Goal: Submit feedback/report problem: Provide input to the site owners about the experience or issues

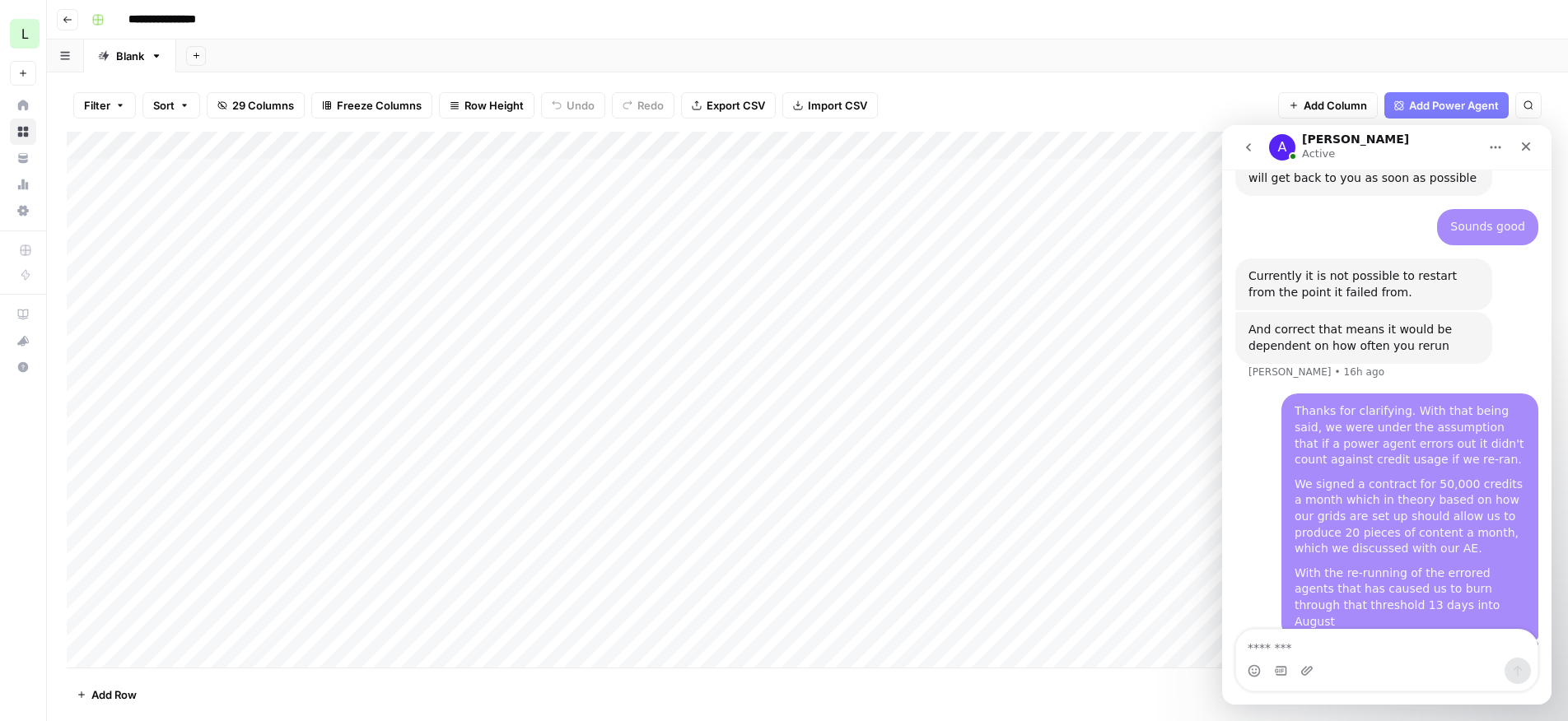
scroll to position [3105, 0]
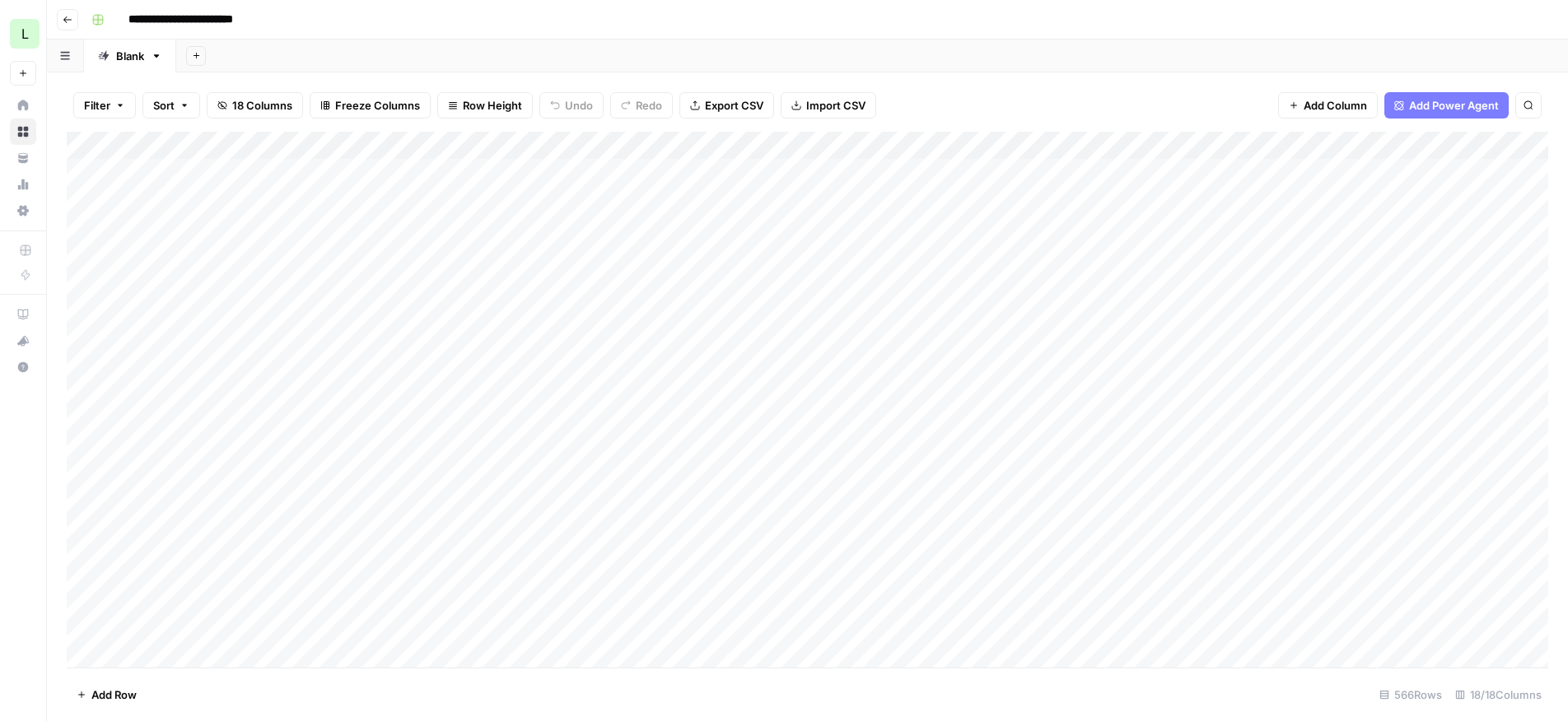
drag, startPoint x: 1248, startPoint y: 373, endPoint x: 357, endPoint y: 361, distance: 891.1
click at [357, 361] on div "Add Column" at bounding box center [807, 399] width 1482 height 536
drag, startPoint x: 1387, startPoint y: 170, endPoint x: 1647, endPoint y: 200, distance: 261.7
click at [1567, 200] on html "**********" at bounding box center [784, 360] width 1568 height 721
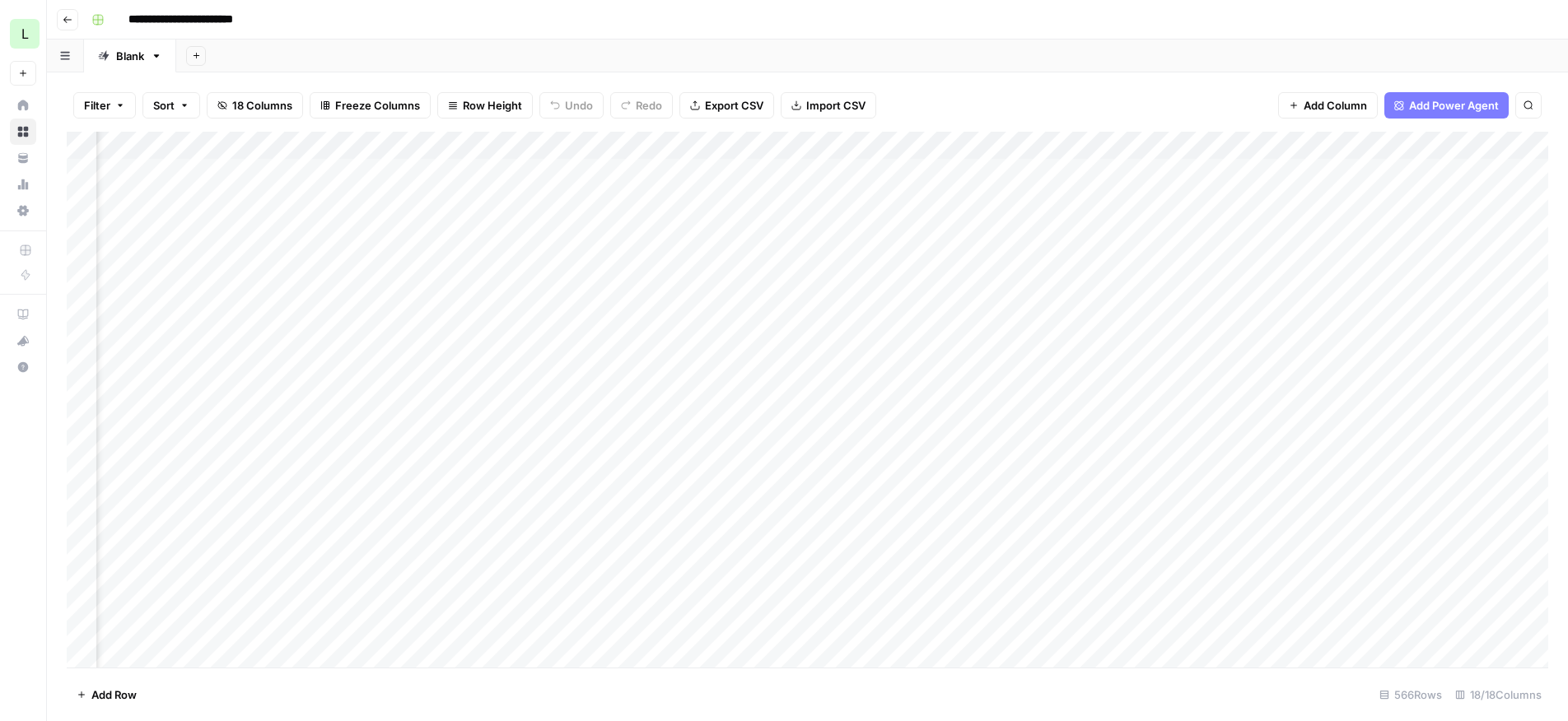
click at [610, 176] on div "Add Column" at bounding box center [807, 399] width 1482 height 536
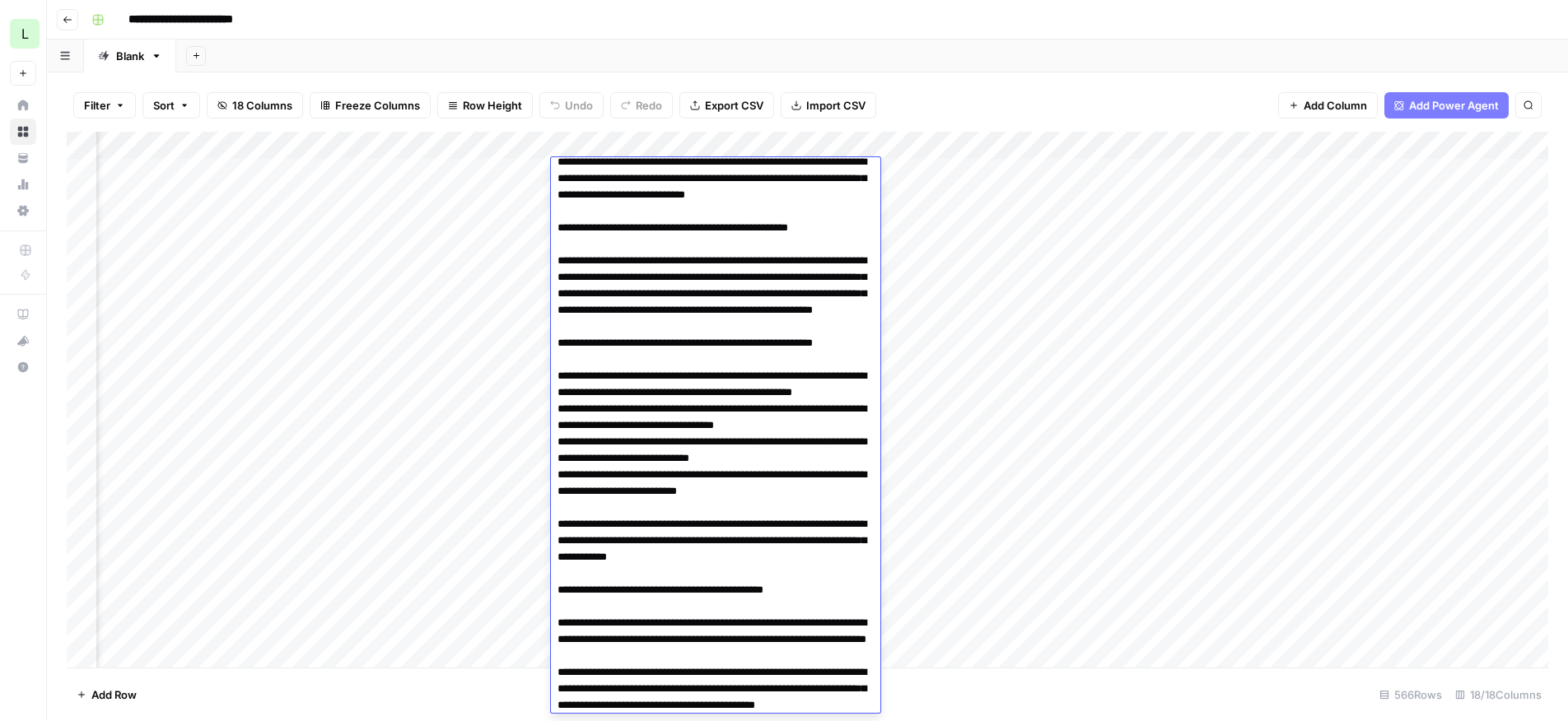
scroll to position [0, 0]
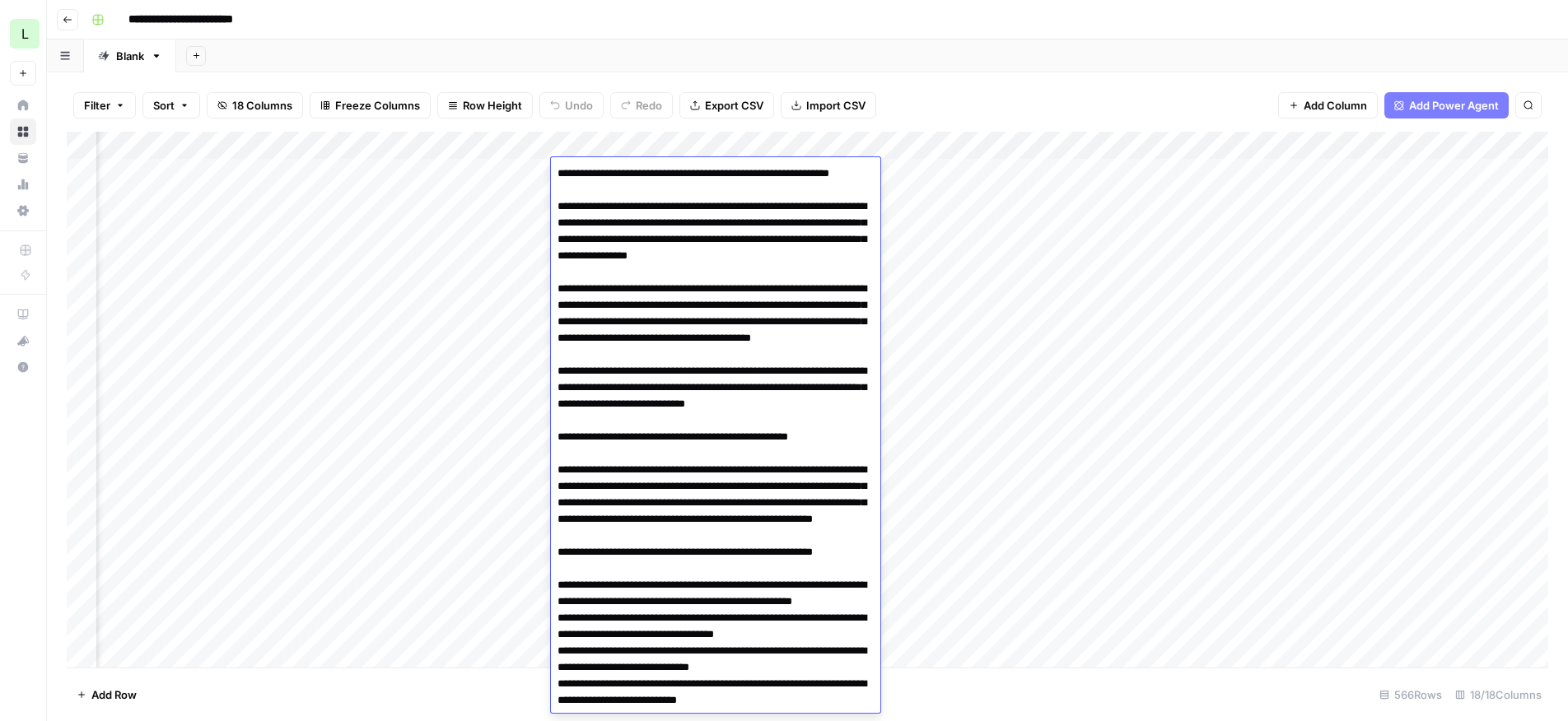
drag, startPoint x: 702, startPoint y: 409, endPoint x: 624, endPoint y: 156, distance: 264.8
click at [624, 156] on body "**********" at bounding box center [784, 360] width 1568 height 721
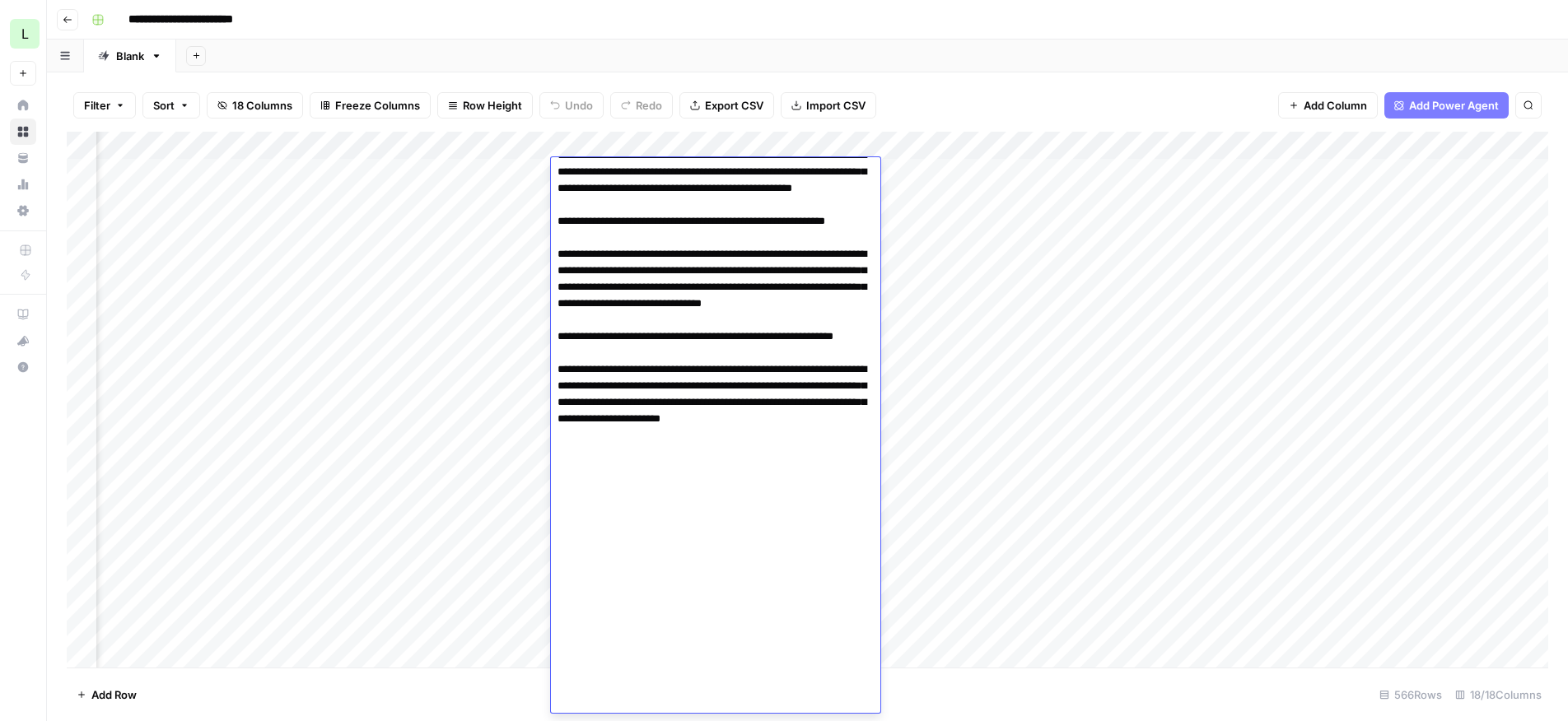
scroll to position [3540, 0]
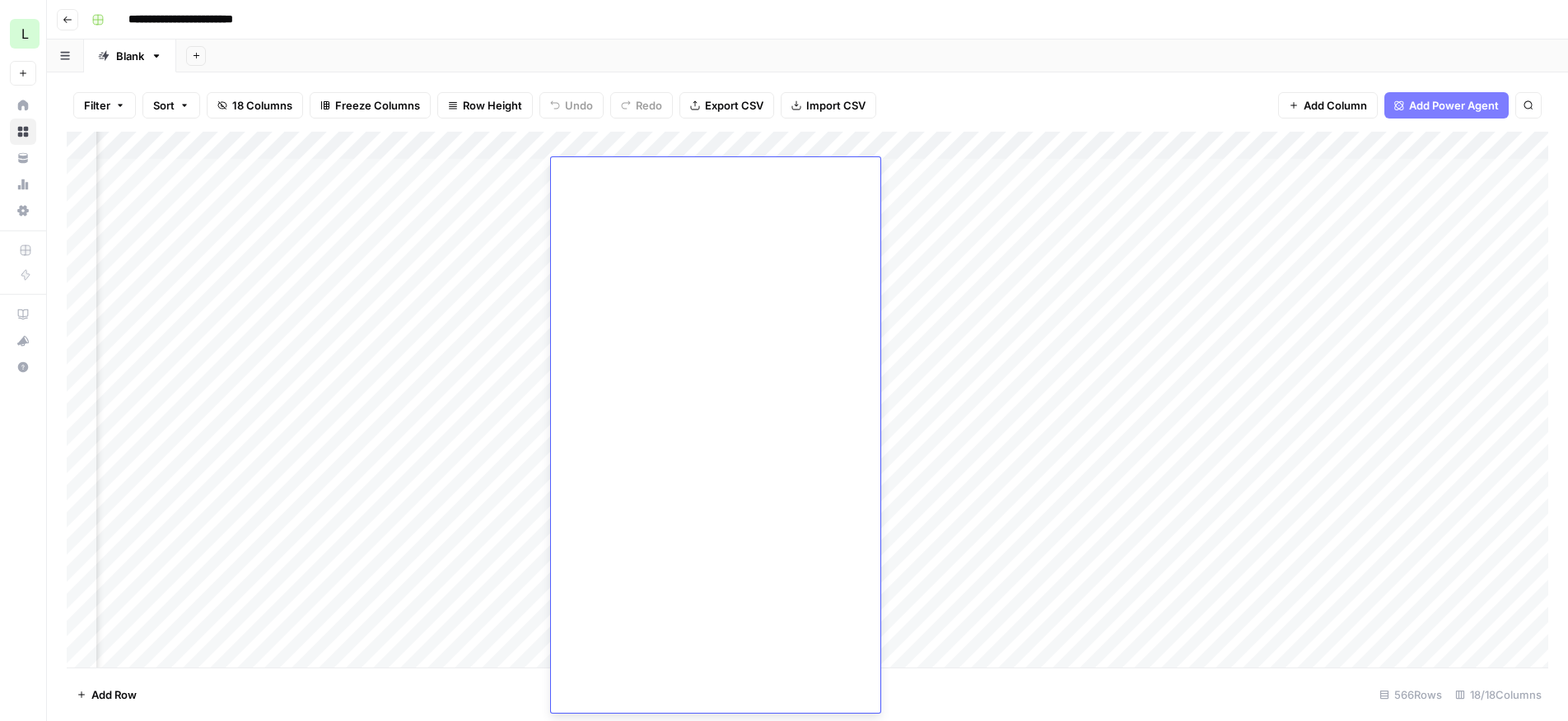
drag, startPoint x: 633, startPoint y: 565, endPoint x: 671, endPoint y: 768, distance: 206.5
click at [671, 720] on html "**********" at bounding box center [784, 360] width 1568 height 721
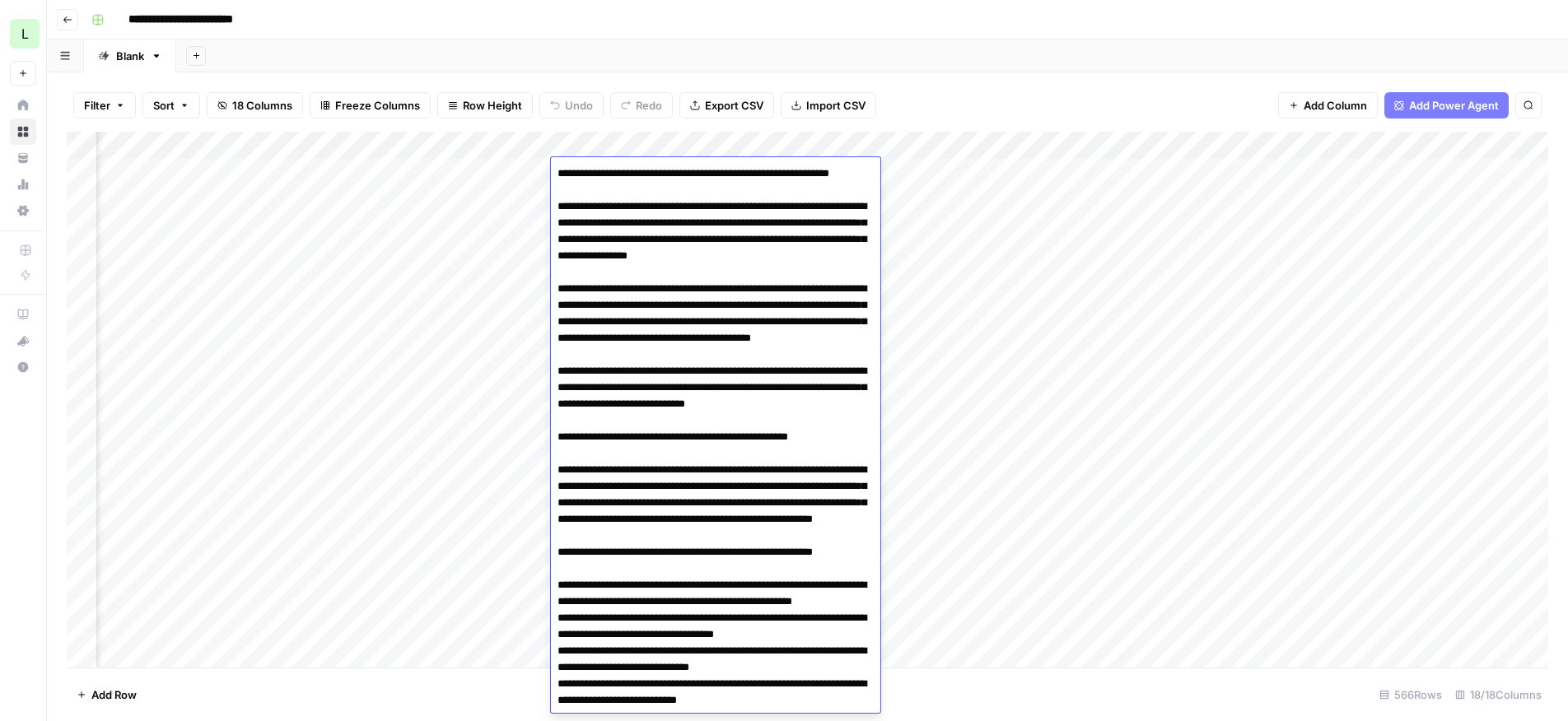
drag, startPoint x: 709, startPoint y: 695, endPoint x: 645, endPoint y: -7, distance: 704.9
click at [645, 0] on html "**********" at bounding box center [784, 360] width 1568 height 721
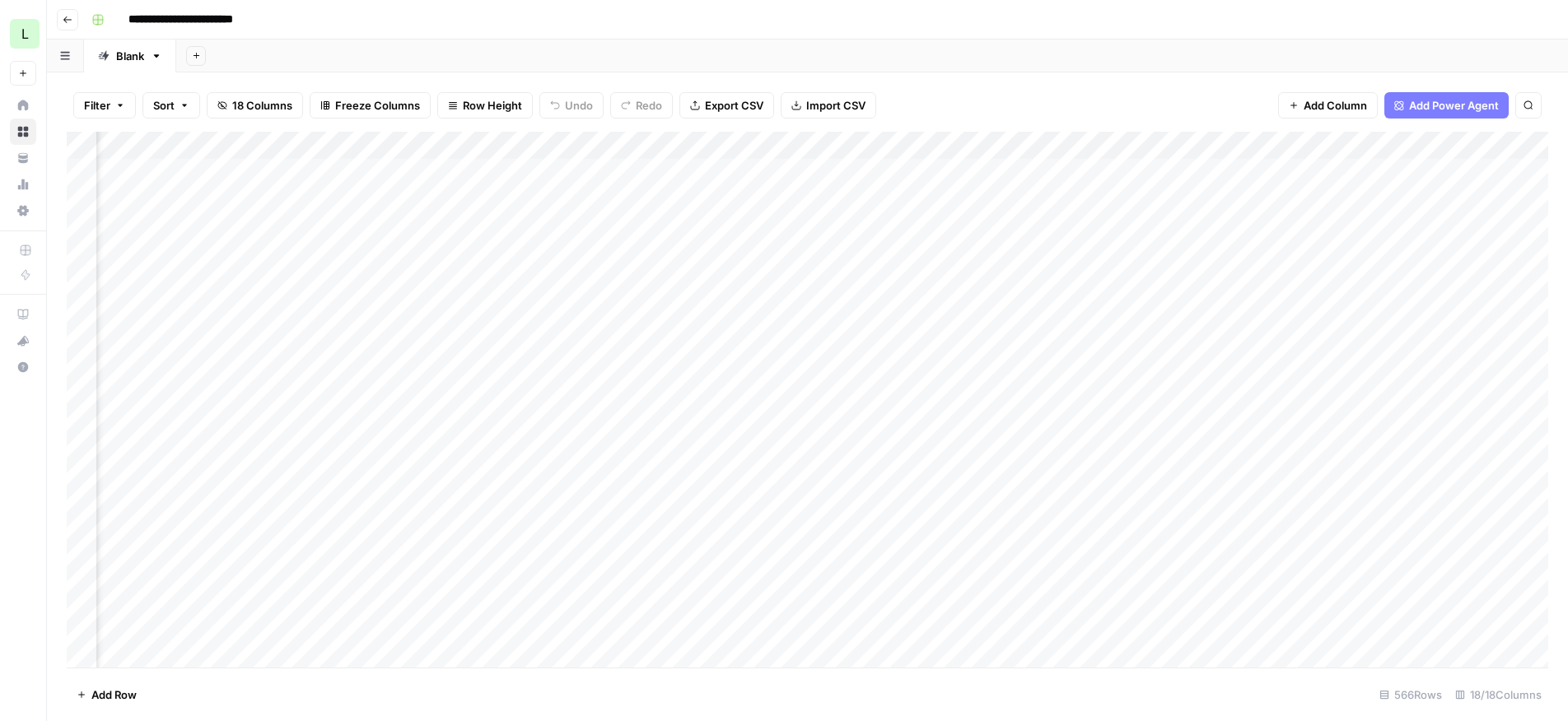
click at [989, 117] on div "Filter Sort 18 Columns Freeze Columns Row Height Undo Redo Export CSV Import CS…" at bounding box center [807, 105] width 1482 height 53
click at [640, 181] on div "Add Column" at bounding box center [807, 399] width 1482 height 536
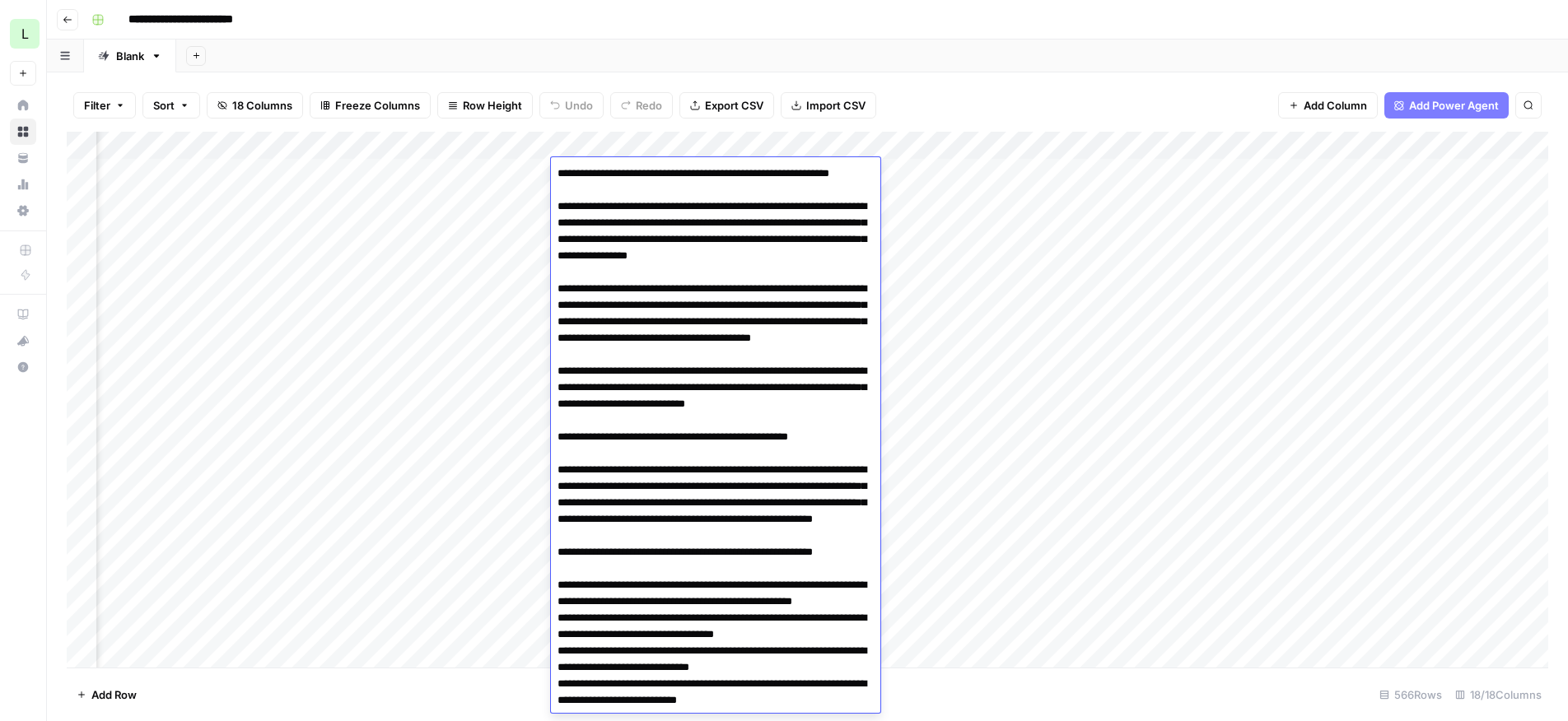
scroll to position [3540, 0]
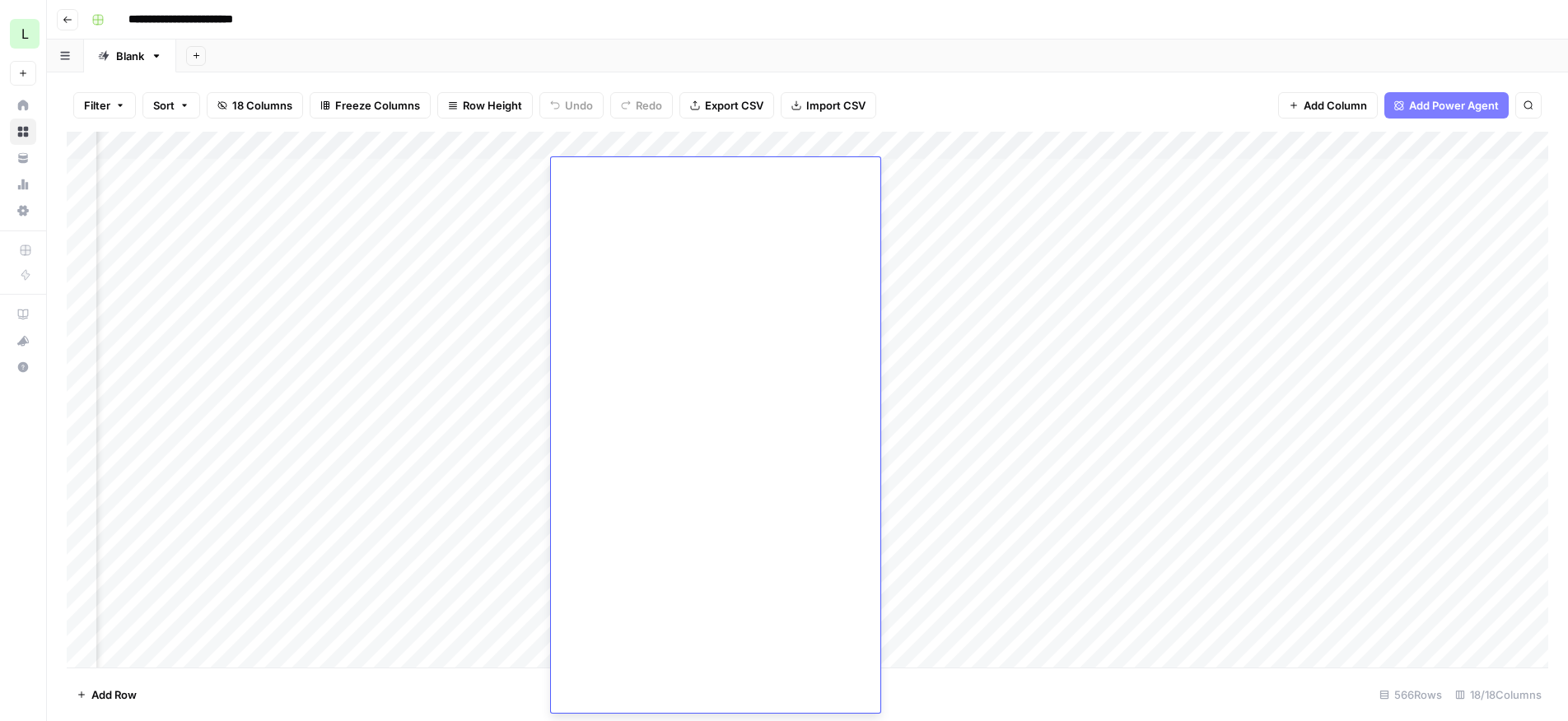
click at [941, 99] on div "Filter Sort 18 Columns Freeze Columns Row Height Undo Redo Export CSV Import CS…" at bounding box center [807, 105] width 1482 height 53
click at [188, 226] on div "Add Column" at bounding box center [807, 399] width 1482 height 536
drag, startPoint x: 188, startPoint y: 226, endPoint x: -7, endPoint y: 244, distance: 195.8
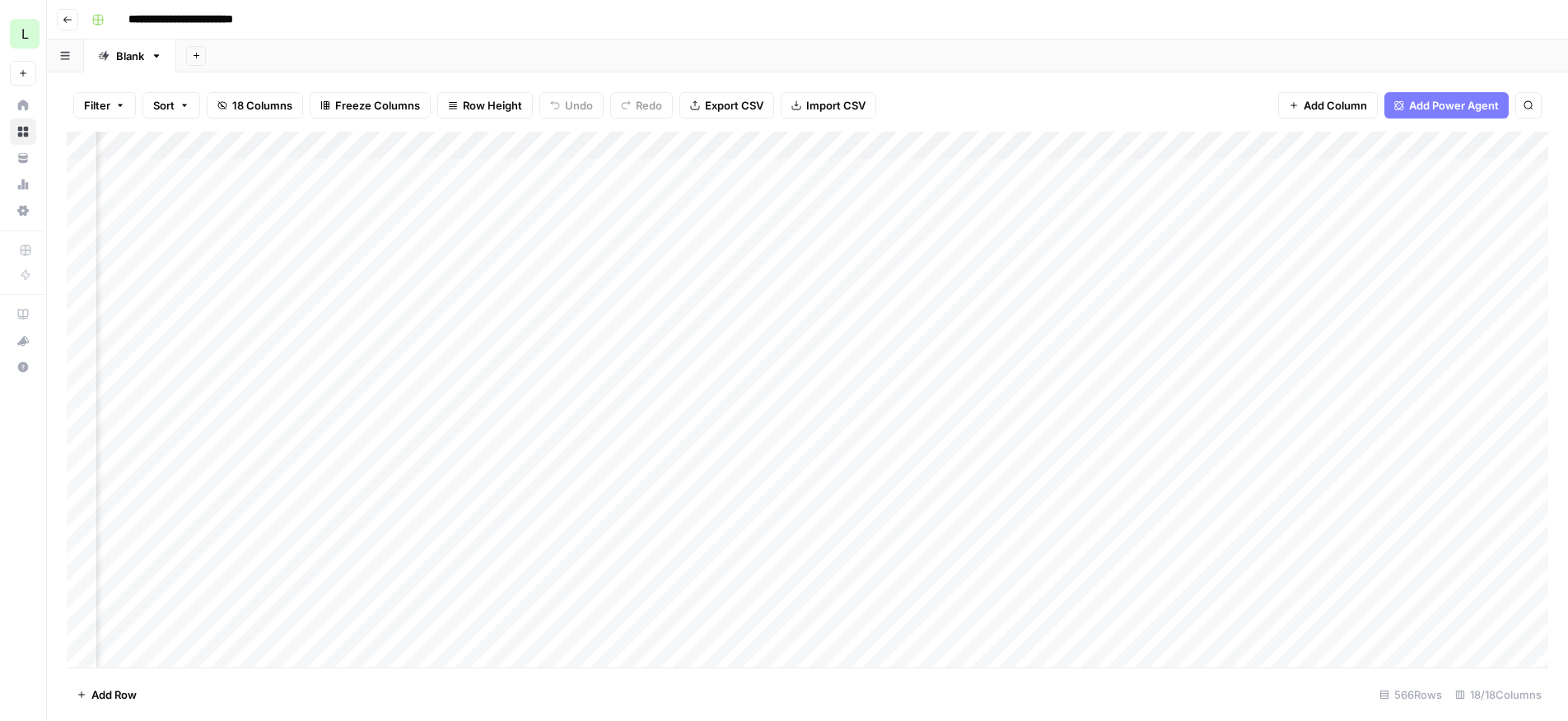
click at [0, 244] on html "**********" at bounding box center [784, 360] width 1568 height 721
click at [973, 83] on div "Filter Sort 18 Columns Freeze Columns Row Height Undo Redo Export CSV Import CS…" at bounding box center [807, 105] width 1482 height 53
click at [987, 95] on div "Filter Sort 18 Columns Freeze Columns Row Height Undo Redo Export CSV Import CS…" at bounding box center [807, 105] width 1482 height 53
drag, startPoint x: 1371, startPoint y: 183, endPoint x: 1652, endPoint y: 191, distance: 281.1
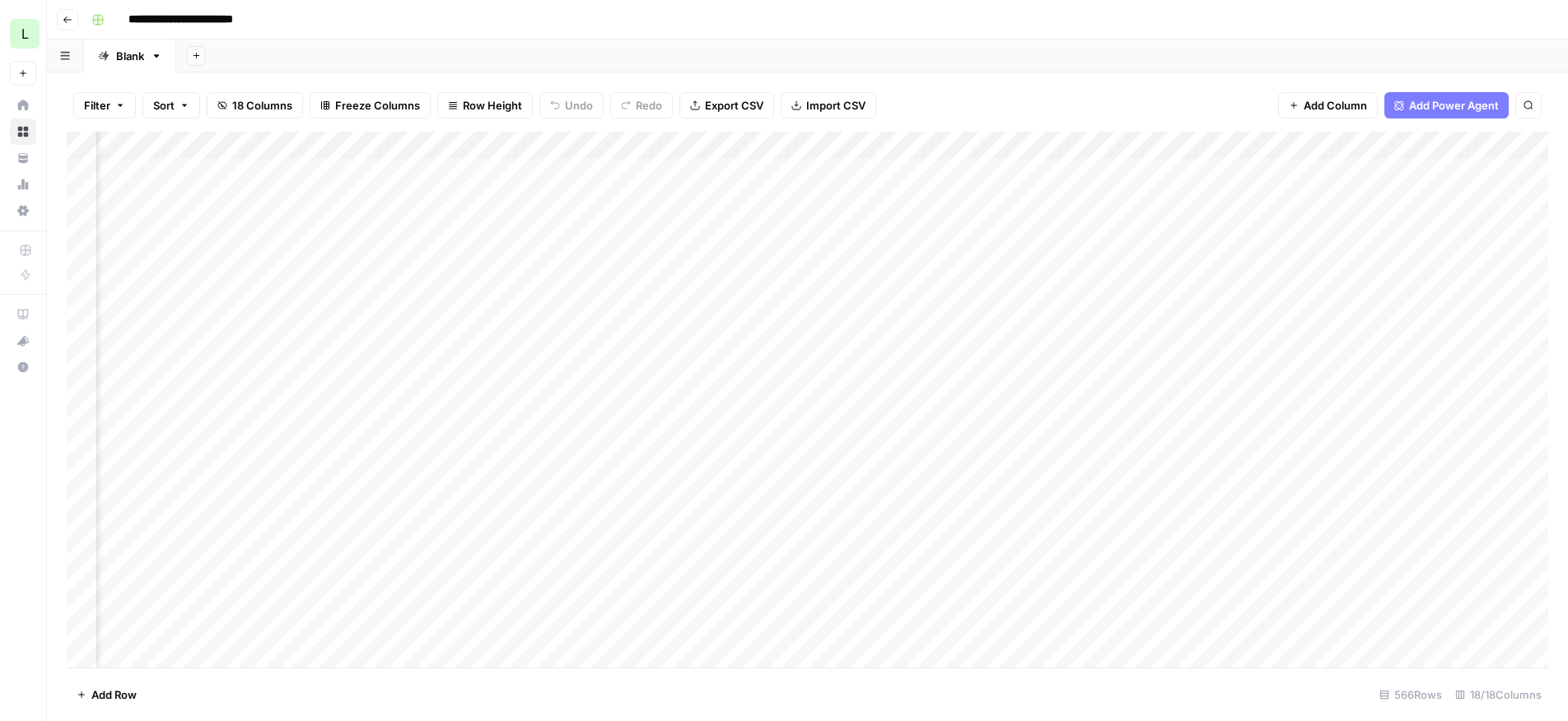
click at [1567, 191] on html "**********" at bounding box center [784, 360] width 1568 height 721
drag, startPoint x: 1408, startPoint y: 287, endPoint x: 1565, endPoint y: 320, distance: 160.4
click at [1567, 319] on html "**********" at bounding box center [784, 360] width 1568 height 721
click at [942, 114] on div "Filter Sort 18 Columns Freeze Columns Row Height Undo Redo Export CSV Import CS…" at bounding box center [807, 105] width 1482 height 53
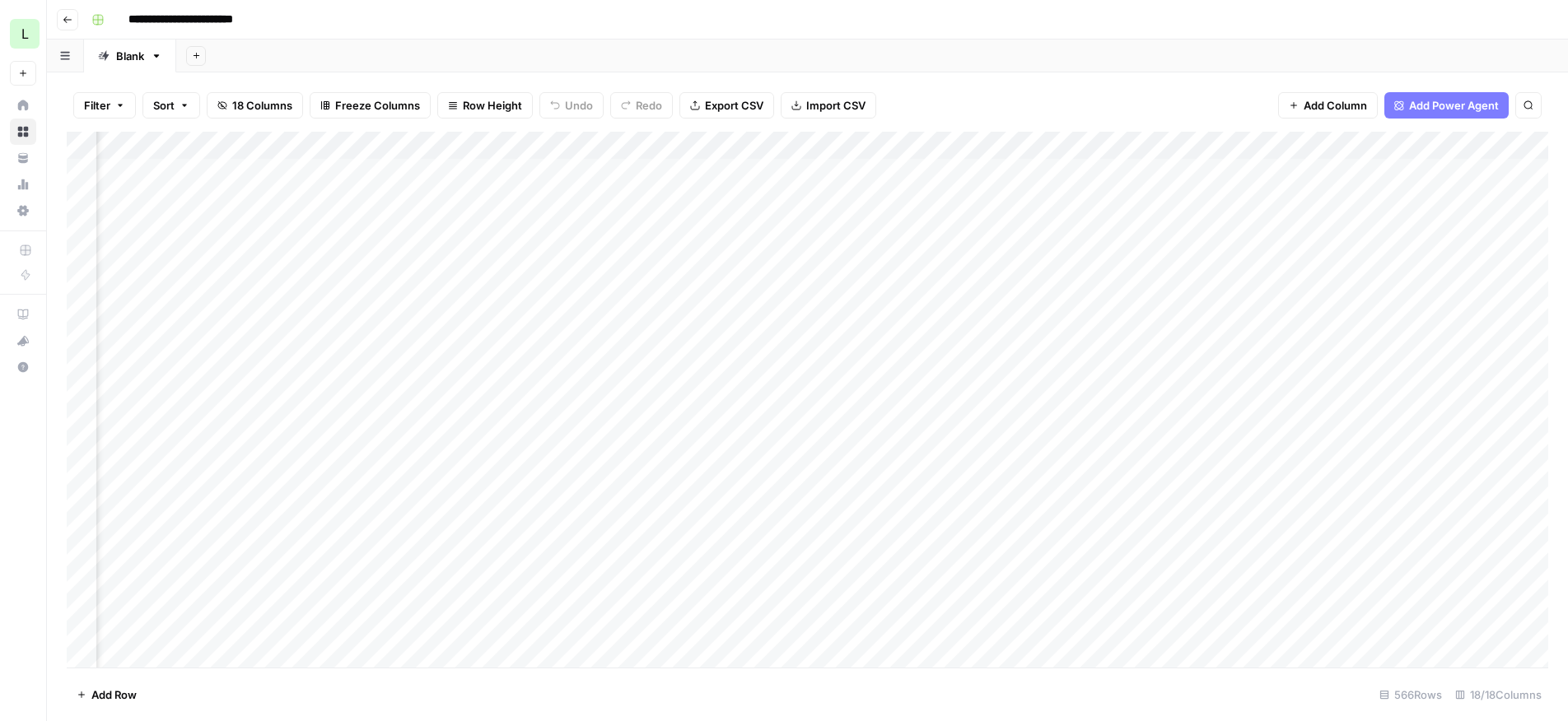
scroll to position [0, 715]
drag, startPoint x: 860, startPoint y: 350, endPoint x: -7, endPoint y: 319, distance: 867.6
click at [0, 319] on html "**********" at bounding box center [784, 360] width 1568 height 721
click at [1431, 168] on div "Add Column" at bounding box center [807, 399] width 1482 height 536
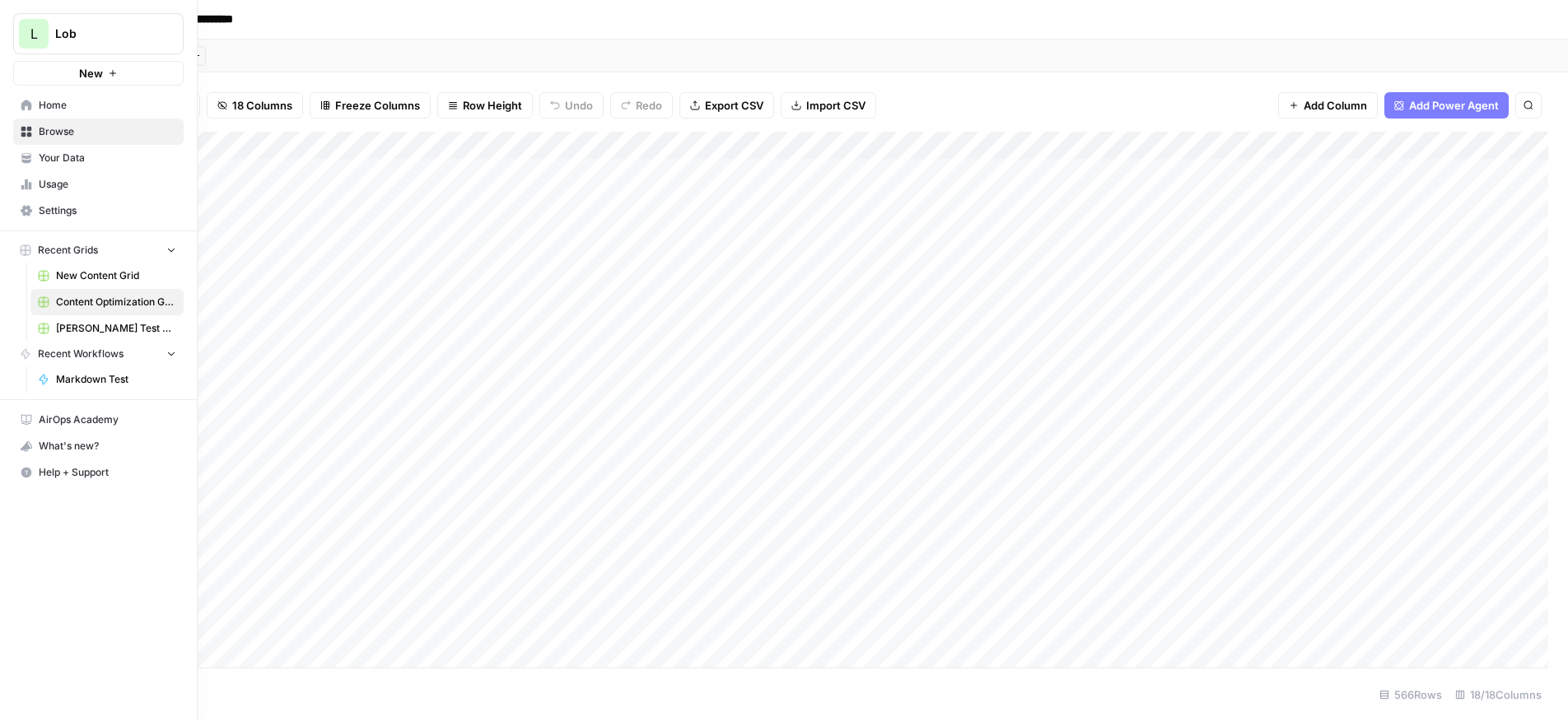
drag, startPoint x: 1420, startPoint y: 287, endPoint x: 42, endPoint y: 310, distance: 1378.2
click at [42, 310] on div "**********" at bounding box center [784, 360] width 1568 height 721
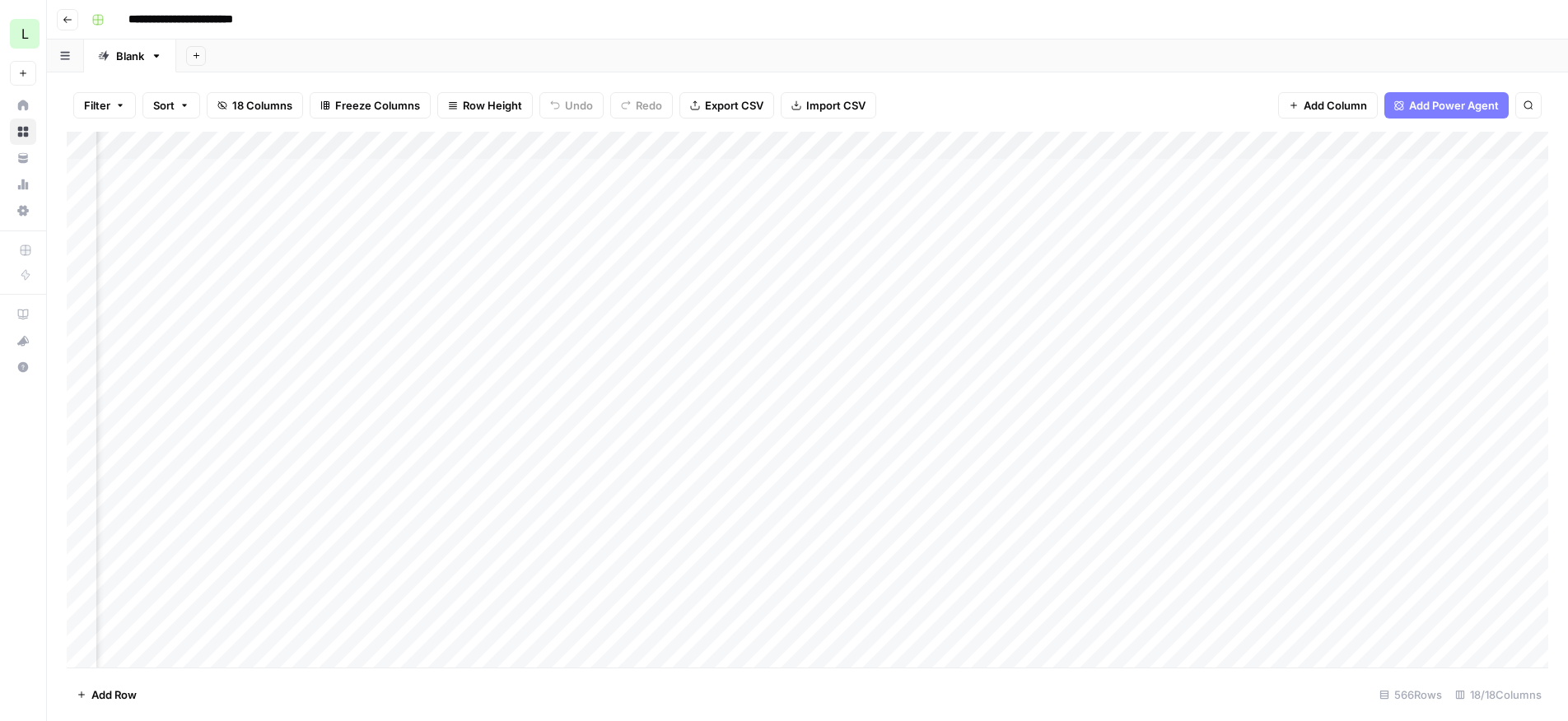
click at [907, 163] on div "Add Column" at bounding box center [807, 399] width 1482 height 536
drag, startPoint x: 1463, startPoint y: 305, endPoint x: 1606, endPoint y: 314, distance: 143.3
click at [1567, 314] on html "**********" at bounding box center [784, 360] width 1568 height 721
click at [1355, 173] on div "Add Column" at bounding box center [807, 399] width 1482 height 536
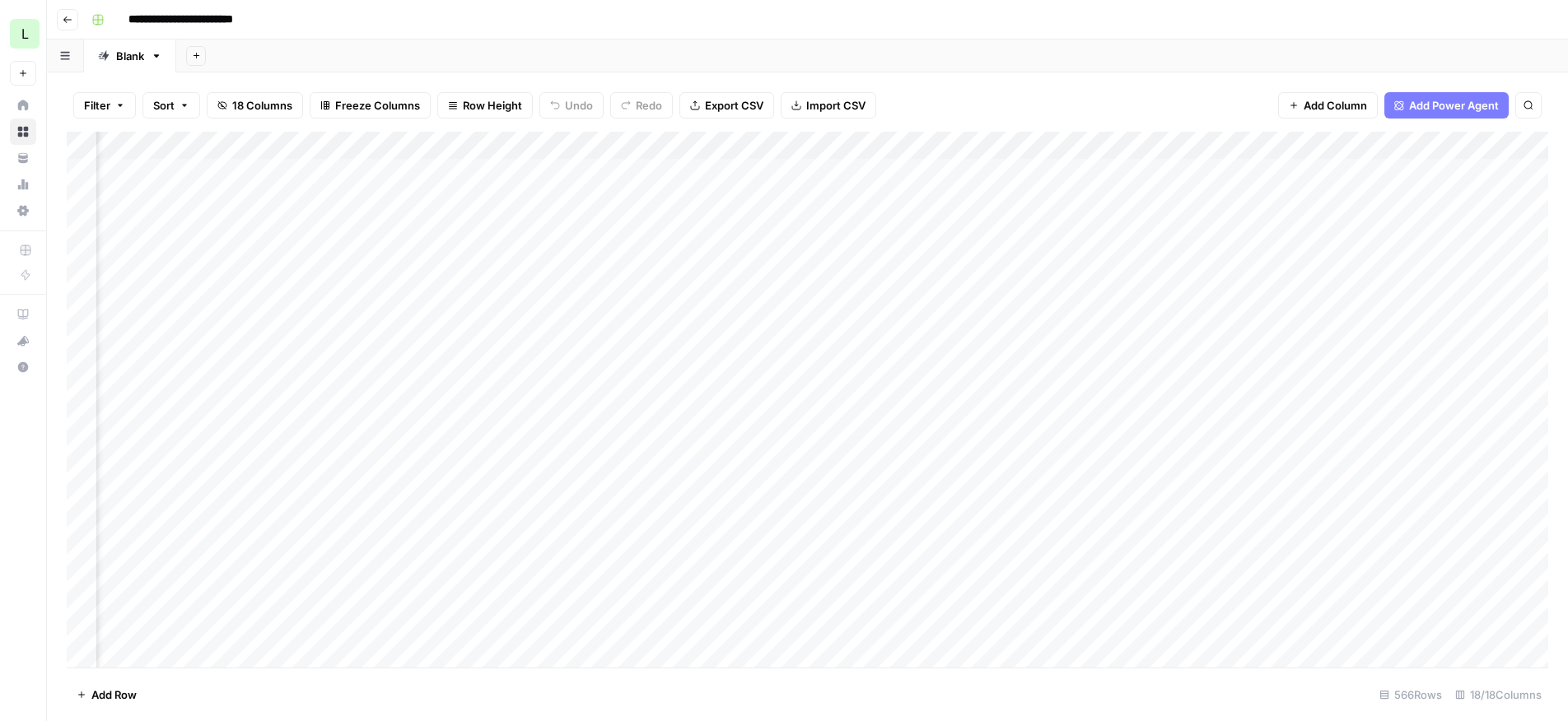
click at [1355, 173] on div "Add Column" at bounding box center [807, 399] width 1482 height 536
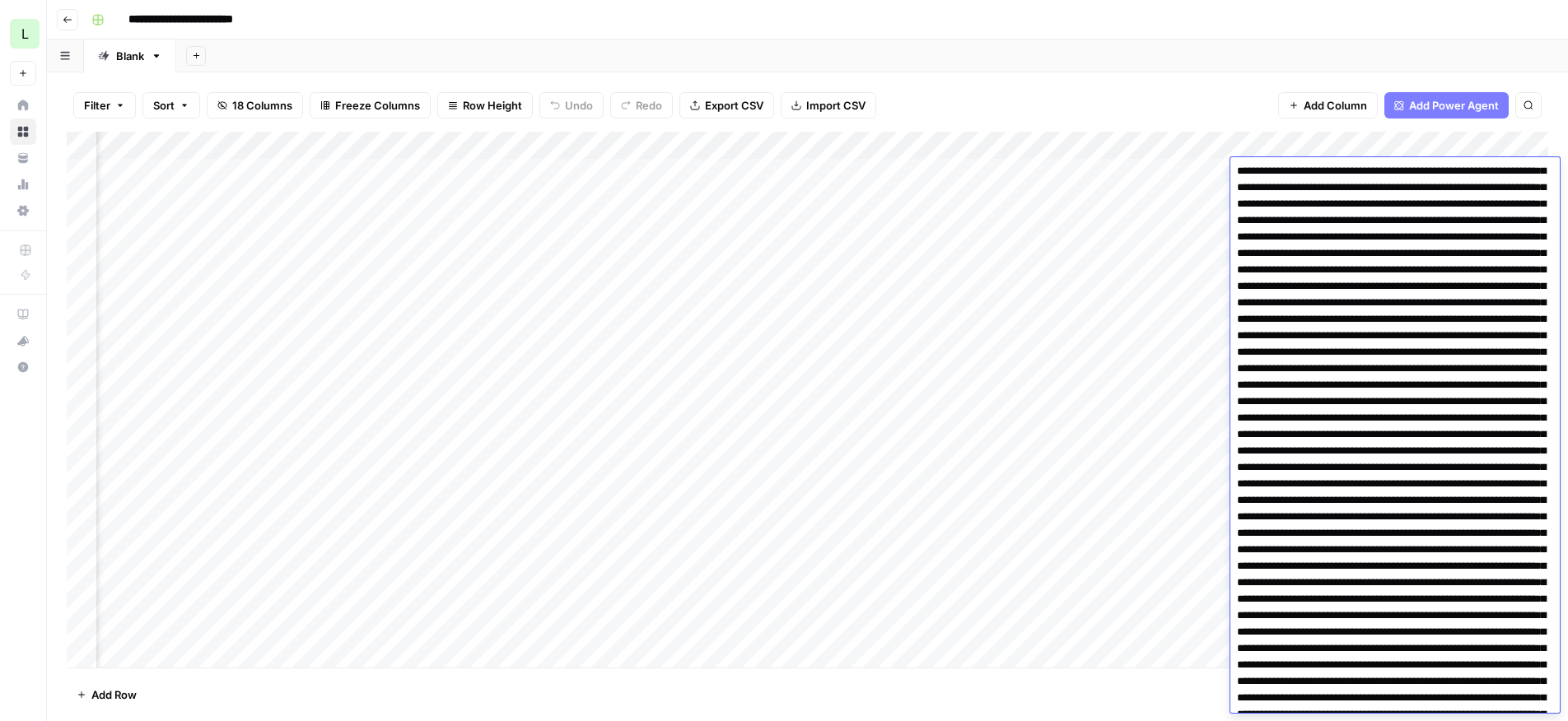
scroll to position [0, 0]
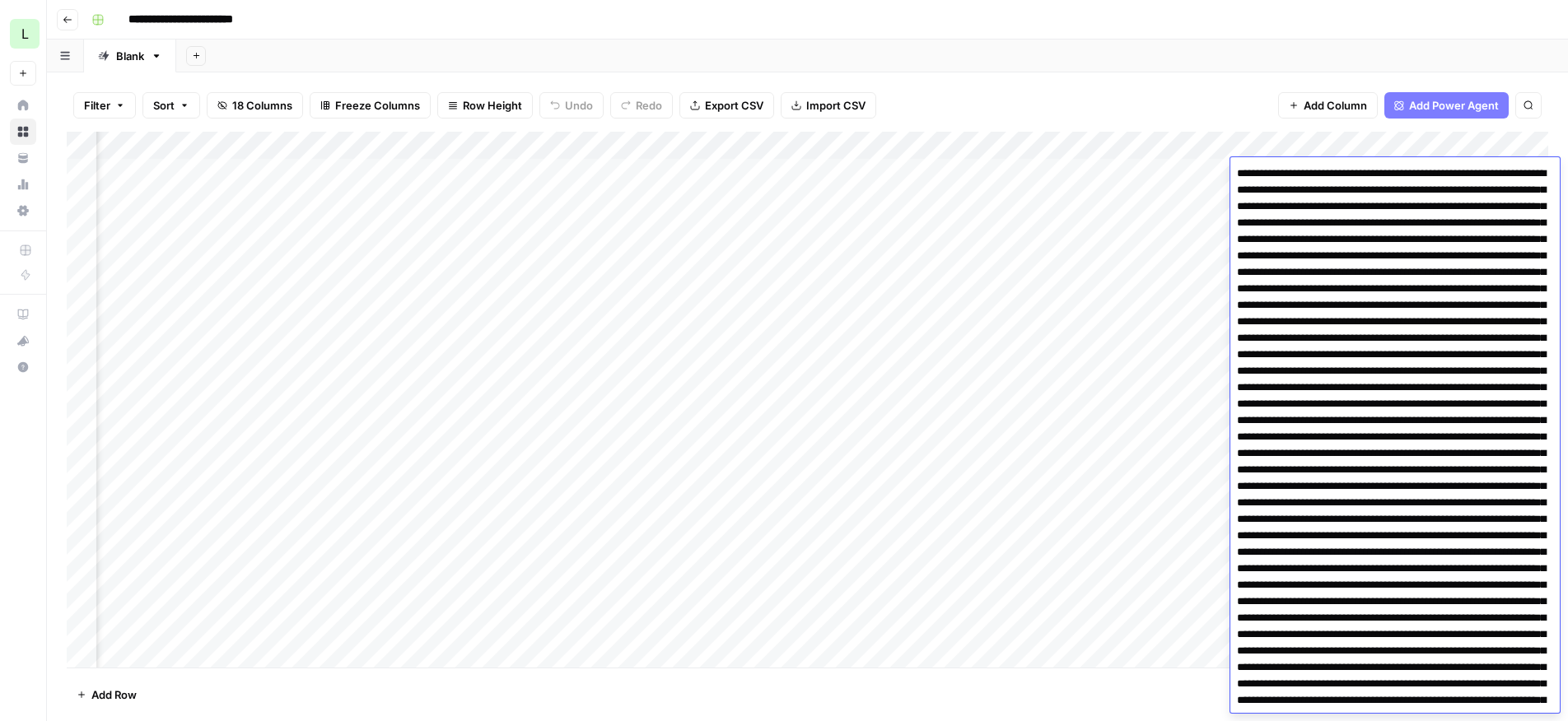
drag, startPoint x: 1450, startPoint y: 356, endPoint x: 1267, endPoint y: 49, distance: 357.4
click at [1267, 49] on body "**********" at bounding box center [784, 360] width 1568 height 721
click at [1177, 97] on div "Filter Sort 18 Columns Freeze Columns Row Height Undo Redo Export CSV Import CS…" at bounding box center [807, 105] width 1482 height 53
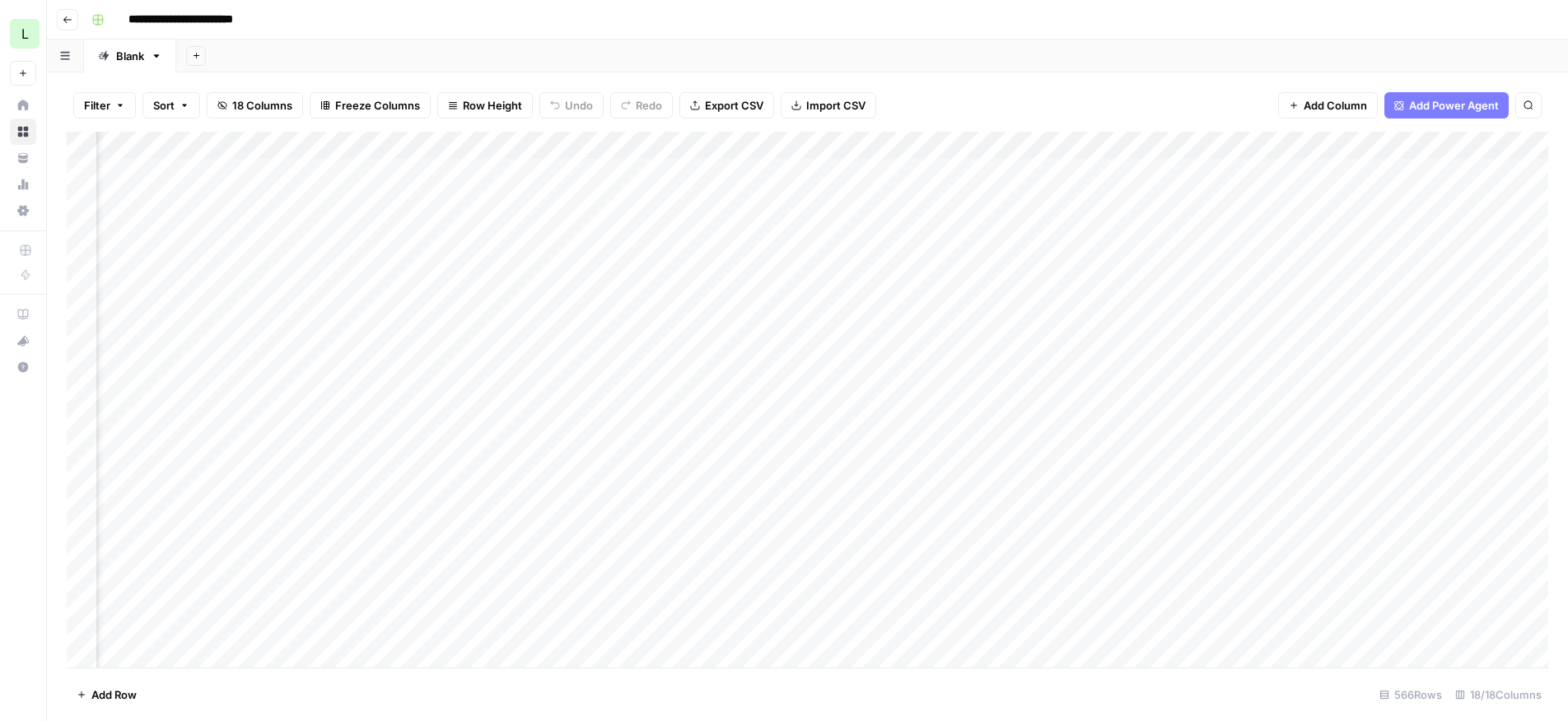
scroll to position [0, 926]
click at [1214, 172] on div "Add Column" at bounding box center [807, 399] width 1482 height 536
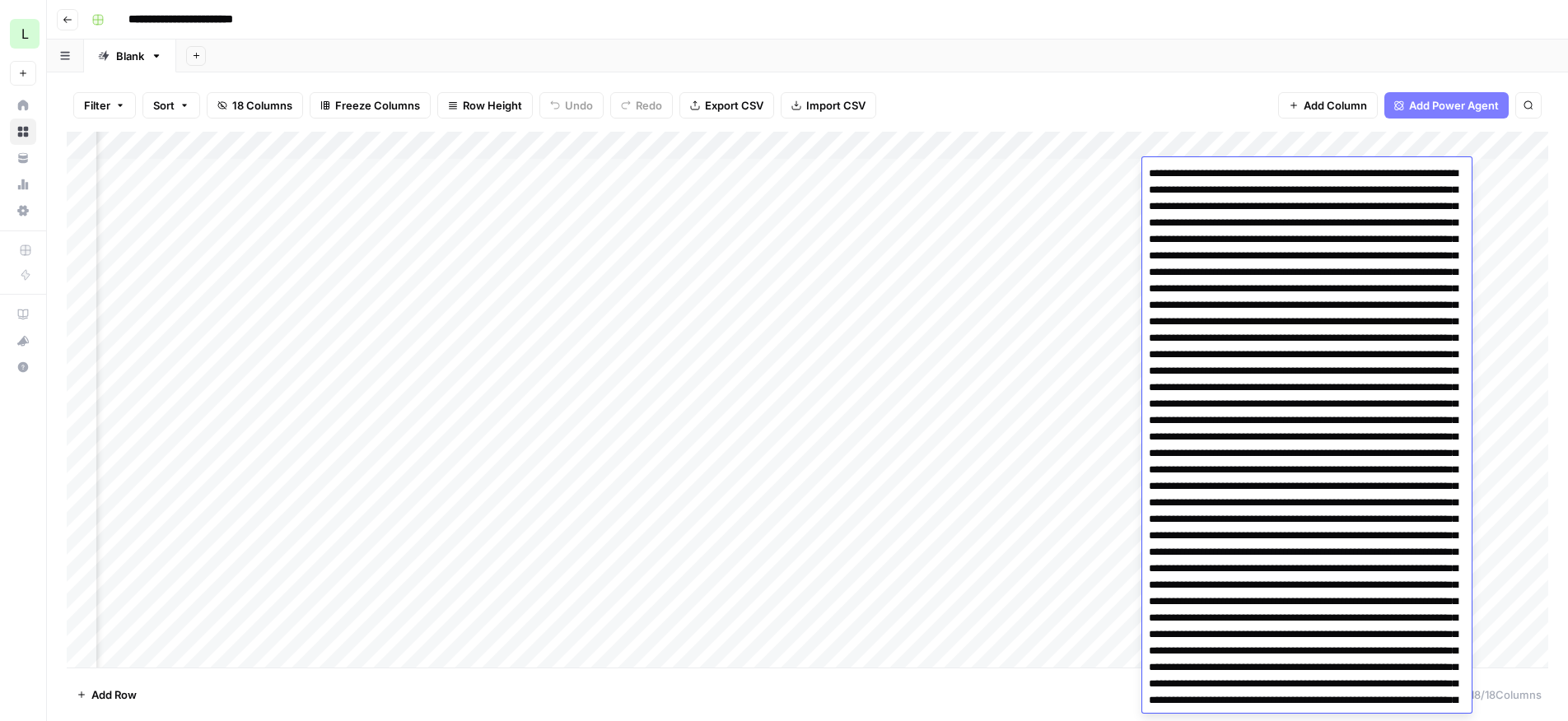
scroll to position [3885, 0]
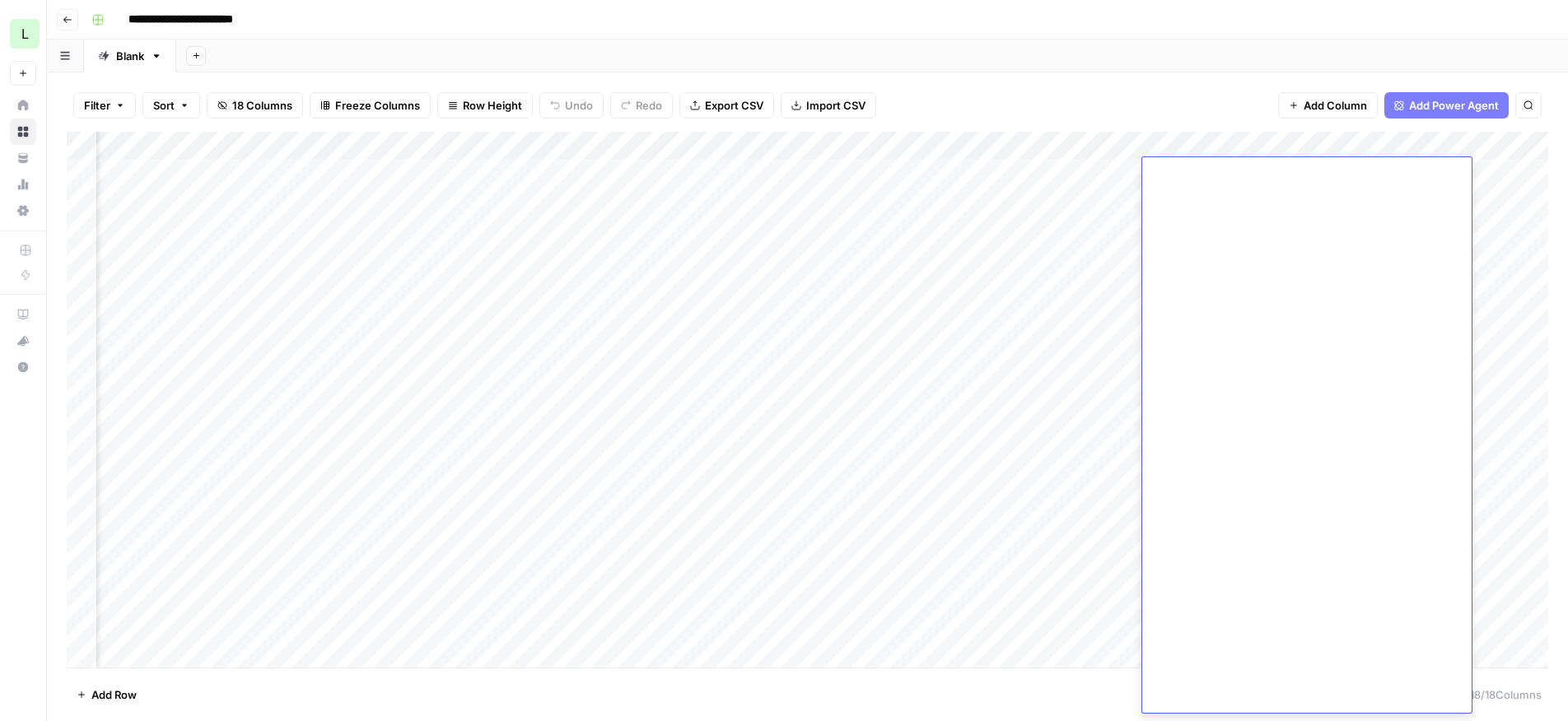
click at [1209, 92] on div "Filter Sort 18 Columns Freeze Columns Row Height Undo Redo Export CSV Import CS…" at bounding box center [807, 105] width 1482 height 53
click at [1212, 167] on div "Add Column" at bounding box center [807, 399] width 1482 height 536
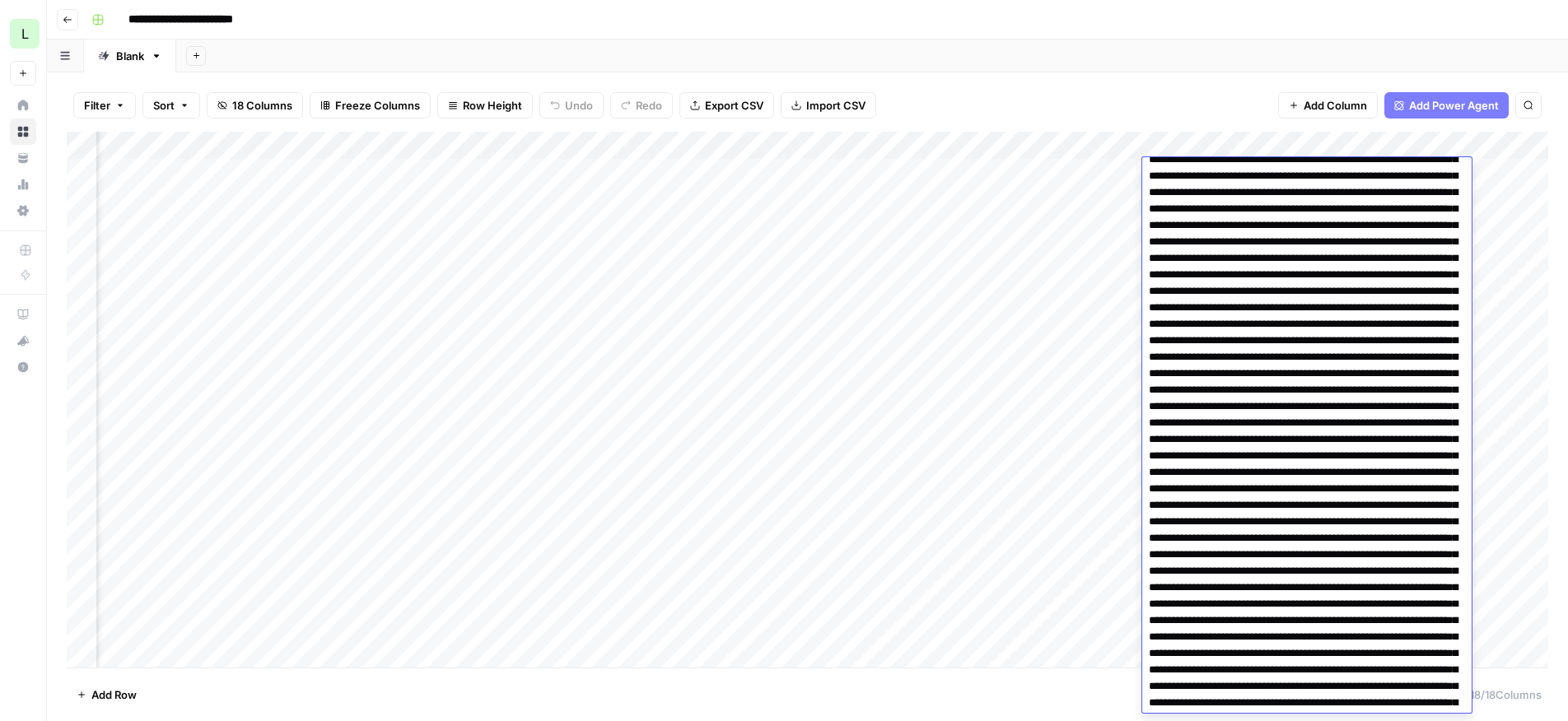
scroll to position [0, 0]
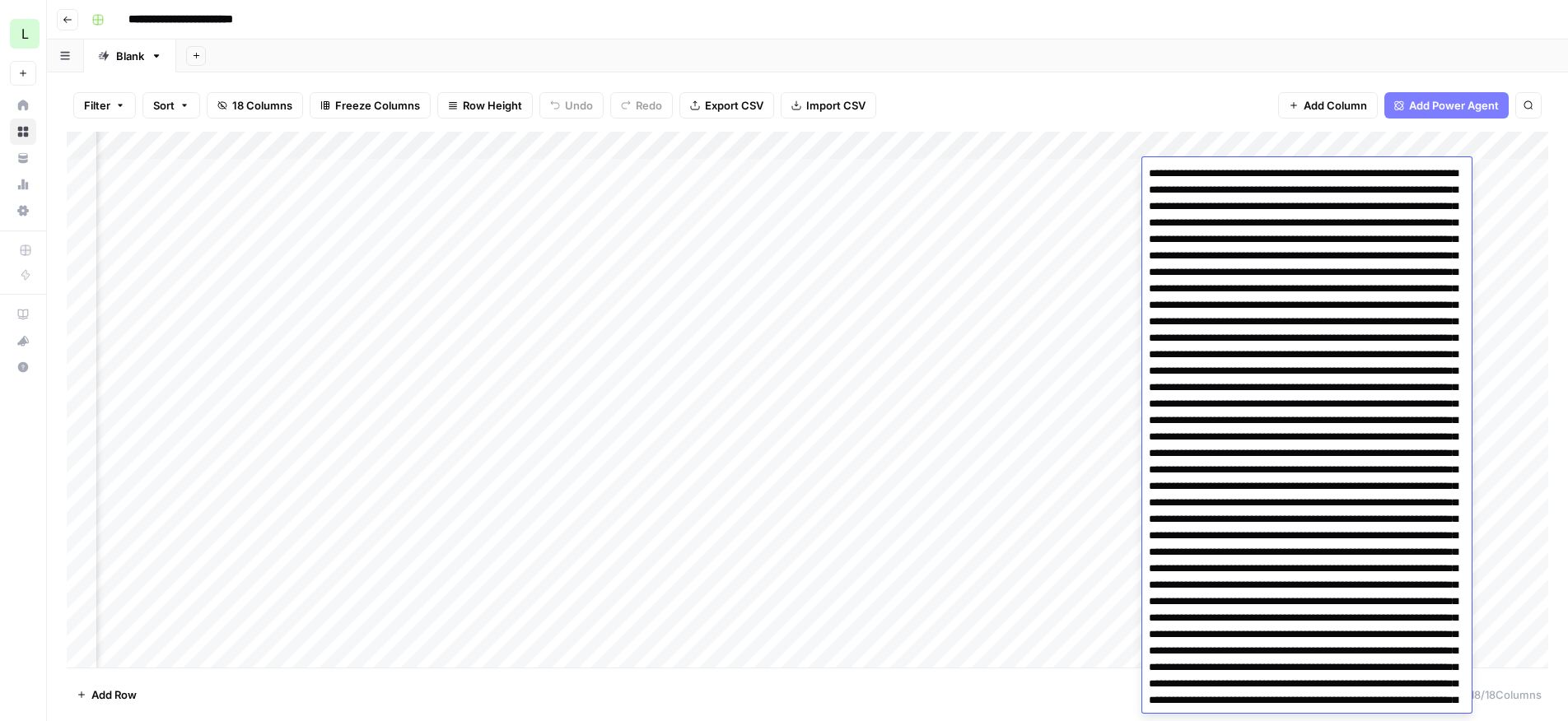
drag, startPoint x: 1301, startPoint y: 230, endPoint x: 1277, endPoint y: 115, distance: 117.5
click at [1277, 115] on body "**********" at bounding box center [784, 360] width 1568 height 721
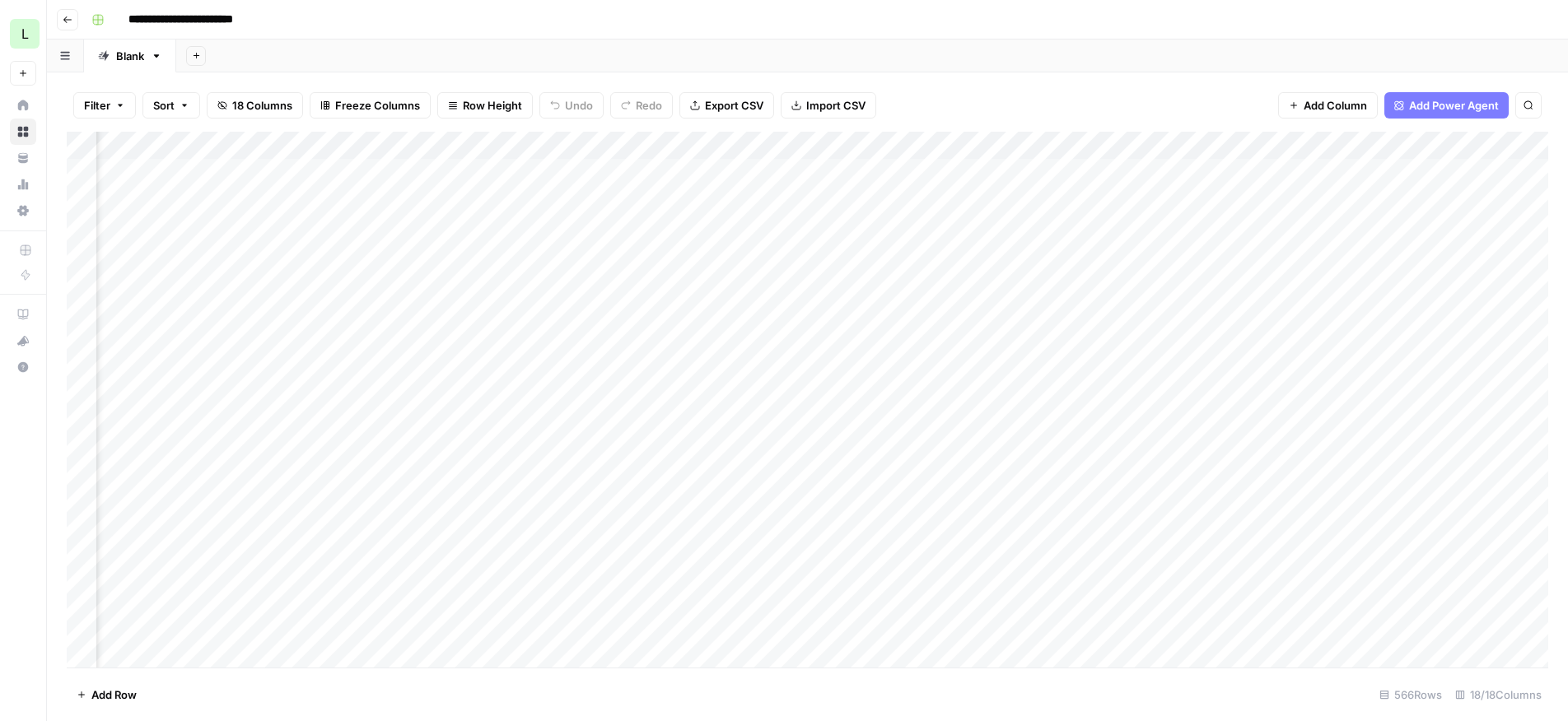
click at [325, 142] on div "Add Column" at bounding box center [807, 399] width 1482 height 536
click at [1205, 170] on div "Add Column" at bounding box center [807, 399] width 1482 height 536
click at [1211, 179] on div "Add Column" at bounding box center [807, 399] width 1482 height 536
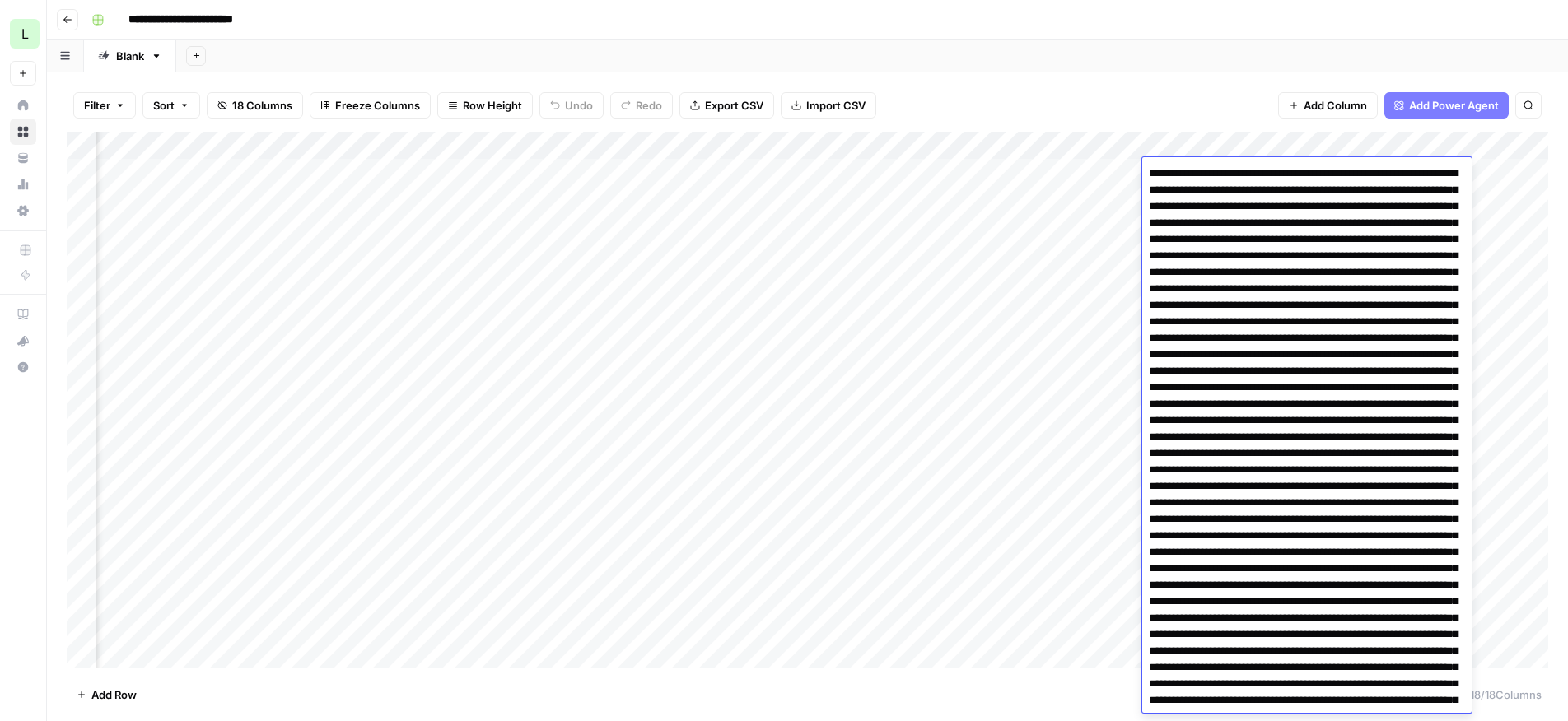
drag, startPoint x: 1337, startPoint y: 252, endPoint x: 1290, endPoint y: 71, distance: 187.0
click at [1289, 71] on body "**********" at bounding box center [784, 360] width 1568 height 721
click at [1104, 168] on div "Add Column" at bounding box center [807, 399] width 1482 height 536
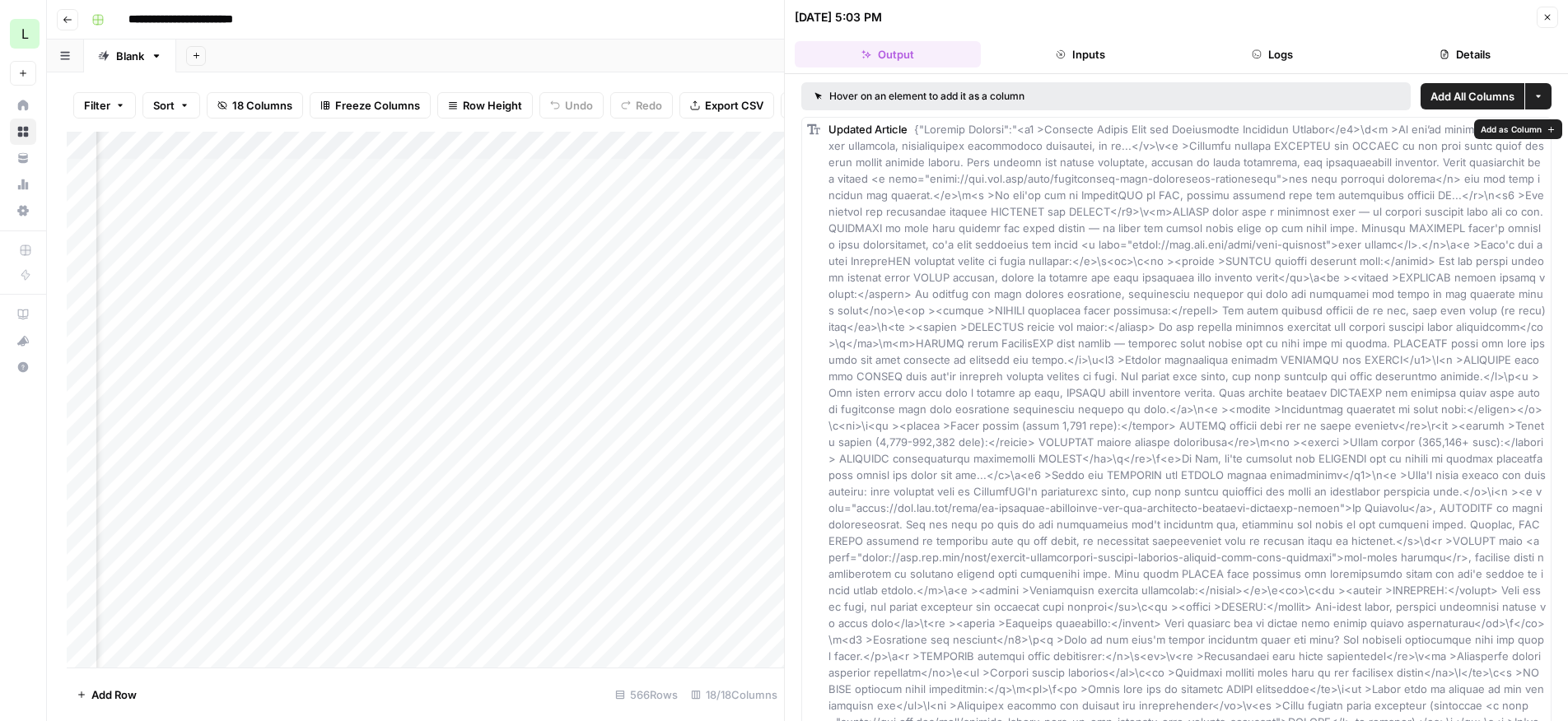
click at [1548, 18] on icon "button" at bounding box center [1548, 17] width 10 height 10
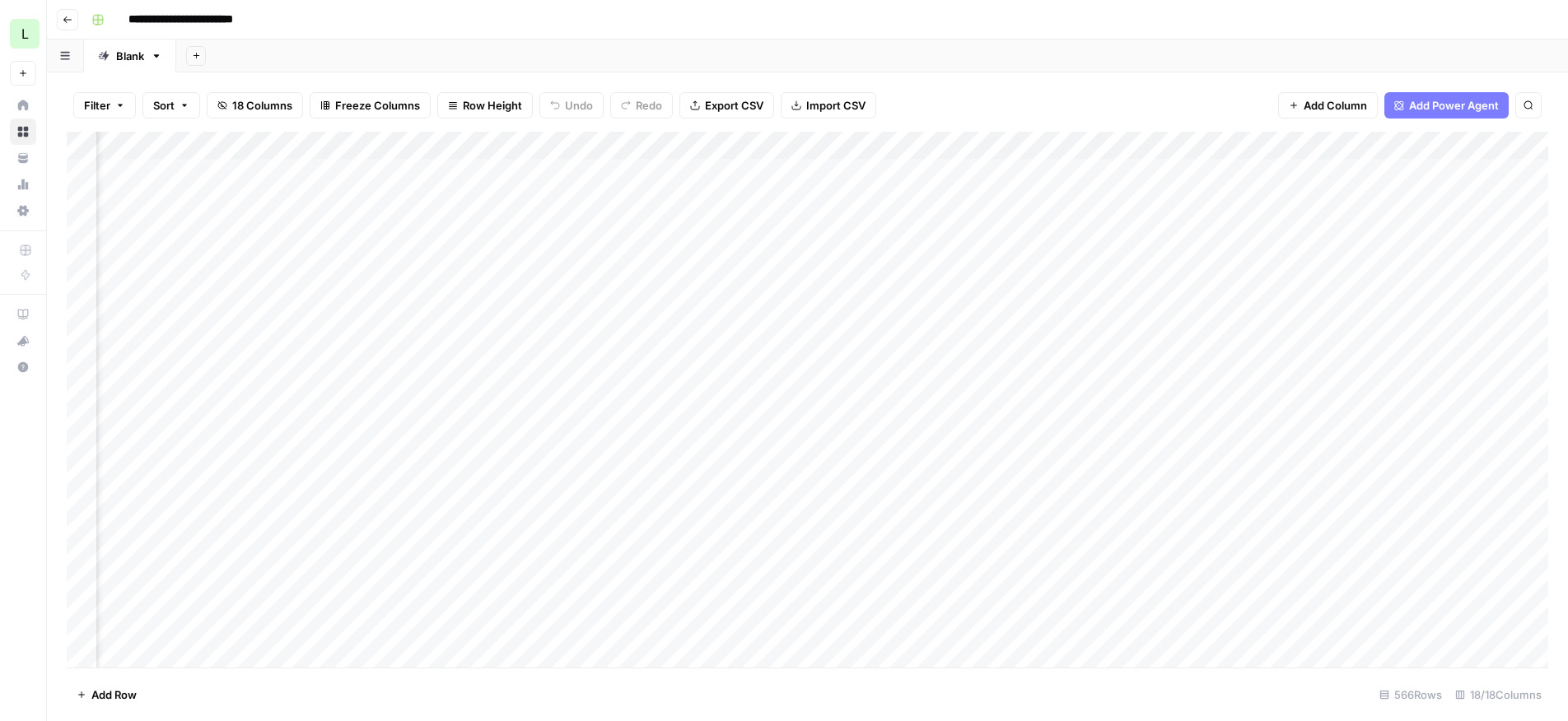
click at [1212, 367] on div "Add Column" at bounding box center [807, 399] width 1482 height 536
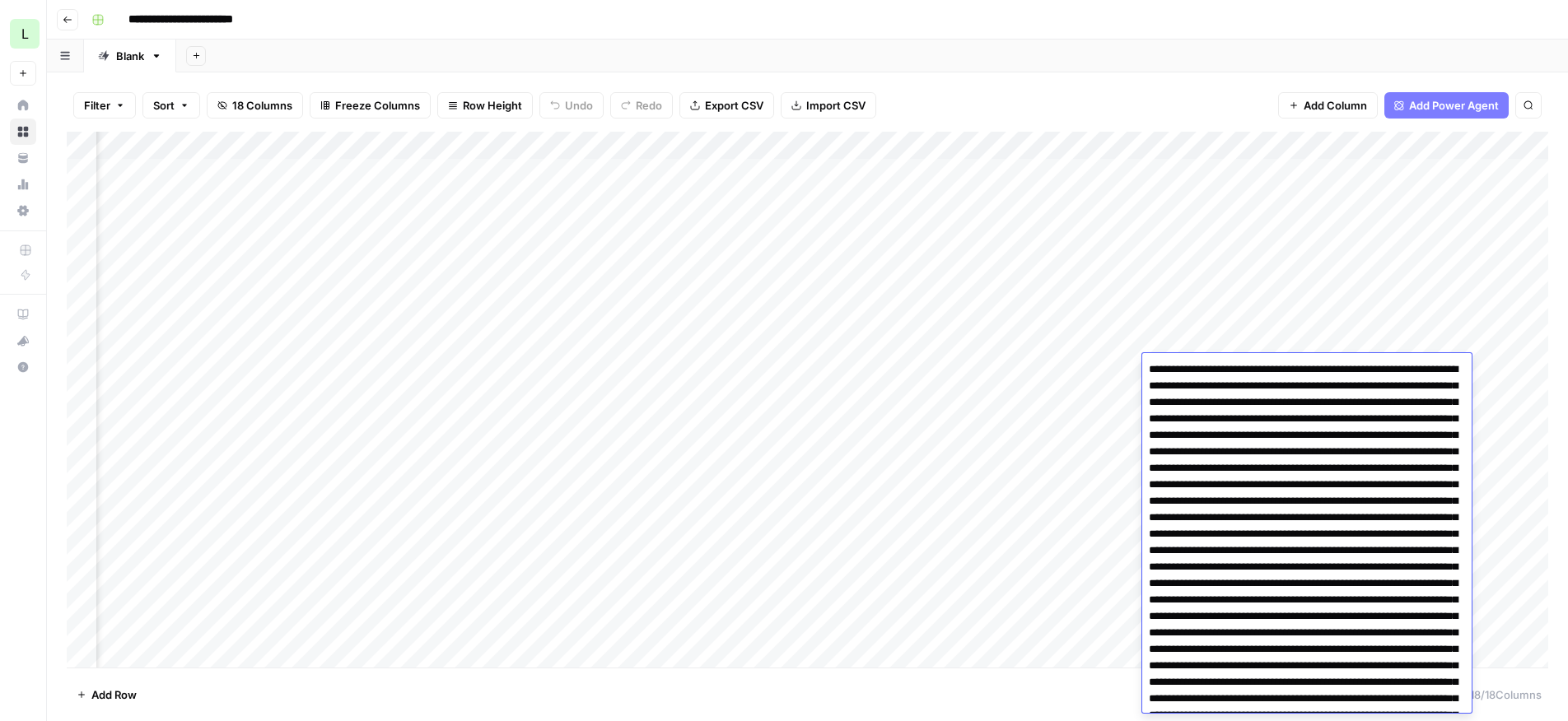
drag, startPoint x: 1289, startPoint y: 494, endPoint x: 1210, endPoint y: 352, distance: 162.5
click at [1210, 353] on div at bounding box center [1307, 533] width 329 height 360
click at [1248, 91] on div "Filter Sort 18 Columns Freeze Columns Row Height Undo Redo Export CSV Import CS…" at bounding box center [807, 105] width 1482 height 53
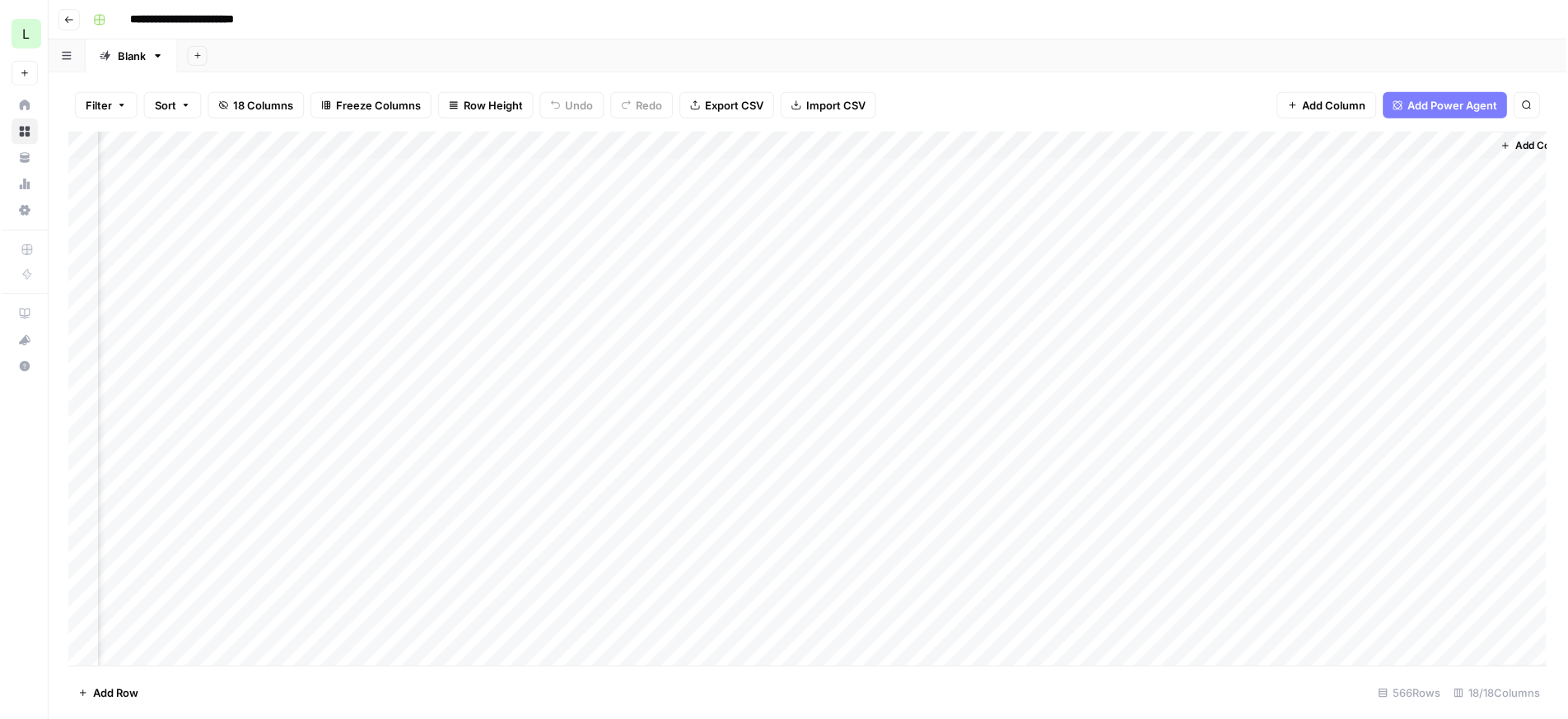
scroll to position [0, 1529]
drag, startPoint x: 1528, startPoint y: 398, endPoint x: 1810, endPoint y: 420, distance: 282.9
click at [1567, 420] on html "**********" at bounding box center [784, 360] width 1568 height 721
click at [1380, 385] on div "Add Column" at bounding box center [807, 399] width 1482 height 536
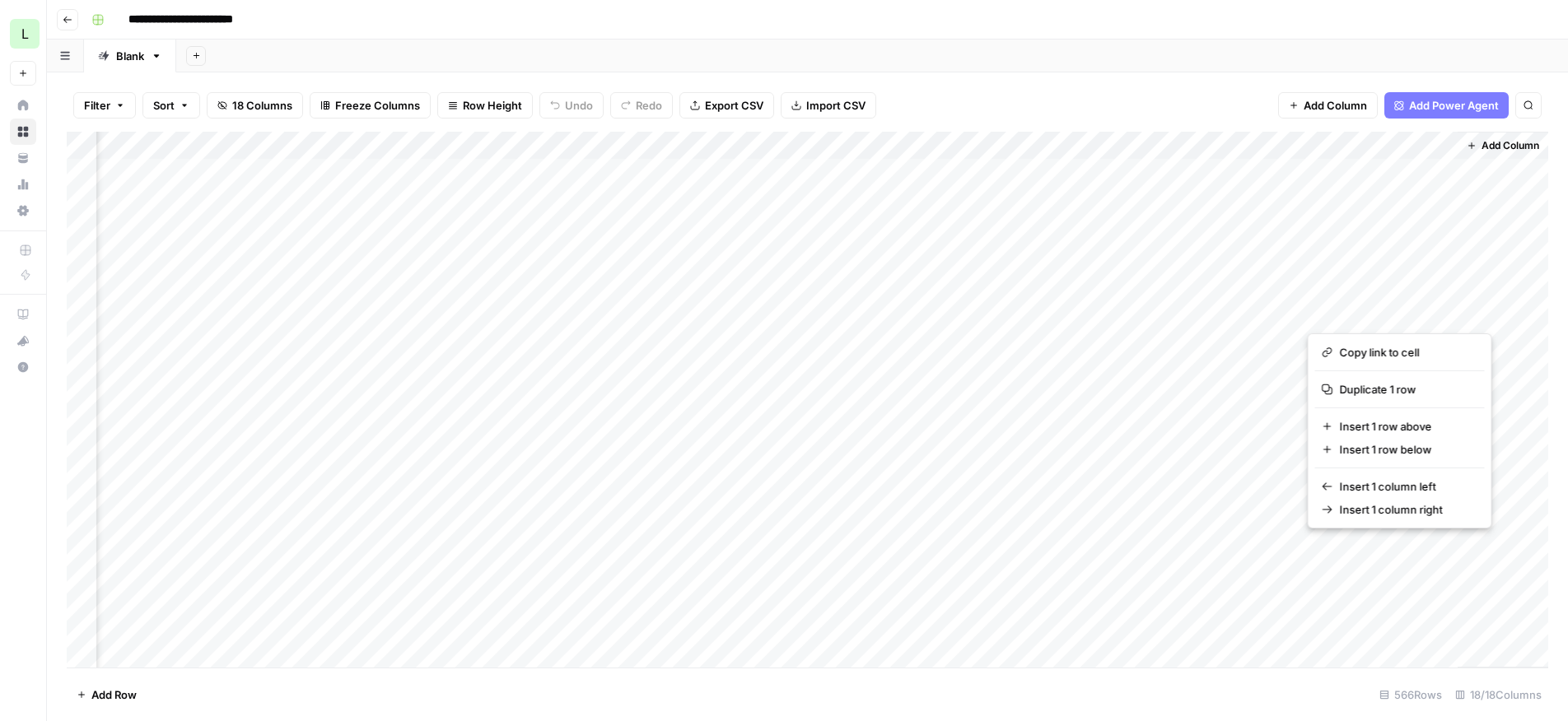
drag, startPoint x: 1400, startPoint y: 300, endPoint x: 1158, endPoint y: 63, distance: 338.7
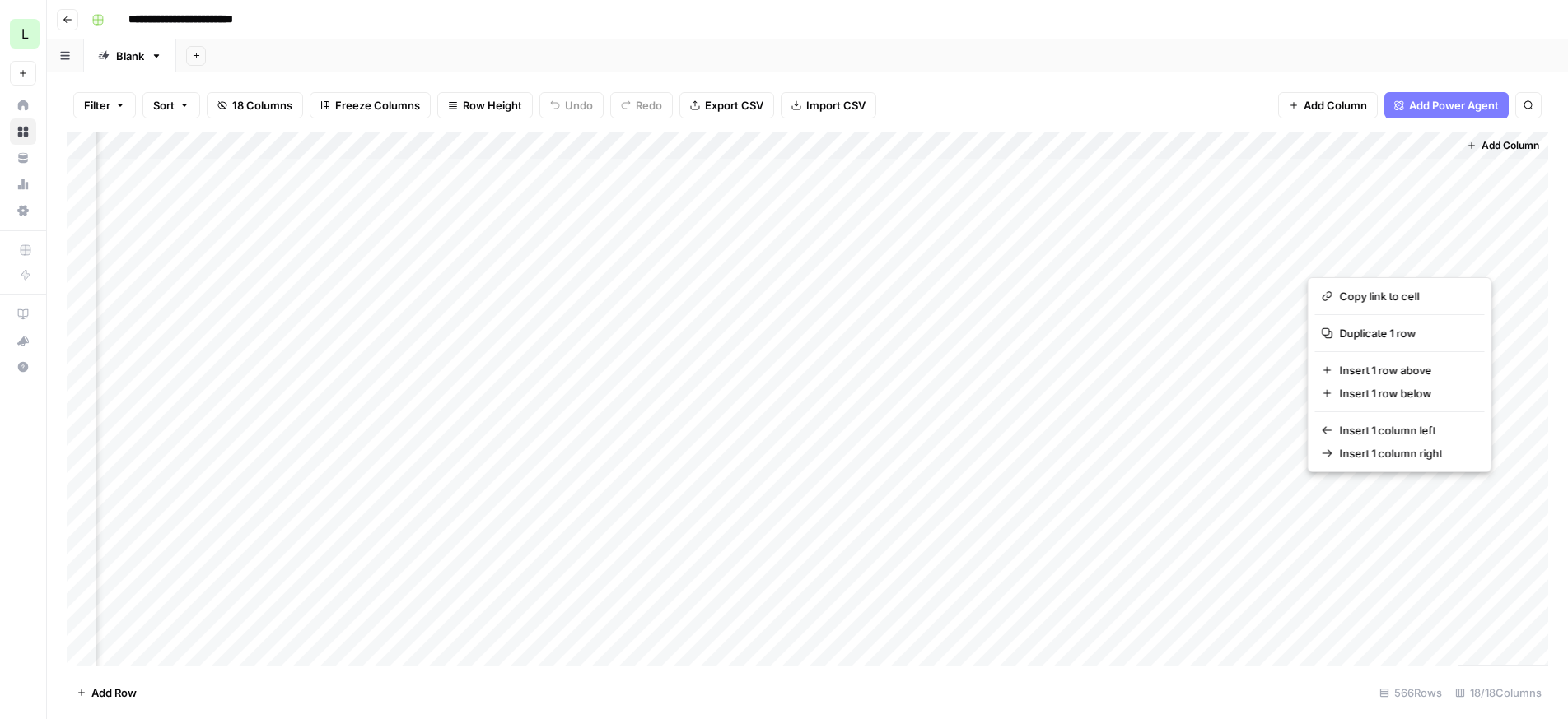
drag, startPoint x: 1388, startPoint y: 245, endPoint x: 984, endPoint y: 101, distance: 428.9
click at [984, 101] on div "Filter Sort 18 Columns Freeze Columns Row Height Undo Redo Export CSV Import CS…" at bounding box center [807, 105] width 1482 height 53
drag, startPoint x: 640, startPoint y: 397, endPoint x: -7, endPoint y: 325, distance: 651.0
click at [0, 325] on html "**********" at bounding box center [784, 359] width 1568 height 719
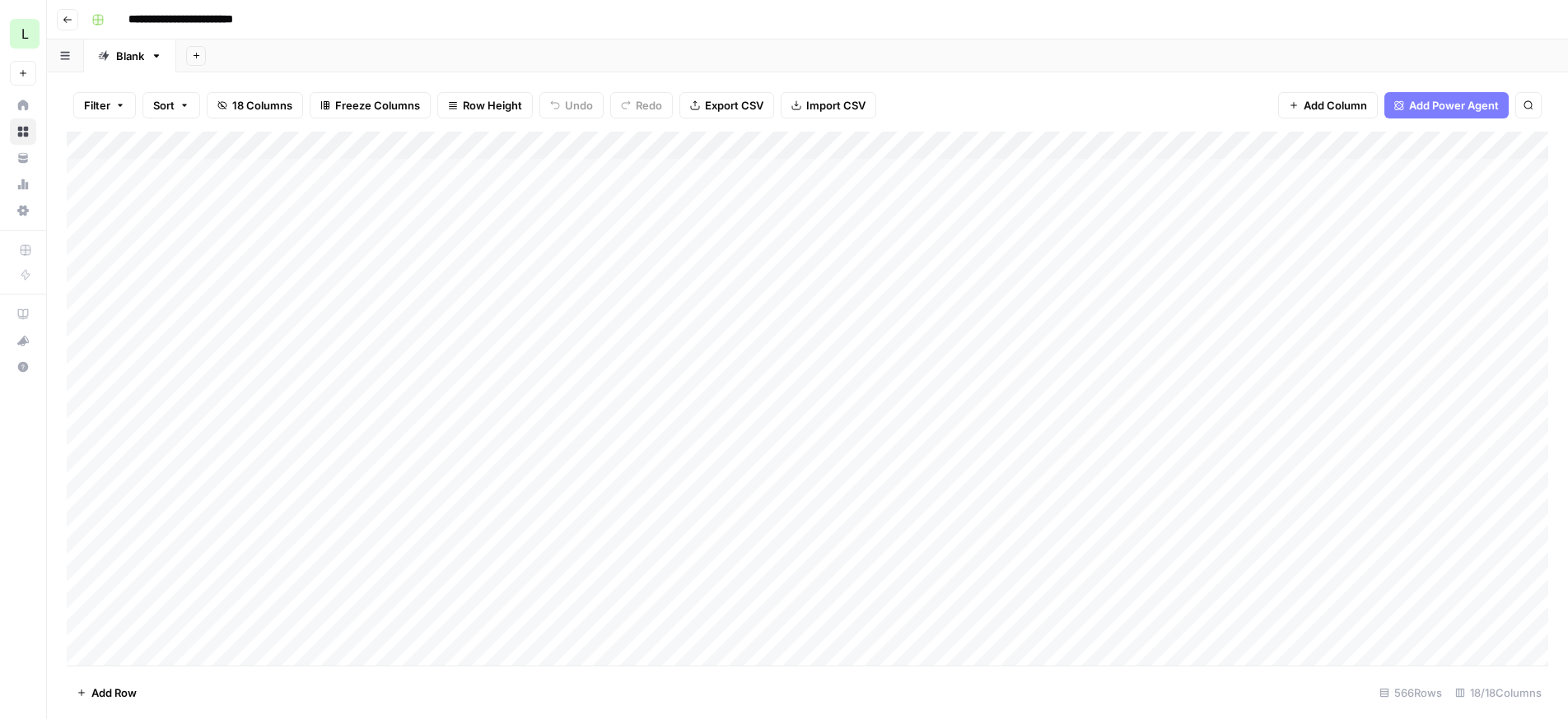
click at [1035, 88] on div "Filter Sort 18 Columns Freeze Columns Row Height Undo Redo Export CSV Import CS…" at bounding box center [807, 105] width 1482 height 53
click at [1049, 102] on div "Filter Sort 18 Columns Freeze Columns Row Height Undo Redo Export CSV Import CS…" at bounding box center [807, 105] width 1482 height 53
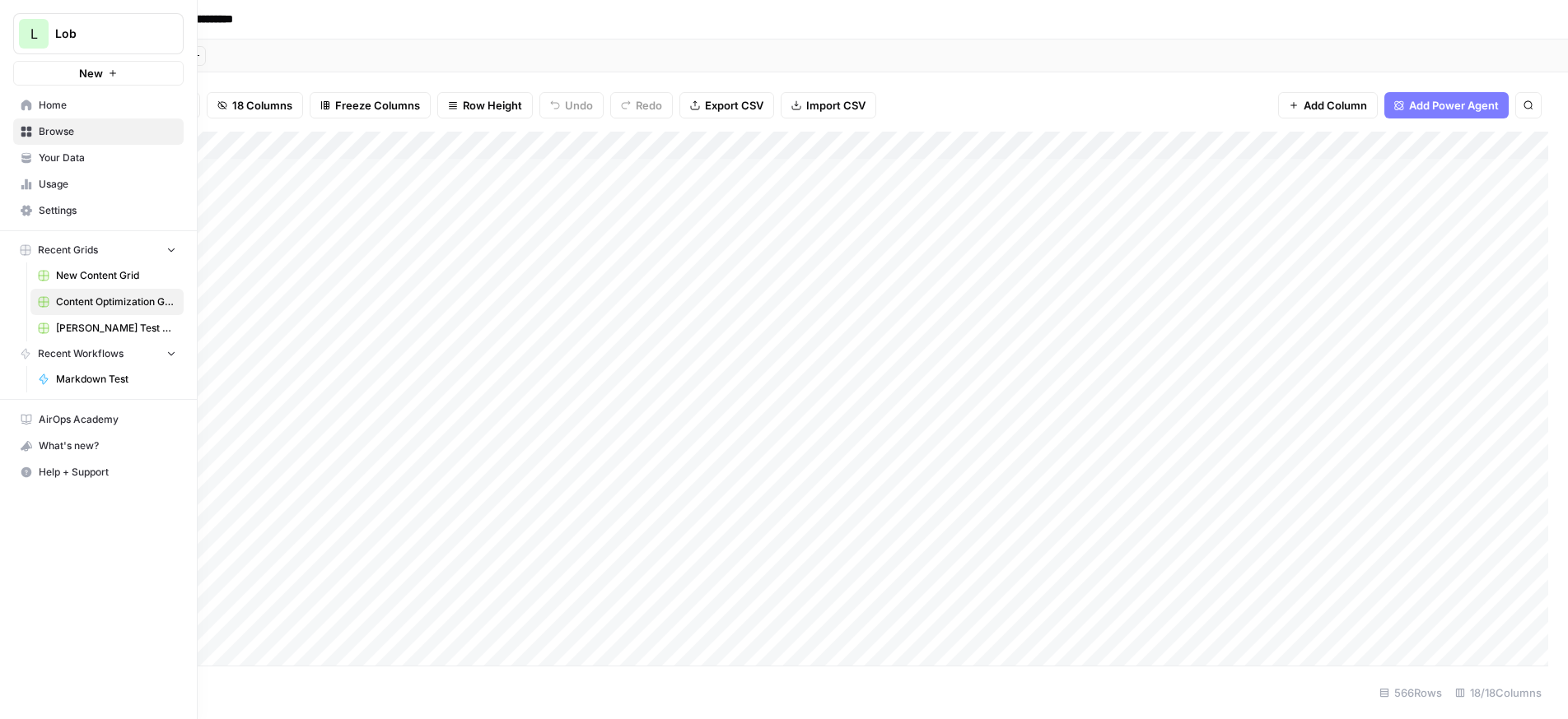
click at [69, 471] on span "Help + Support" at bounding box center [107, 472] width 138 height 14
click at [239, 508] on span "Chat & Support" at bounding box center [274, 505] width 111 height 14
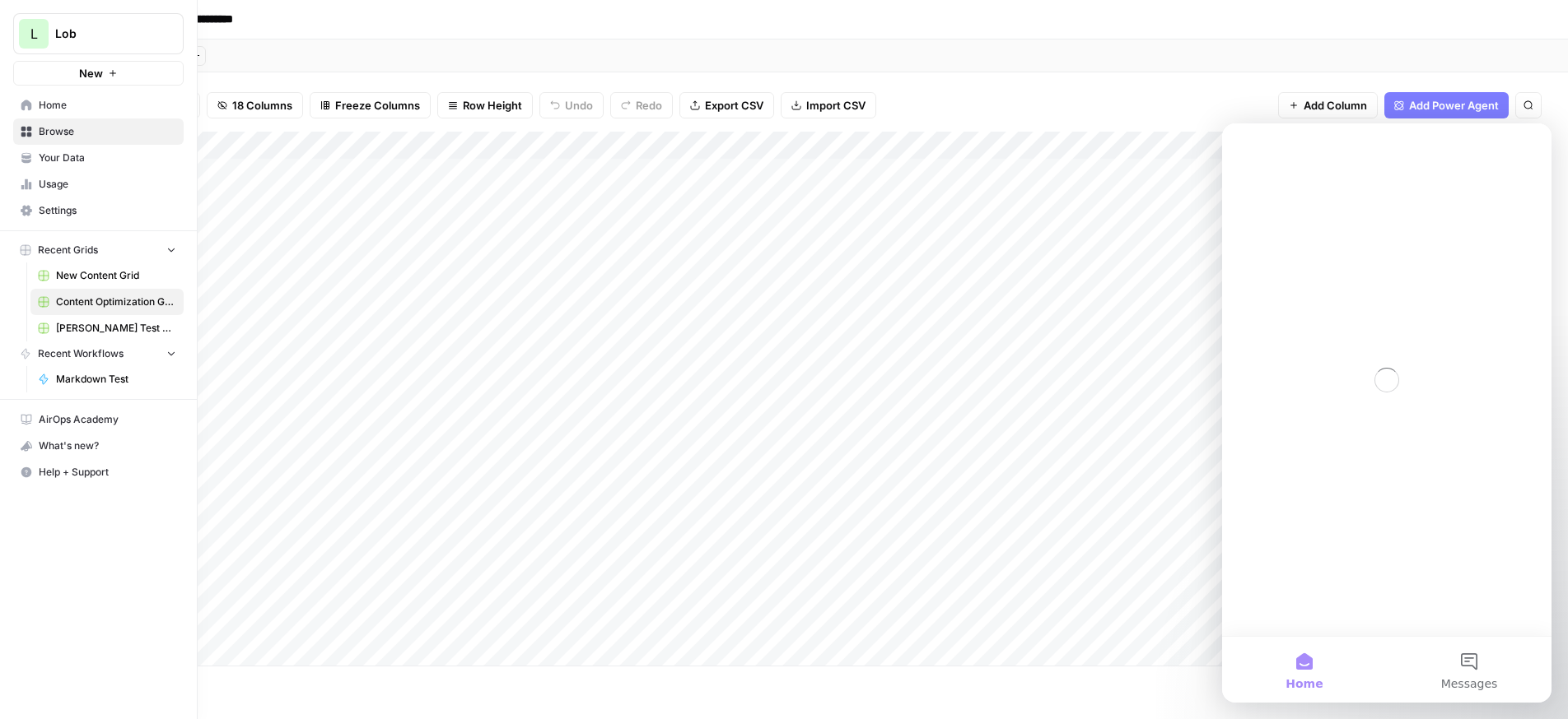
scroll to position [0, 0]
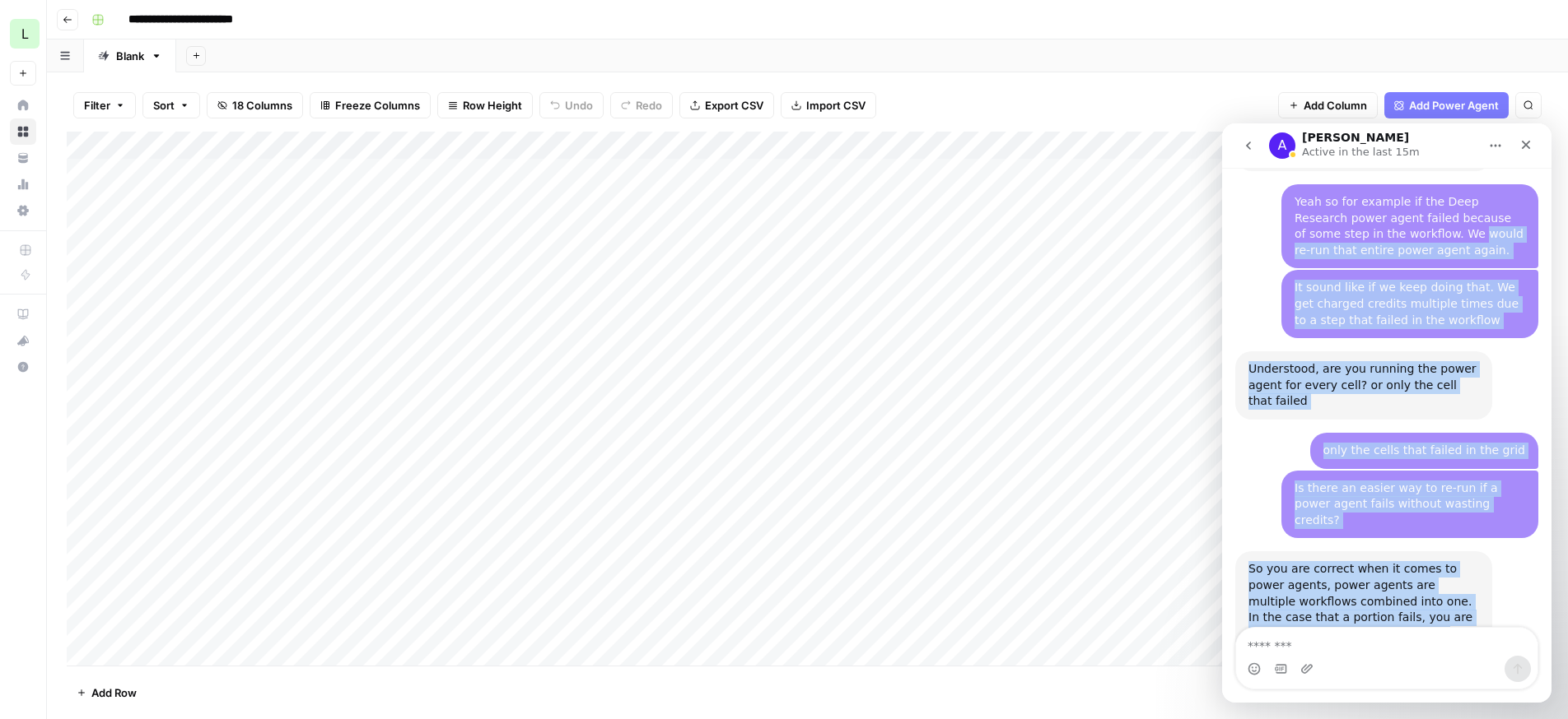
scroll to position [2254, 0]
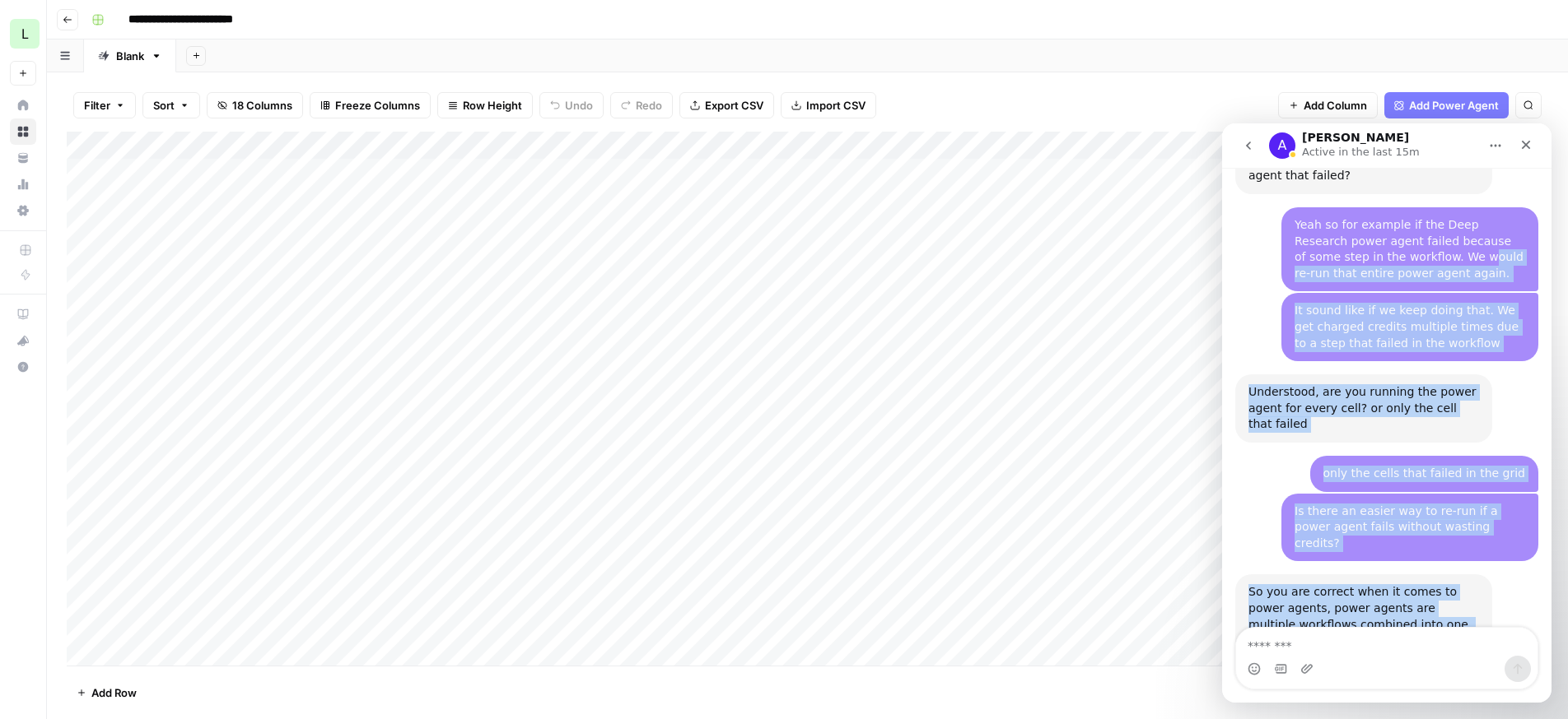
drag, startPoint x: 1498, startPoint y: 247, endPoint x: 1414, endPoint y: 184, distance: 105.0
click at [1506, 575] on div "So you are correct when it comes to power agents, power agents are multiple wor…" at bounding box center [1387, 633] width 303 height 118
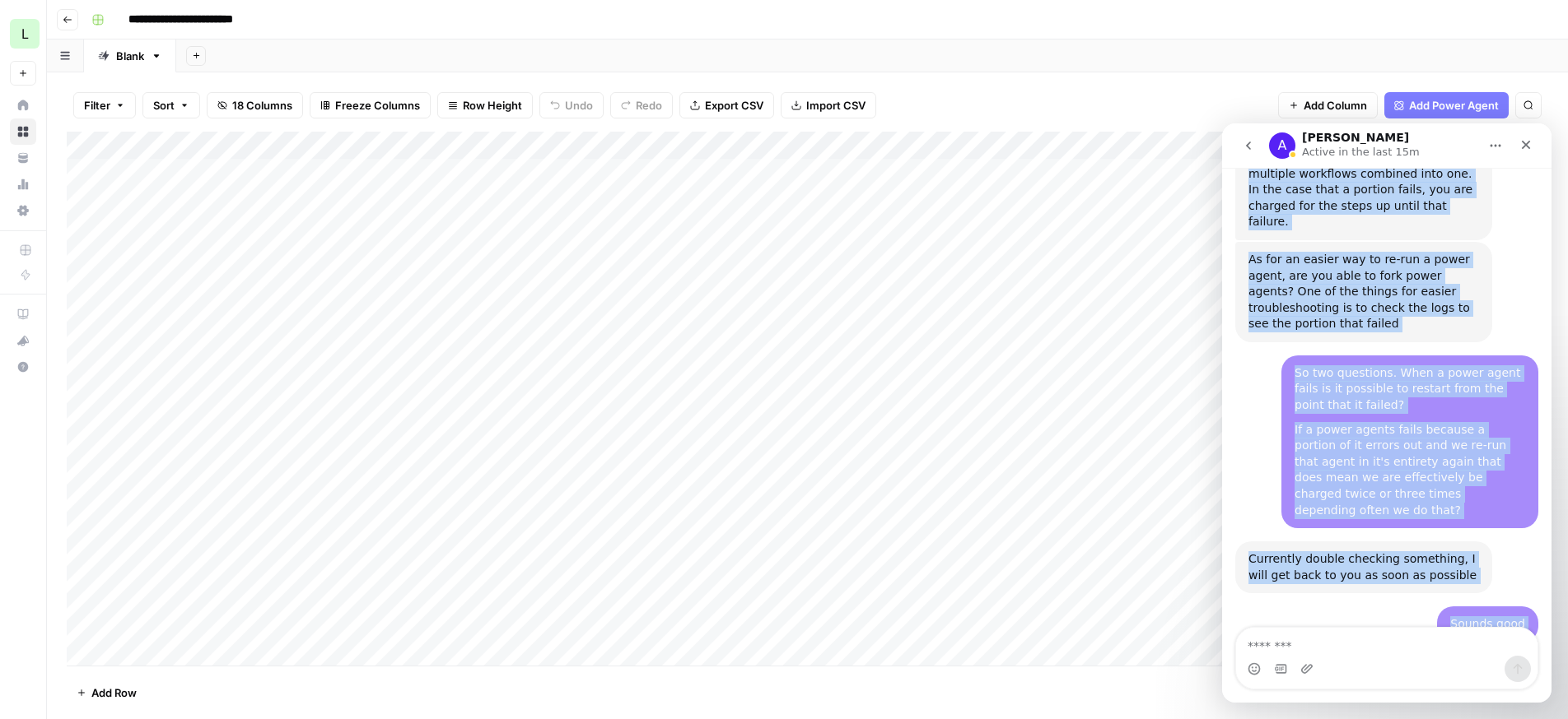
scroll to position [2788, 0]
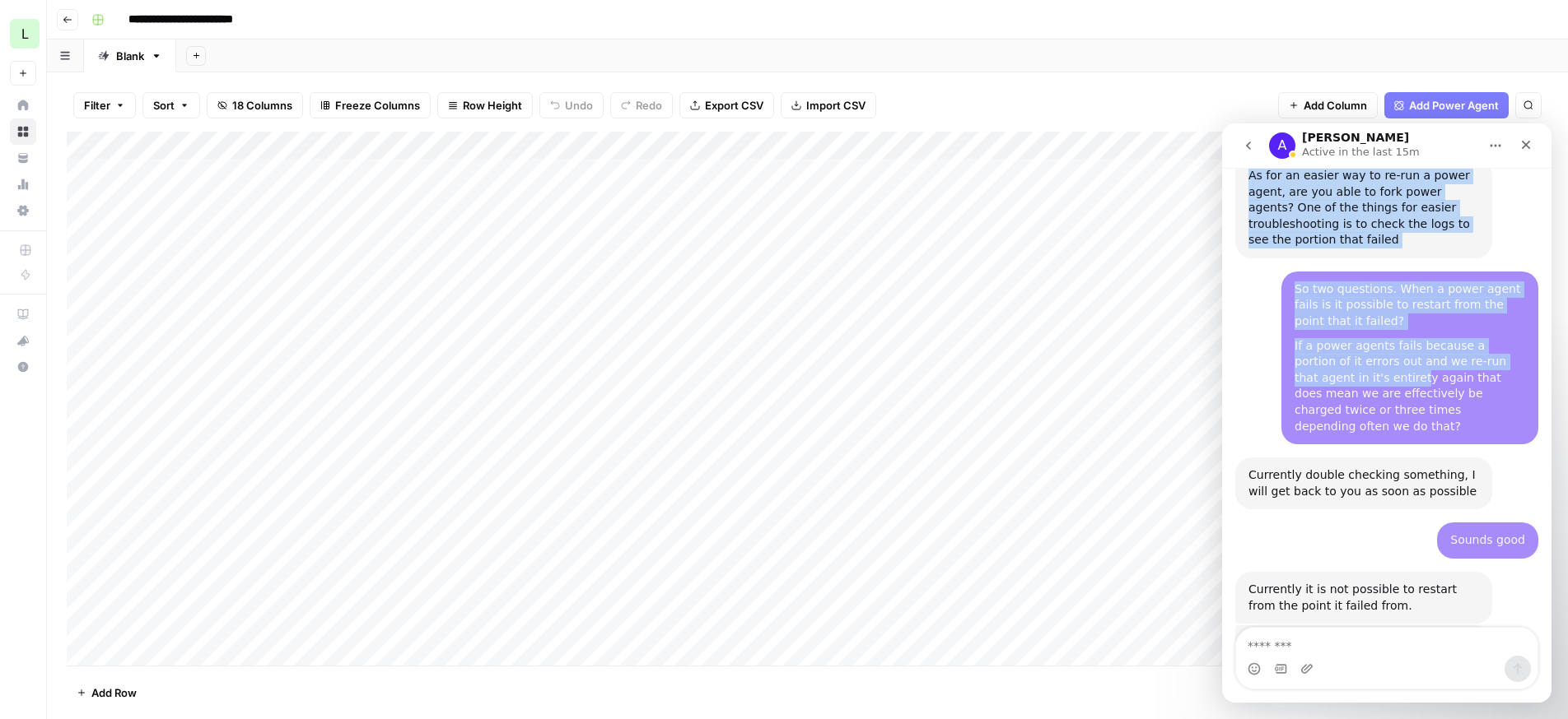
drag, startPoint x: 1344, startPoint y: 515, endPoint x: 1329, endPoint y: 271, distance: 244.5
click at [1270, 271] on div "So two questions. When a power agent fails is it possible to restart from the p…" at bounding box center [1387, 364] width 303 height 186
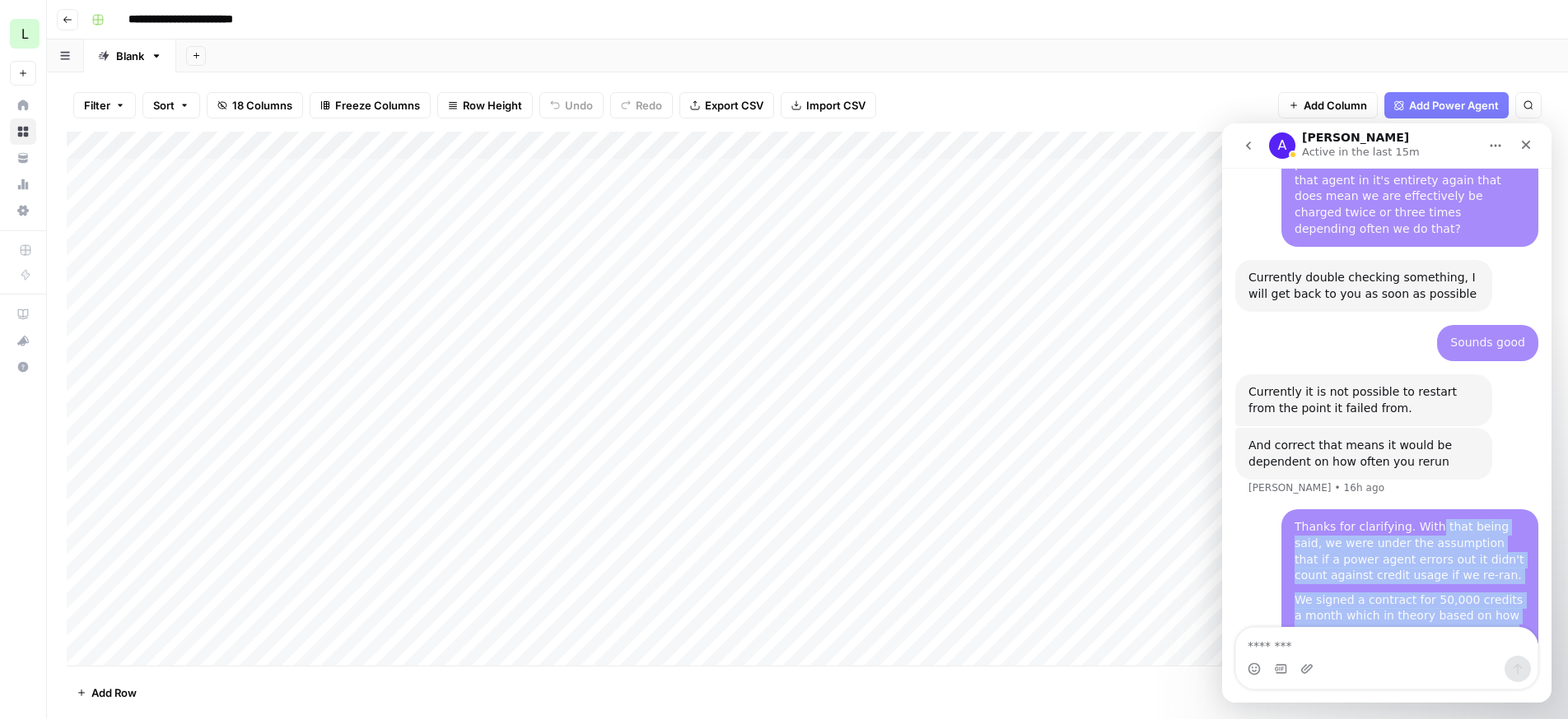
scroll to position [3105, 0]
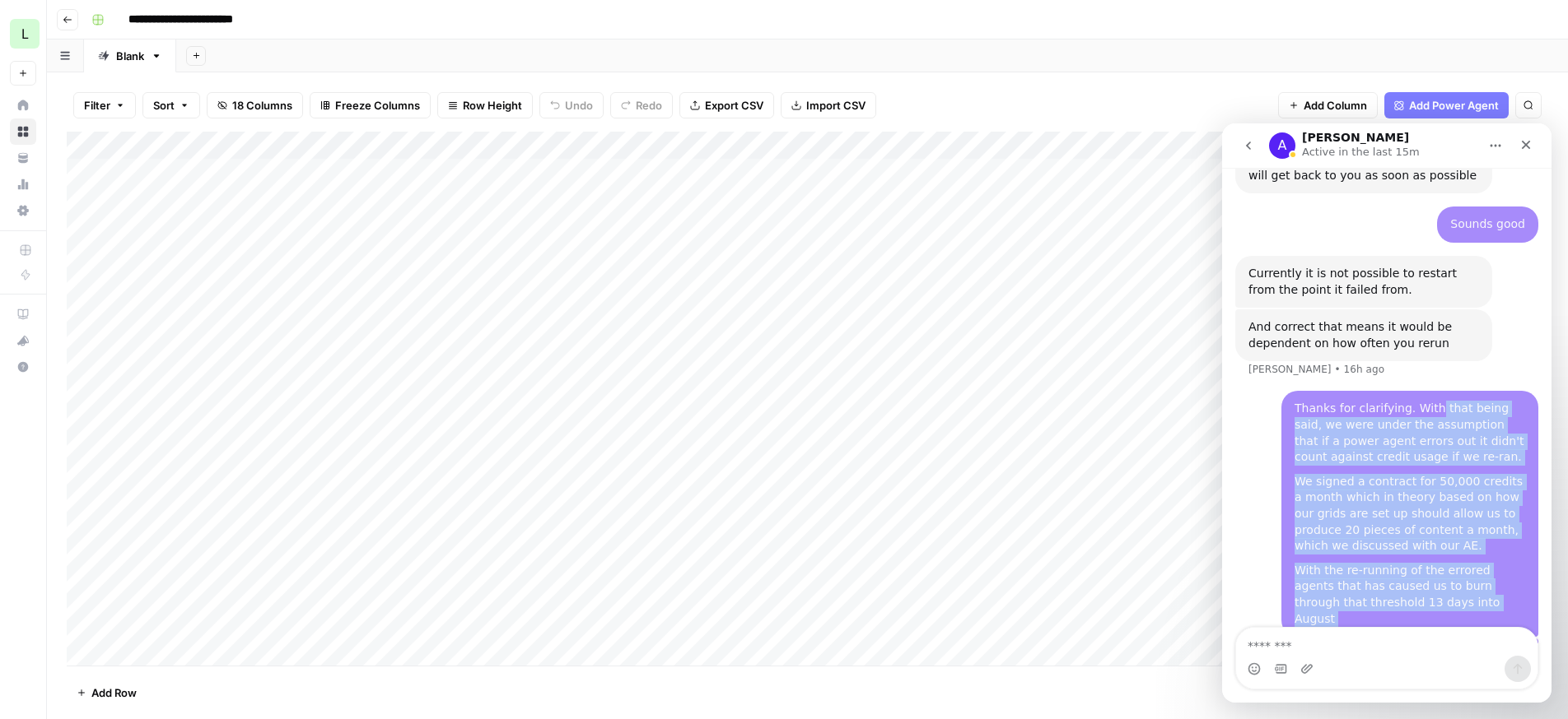
drag, startPoint x: 1433, startPoint y: 590, endPoint x: 1428, endPoint y: 651, distance: 61.2
click at [1428, 651] on div "Ask us anything, or share your feedback. Hi there! This is Fin speaking. I’m he…" at bounding box center [1387, 435] width 329 height 535
click at [1473, 475] on div "We signed a contract for 50,000 credits a month which in theory based on how ou…" at bounding box center [1409, 515] width 230 height 81
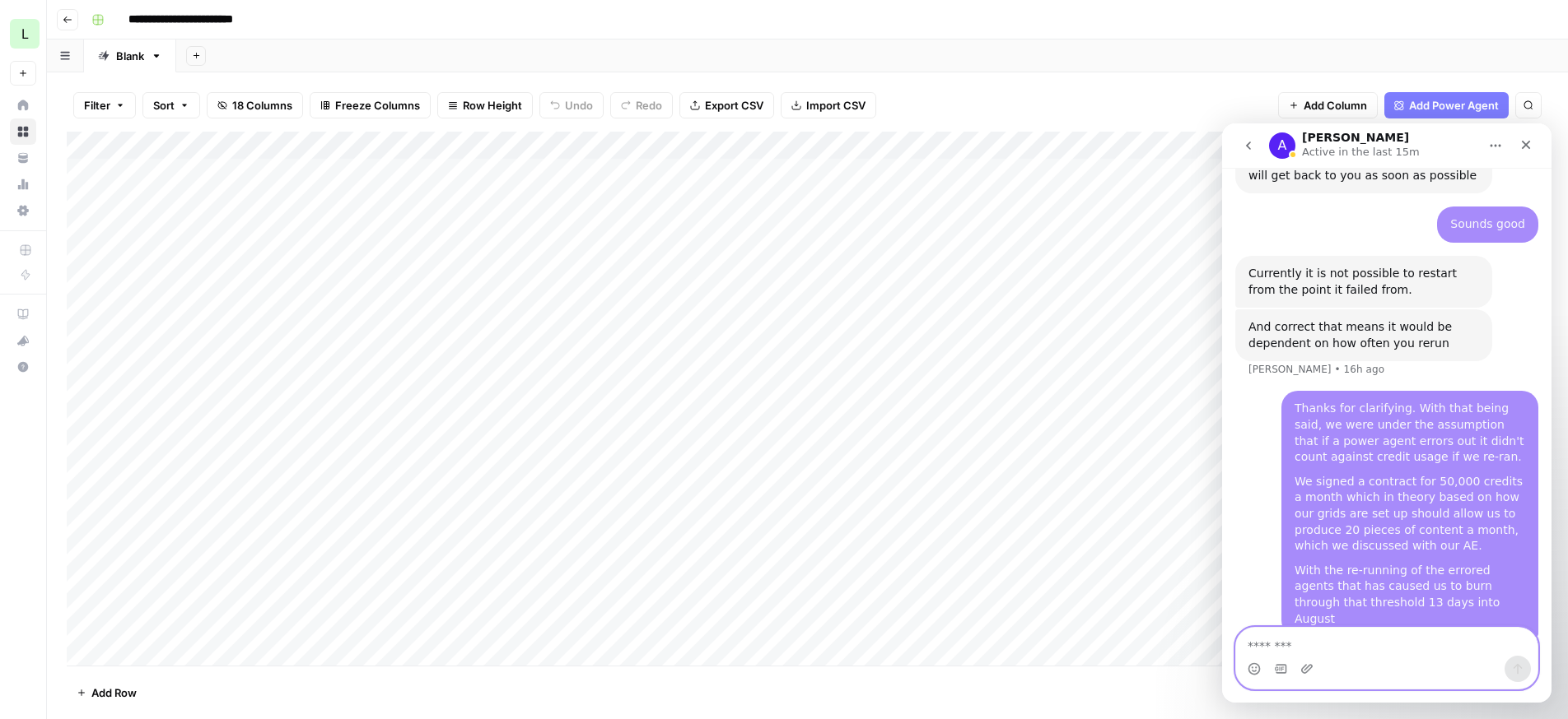
click at [1346, 645] on textarea "Message…" at bounding box center [1387, 642] width 301 height 28
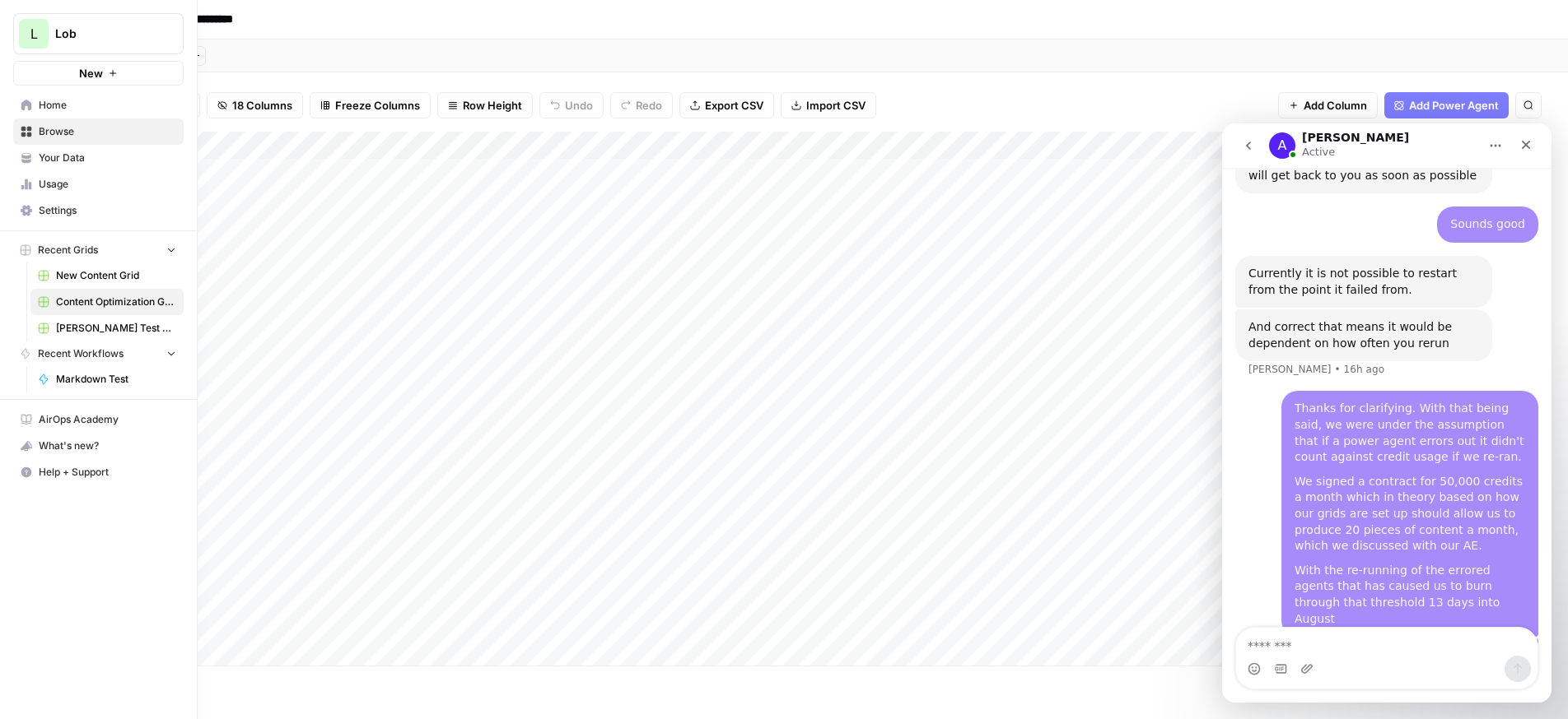
click at [51, 179] on span "Usage" at bounding box center [107, 184] width 138 height 14
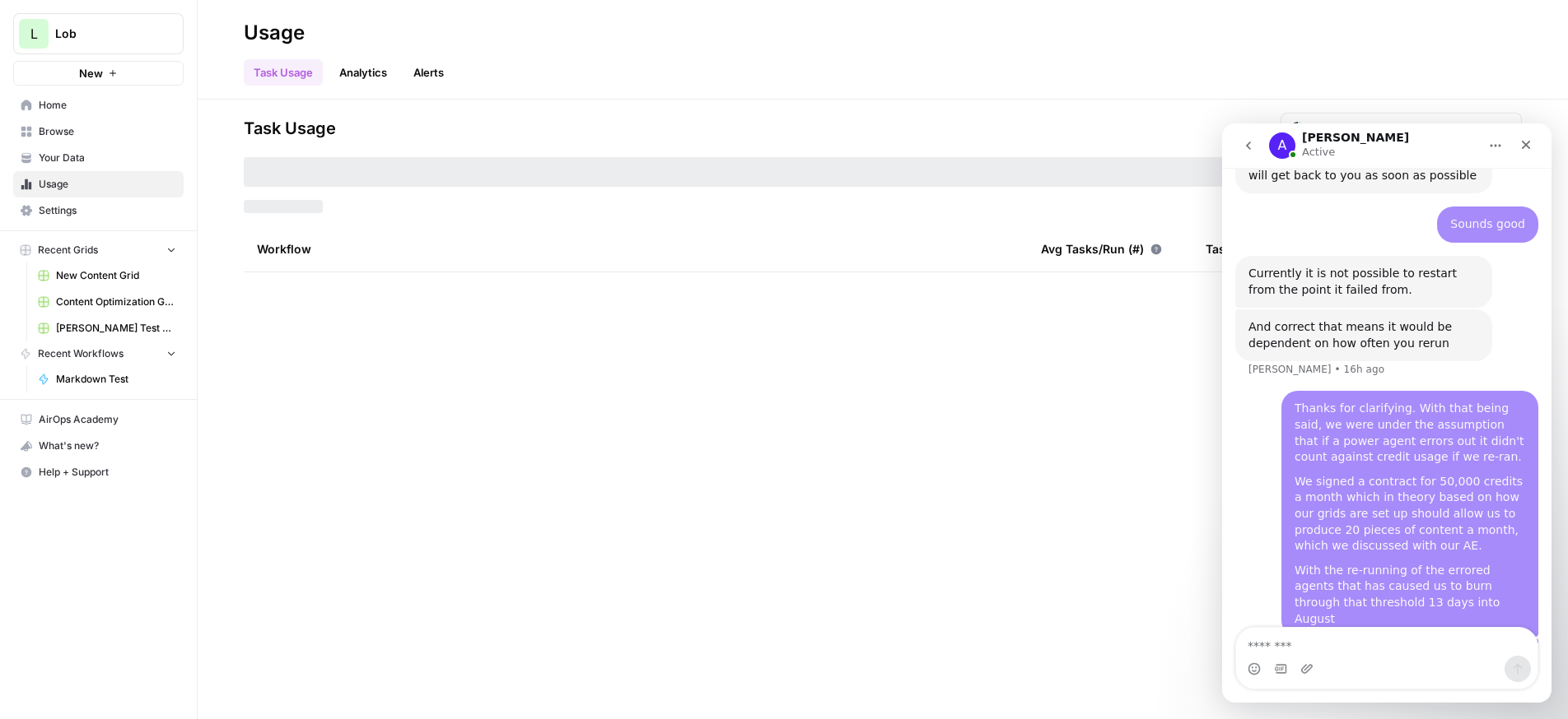
type input "August Tasks"
click at [362, 73] on link "Analytics" at bounding box center [363, 72] width 67 height 26
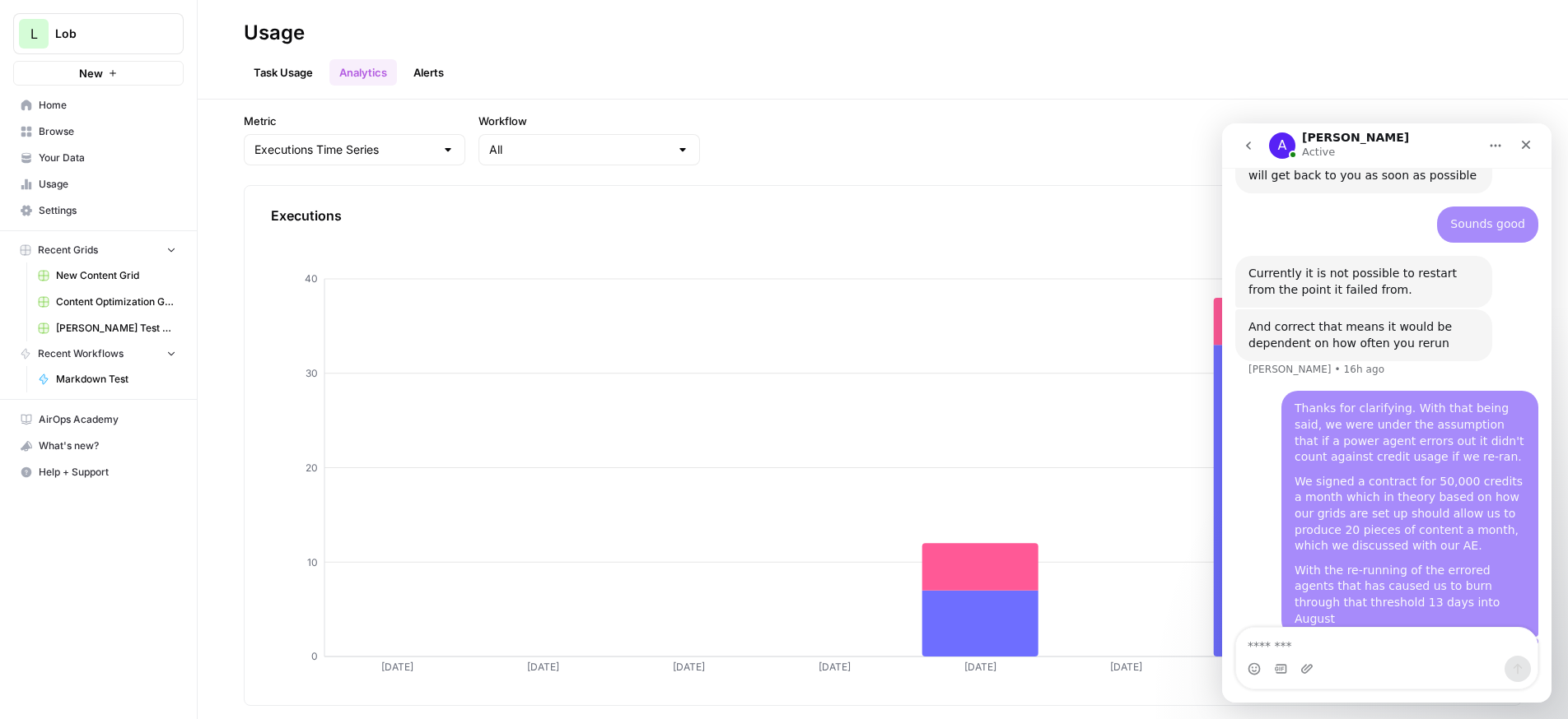
click at [1440, 140] on div "A Arnett Active" at bounding box center [1373, 146] width 209 height 29
click at [1529, 148] on icon "Close" at bounding box center [1526, 144] width 9 height 9
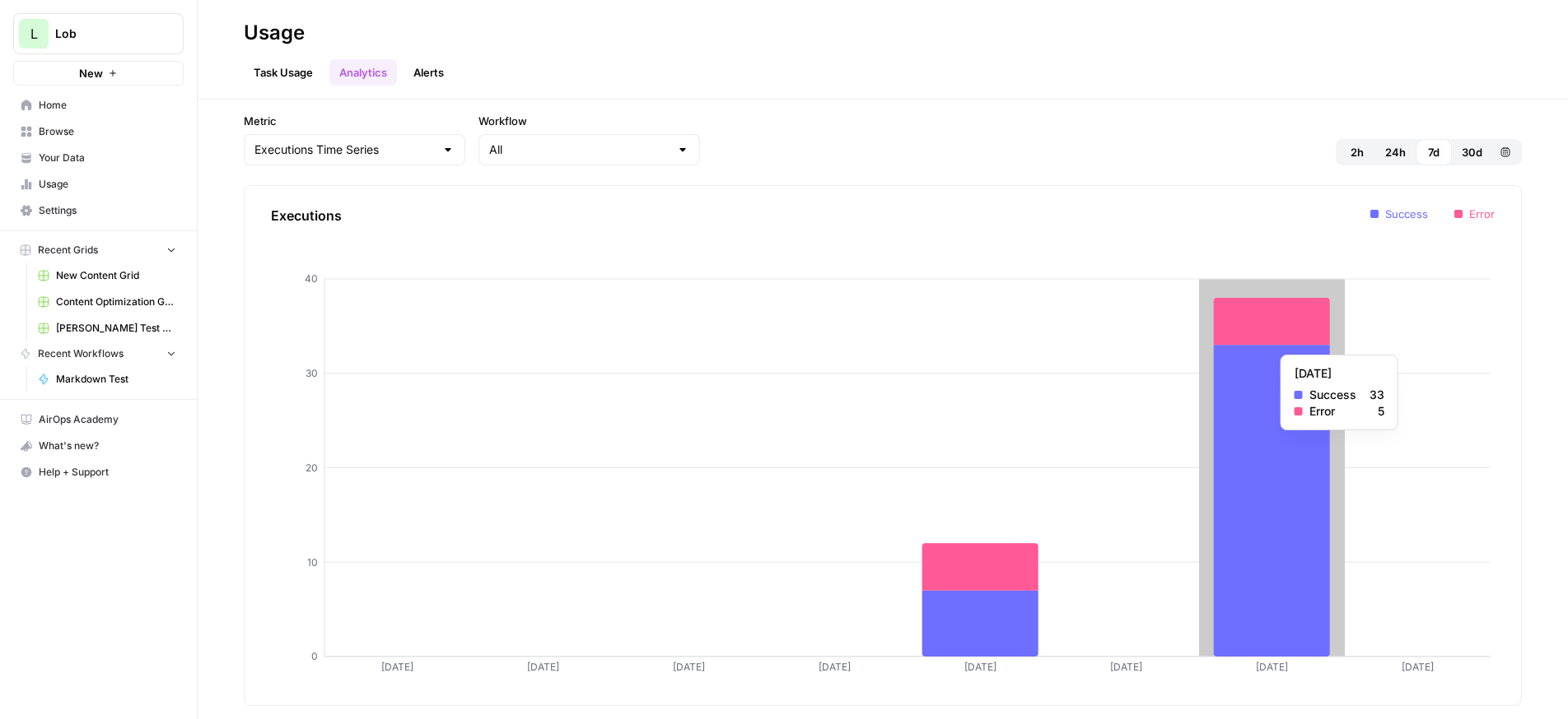
scroll to position [3105, 0]
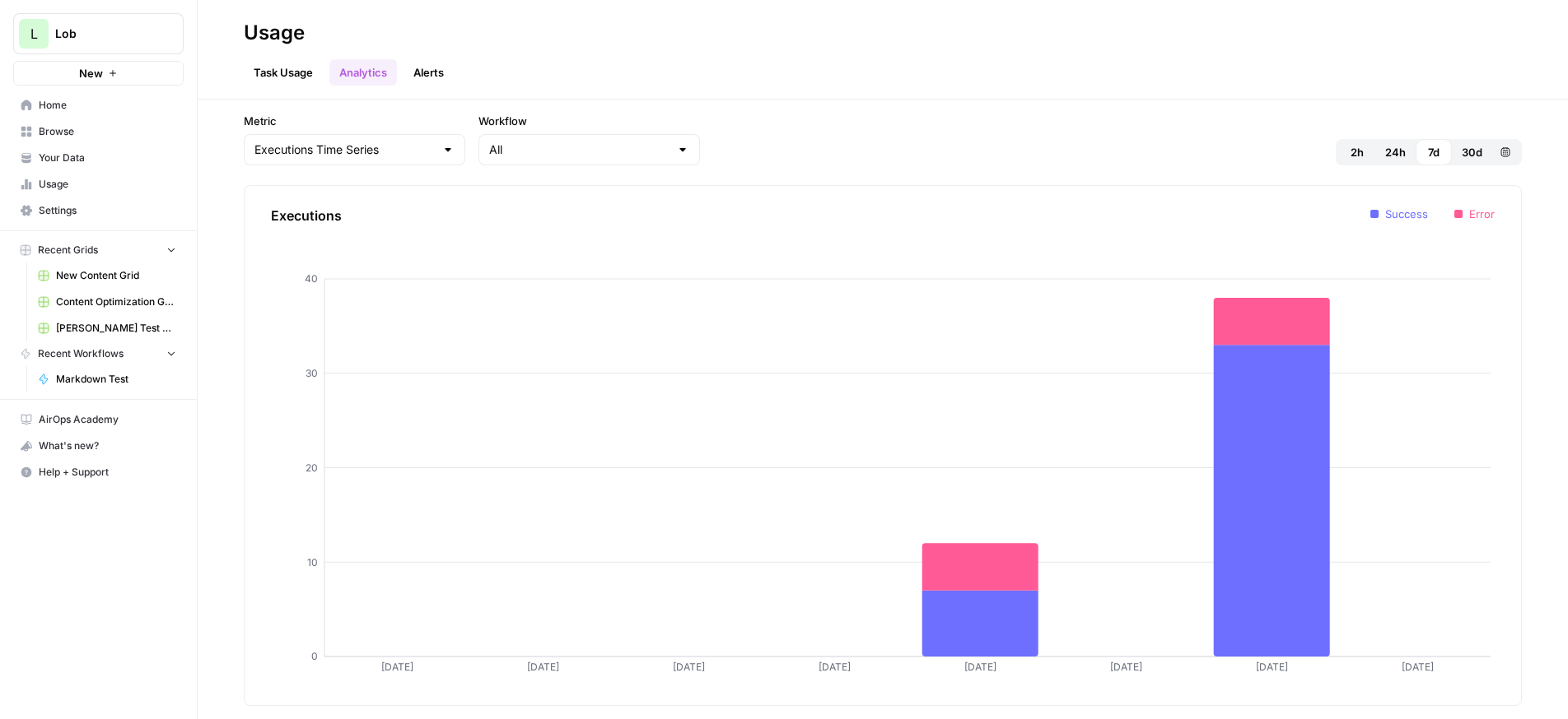
click at [1232, 238] on div "Success Error" at bounding box center [887, 241] width 1215 height 69
click at [1474, 155] on span "30d" at bounding box center [1472, 152] width 20 height 16
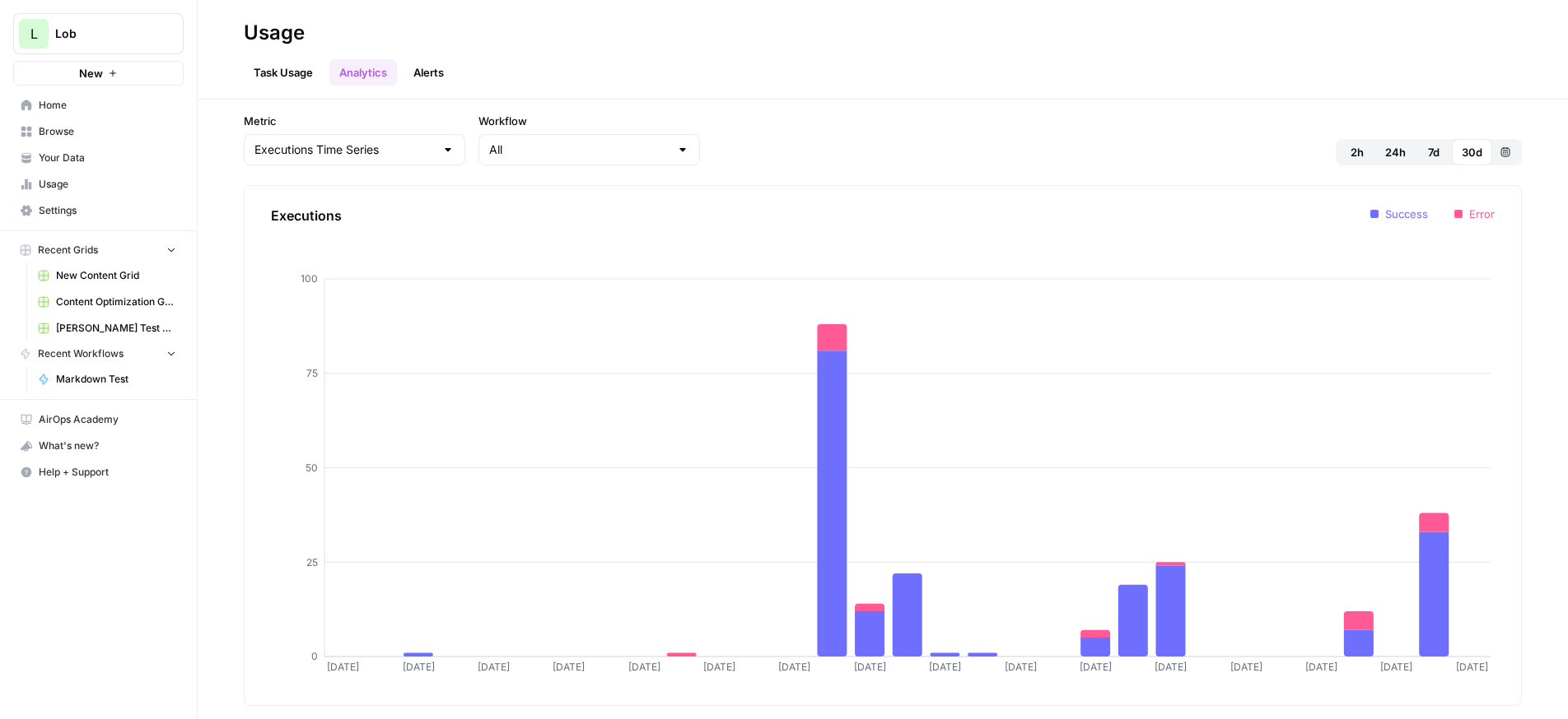
click at [302, 67] on link "Task Usage" at bounding box center [283, 72] width 79 height 26
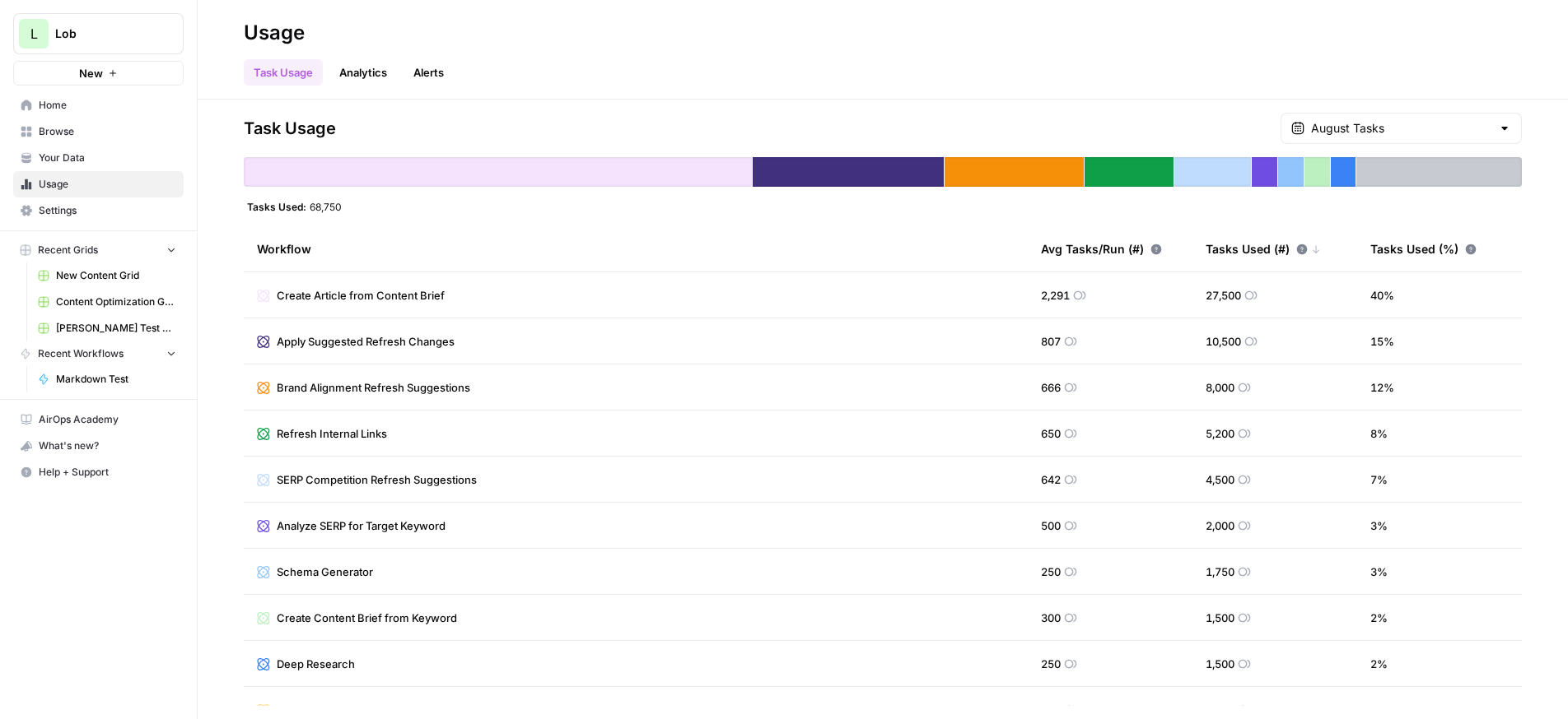
click at [718, 118] on div "Task Usage August Tasks" at bounding box center [882, 128] width 1278 height 31
click at [1431, 78] on div "Task Usage Analytics Alerts" at bounding box center [882, 65] width 1278 height 39
click at [109, 474] on span "Help + Support" at bounding box center [107, 472] width 138 height 14
click at [266, 506] on span "Chat & Support" at bounding box center [274, 505] width 111 height 14
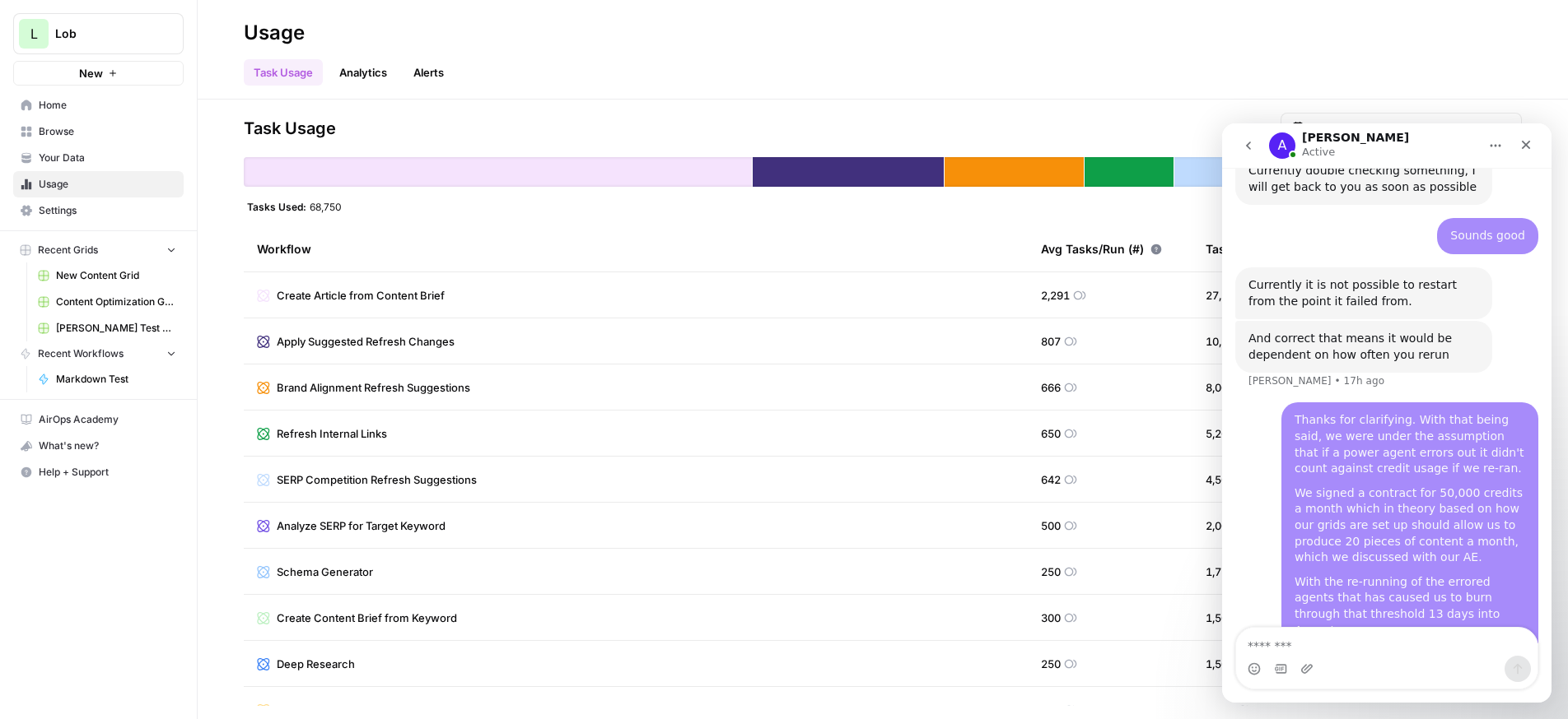
scroll to position [3105, 0]
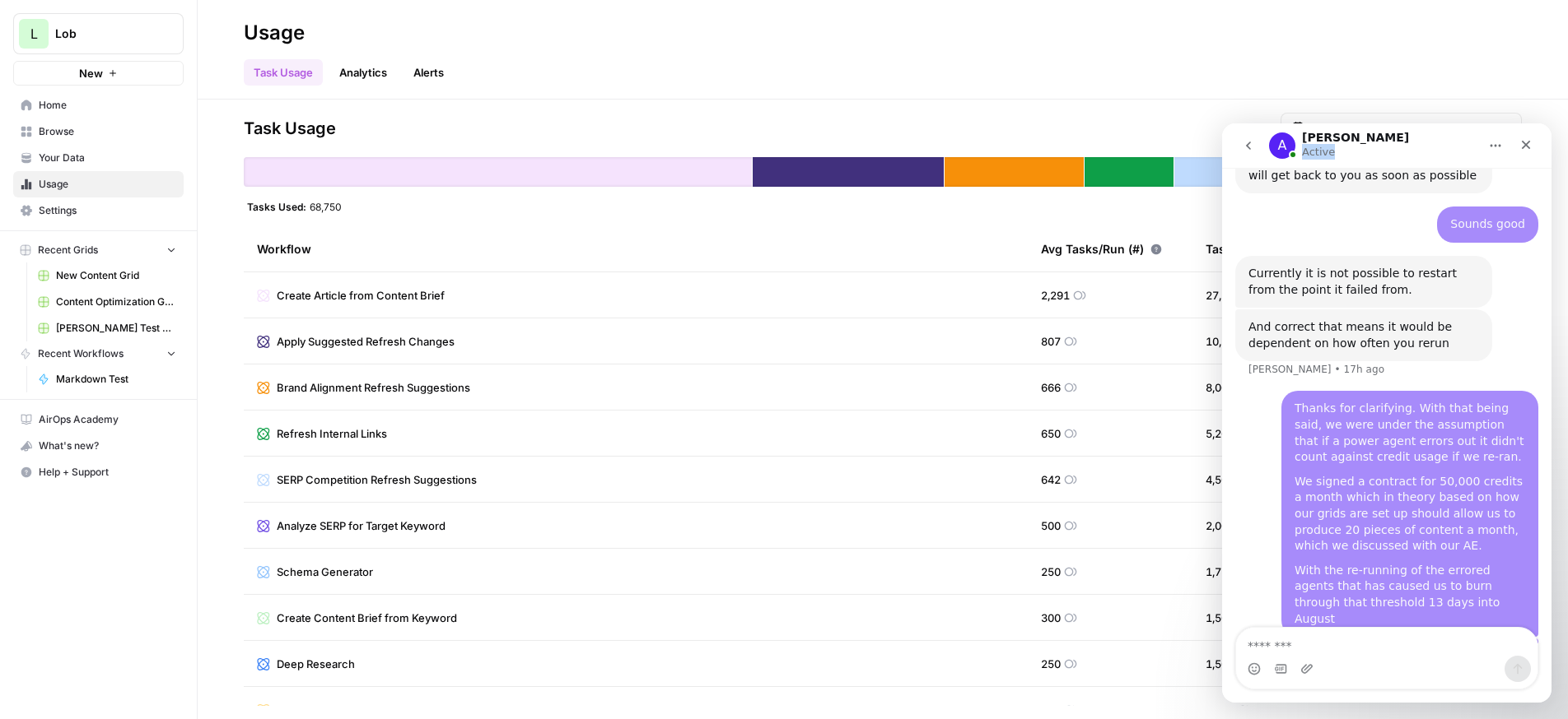
drag, startPoint x: 1344, startPoint y: 148, endPoint x: 1303, endPoint y: 151, distance: 41.1
click at [1303, 151] on div "A Arnett Active" at bounding box center [1373, 146] width 209 height 29
click at [1325, 651] on textarea "Message…" at bounding box center [1387, 642] width 301 height 28
type textarea "**********"
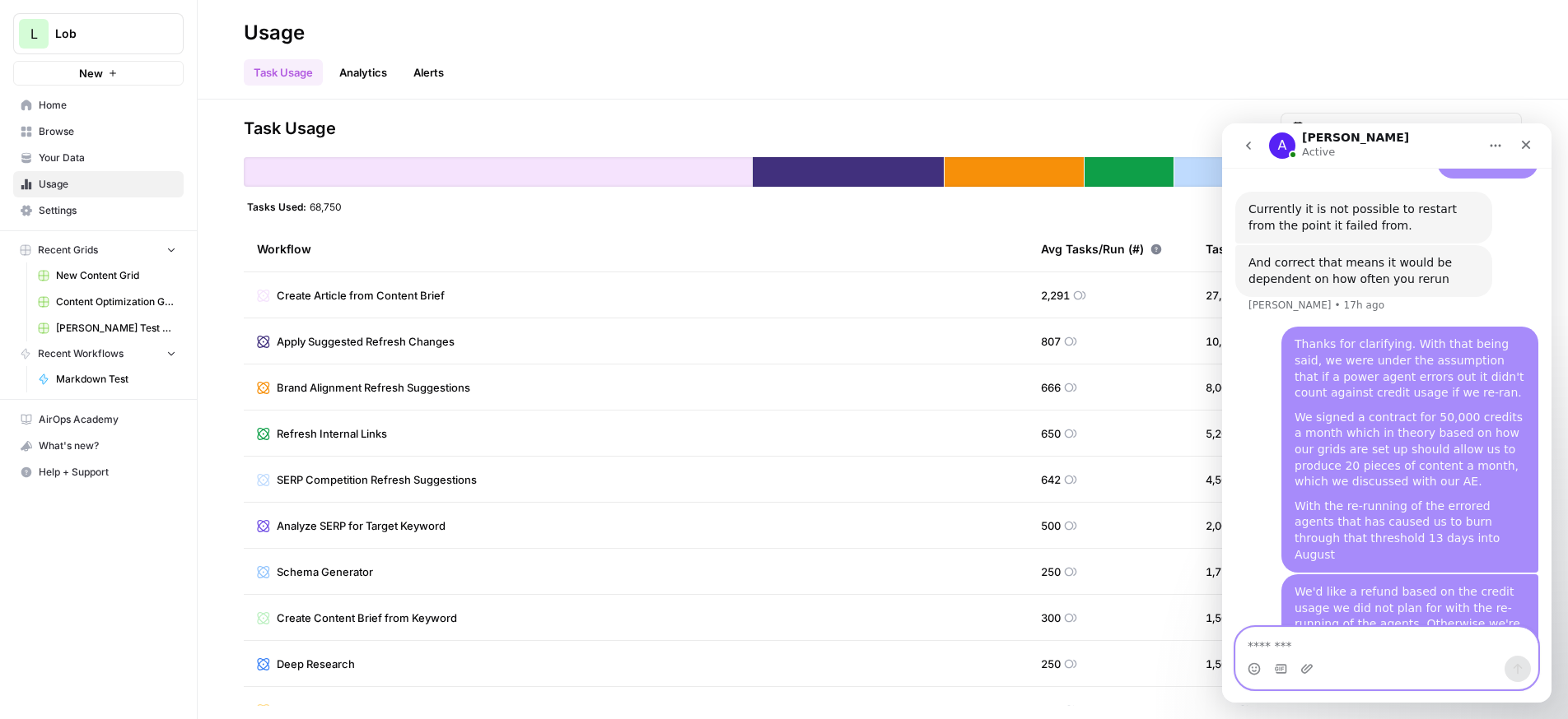
scroll to position [3198, 0]
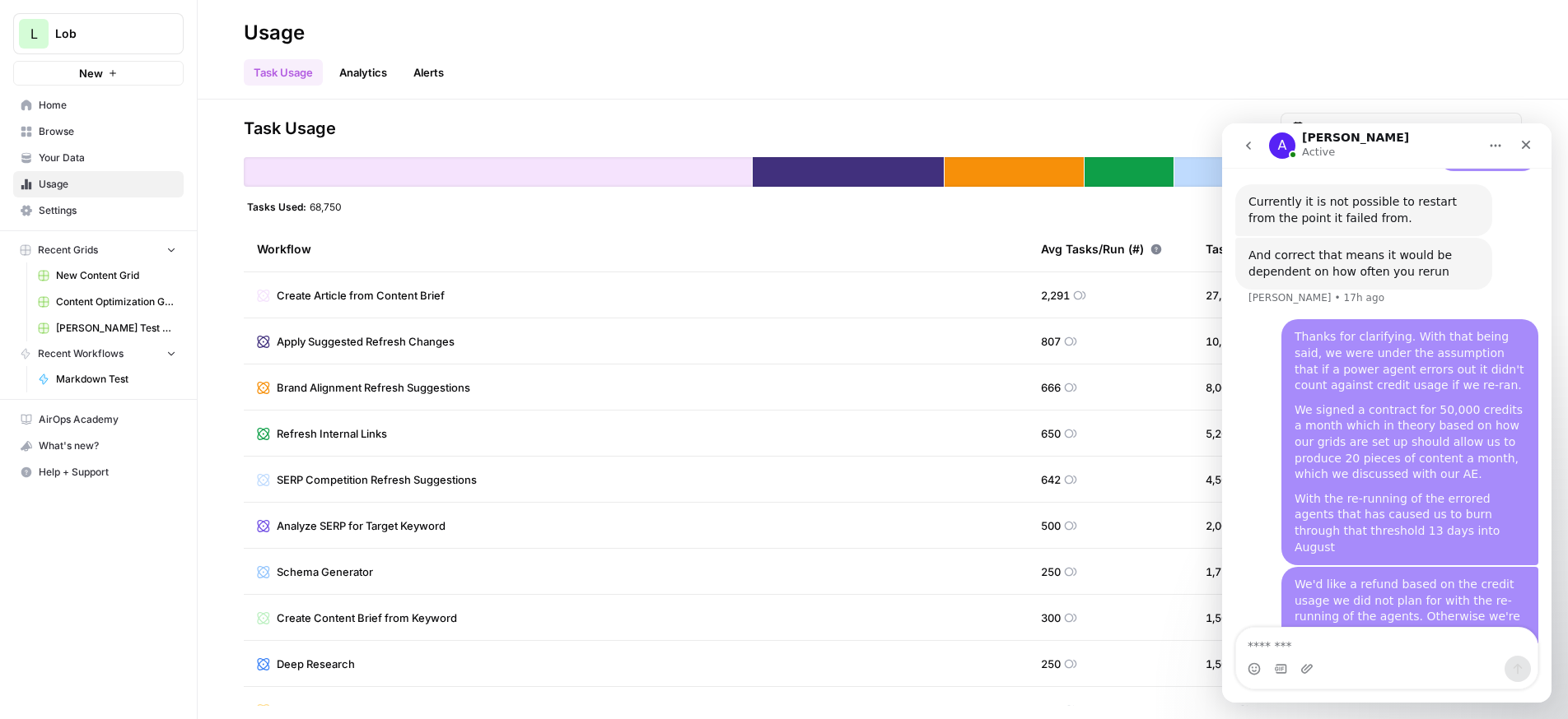
click at [1459, 89] on header "Usage Task Usage Analytics Alerts" at bounding box center [882, 49] width 1371 height 99
click at [1414, 140] on div "A Arnett Active" at bounding box center [1373, 146] width 209 height 29
click at [101, 270] on span "New Content Grid" at bounding box center [116, 275] width 120 height 14
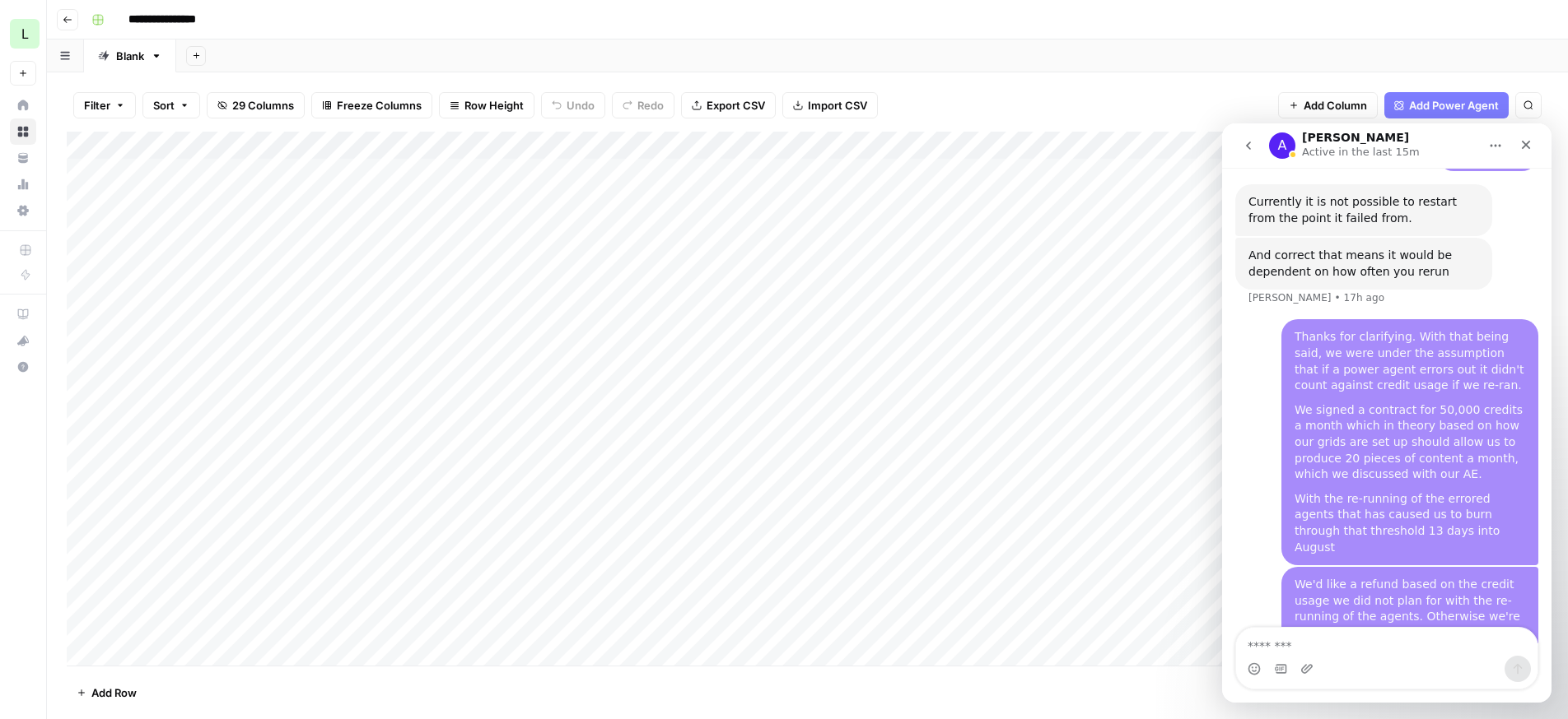
click at [1089, 148] on div "Add Column" at bounding box center [807, 398] width 1482 height 534
click at [927, 145] on div "Add Column" at bounding box center [807, 398] width 1482 height 534
click at [629, 149] on div "Add Column" at bounding box center [807, 398] width 1482 height 534
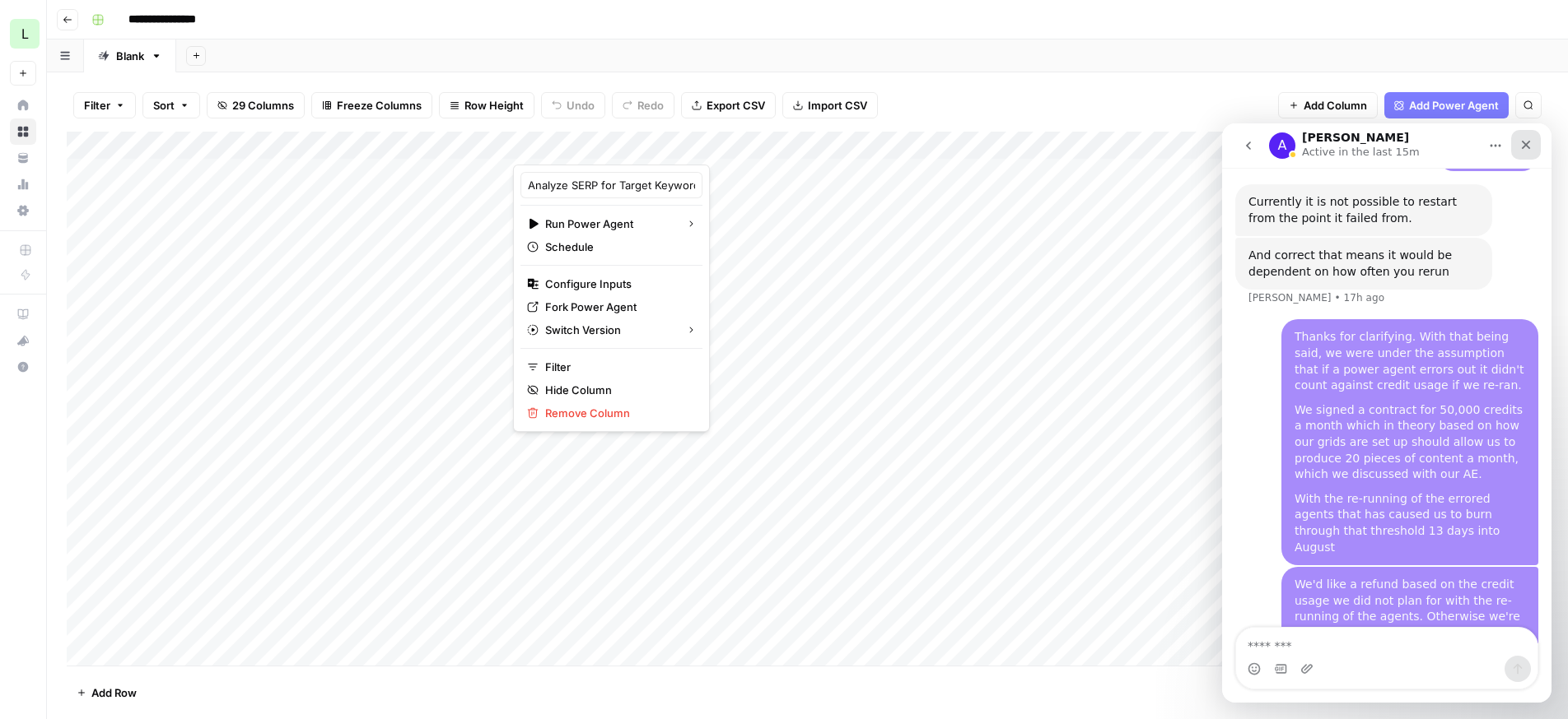
click at [1529, 143] on icon "Close" at bounding box center [1527, 145] width 13 height 13
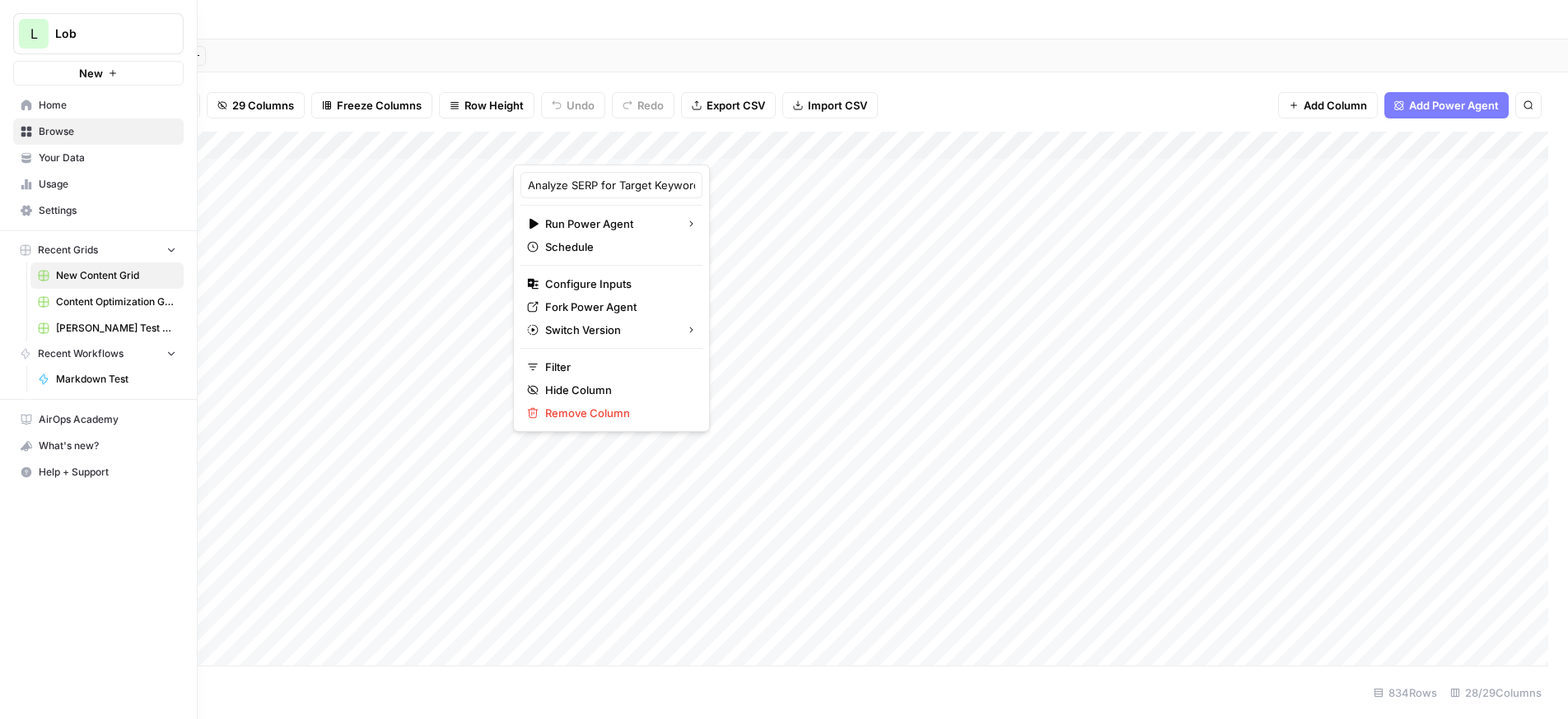
click at [54, 161] on span "Your Data" at bounding box center [107, 158] width 138 height 14
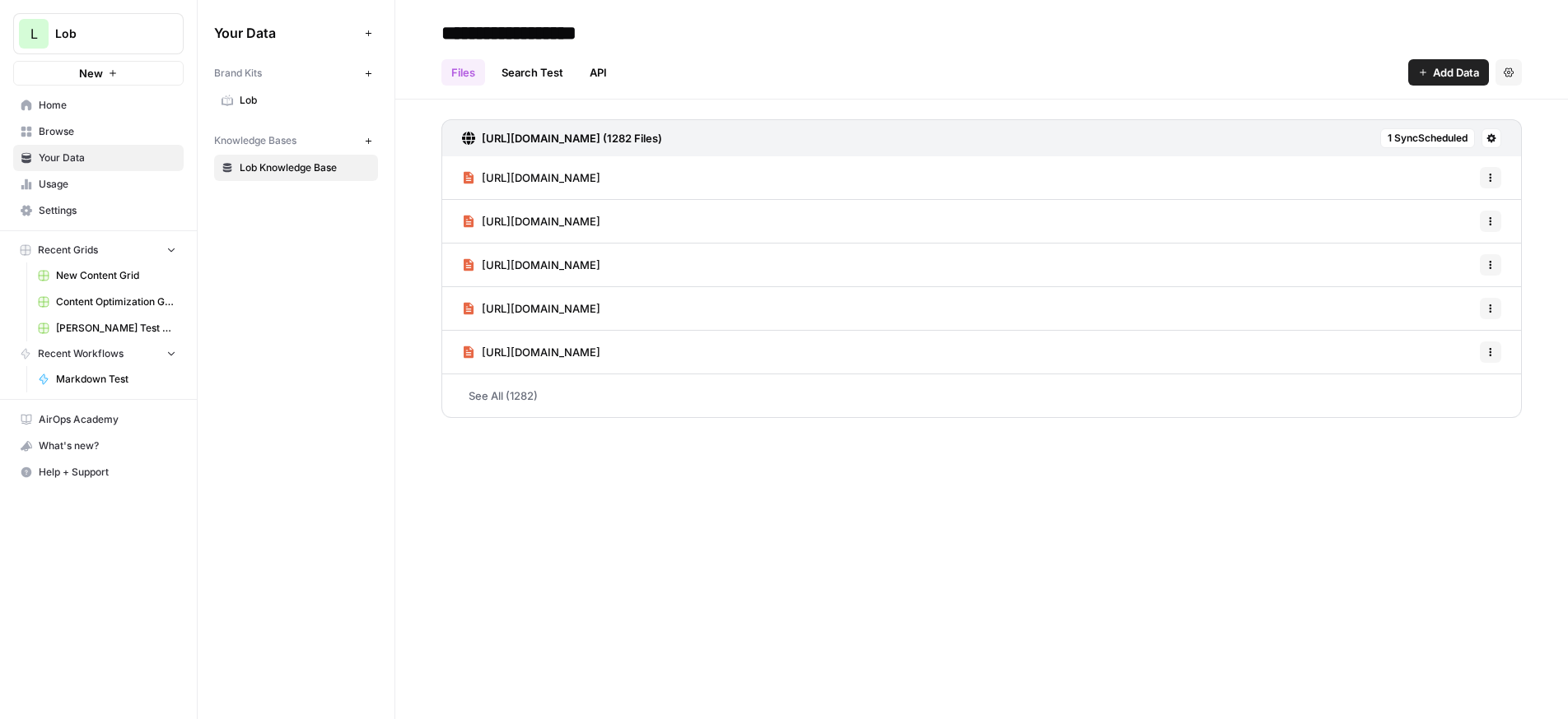
click at [55, 184] on span "Usage" at bounding box center [107, 184] width 138 height 14
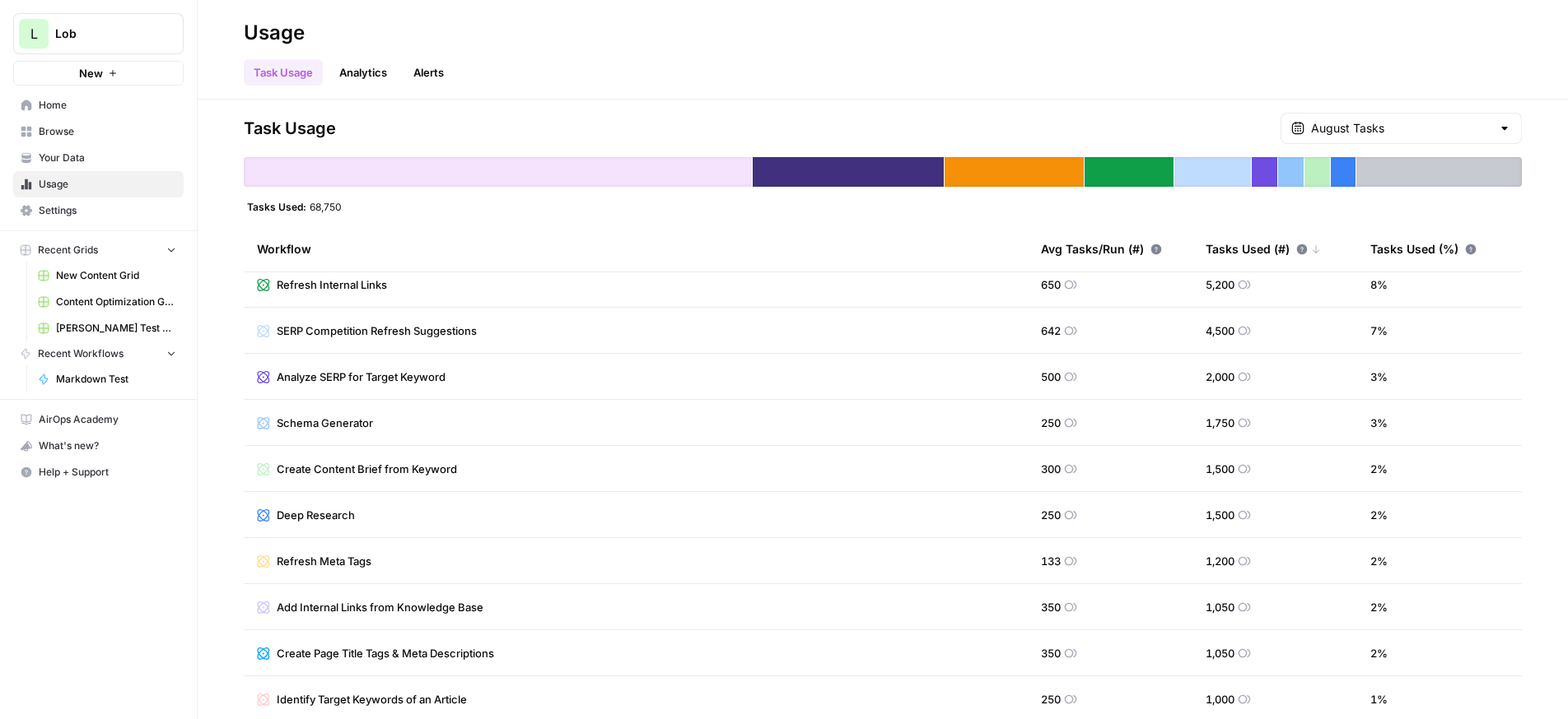
drag, startPoint x: 544, startPoint y: 329, endPoint x: 614, endPoint y: 700, distance: 377.5
click at [614, 700] on tbody "Create Article from Content Brief 2,291 27,500 40 % Apply Suggested Refresh Cha…" at bounding box center [882, 469] width 1278 height 691
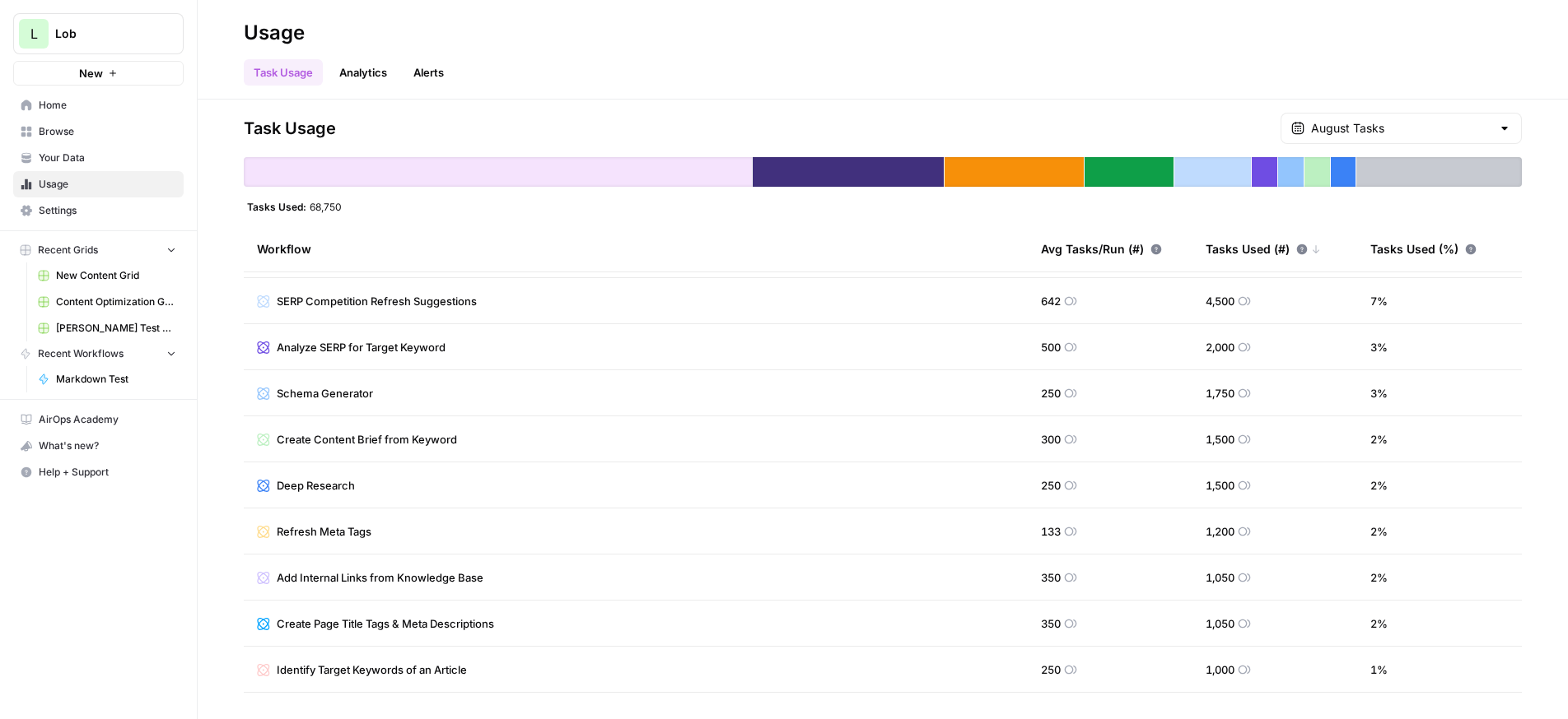
click at [607, 603] on td "Create Page Title Tags & Meta Descriptions" at bounding box center [636, 623] width 784 height 45
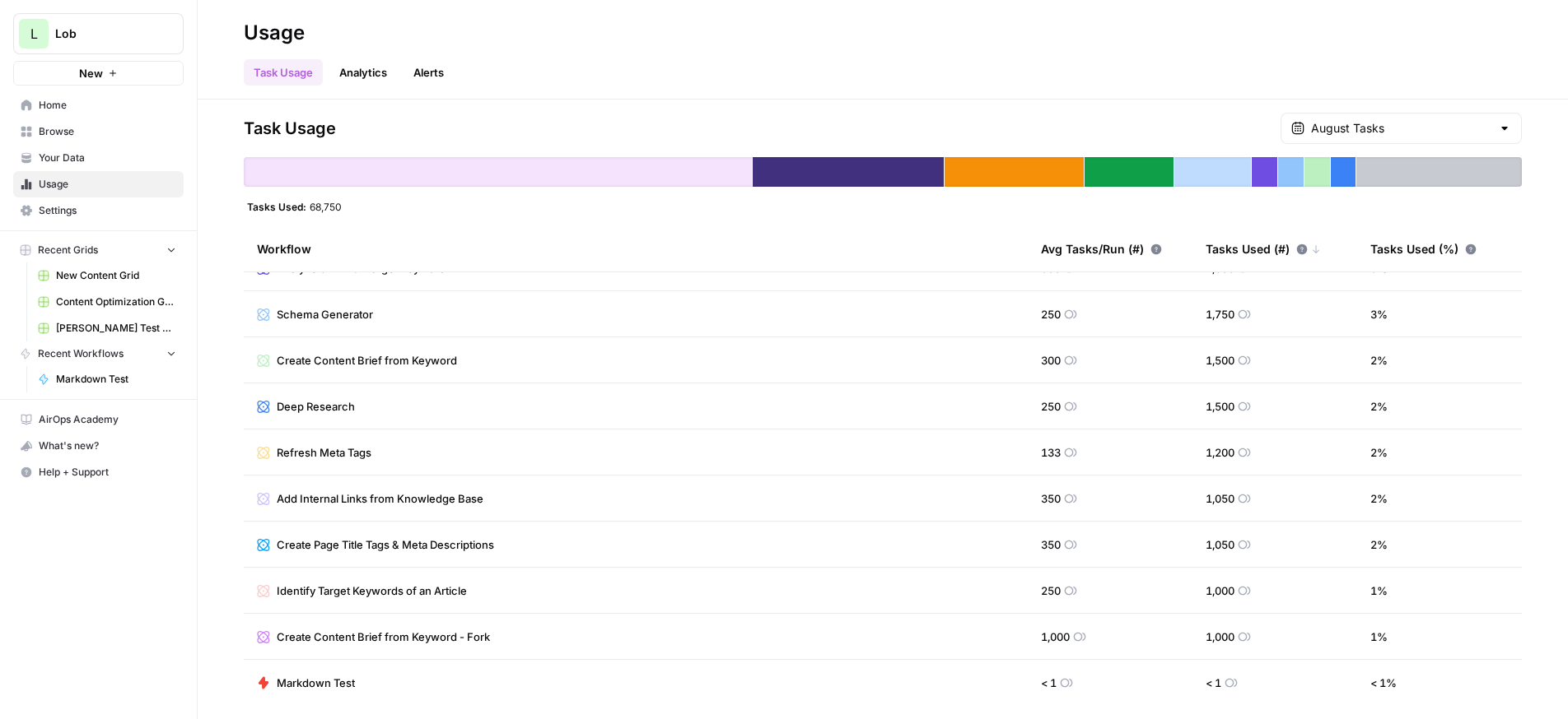
drag, startPoint x: 575, startPoint y: 416, endPoint x: 617, endPoint y: 713, distance: 300.0
click at [617, 713] on div "Task Usage August Tasks Tasks Used: 68,750 Workflow Avg Tasks/Run (#) Tasks Use…" at bounding box center [882, 409] width 1371 height 620
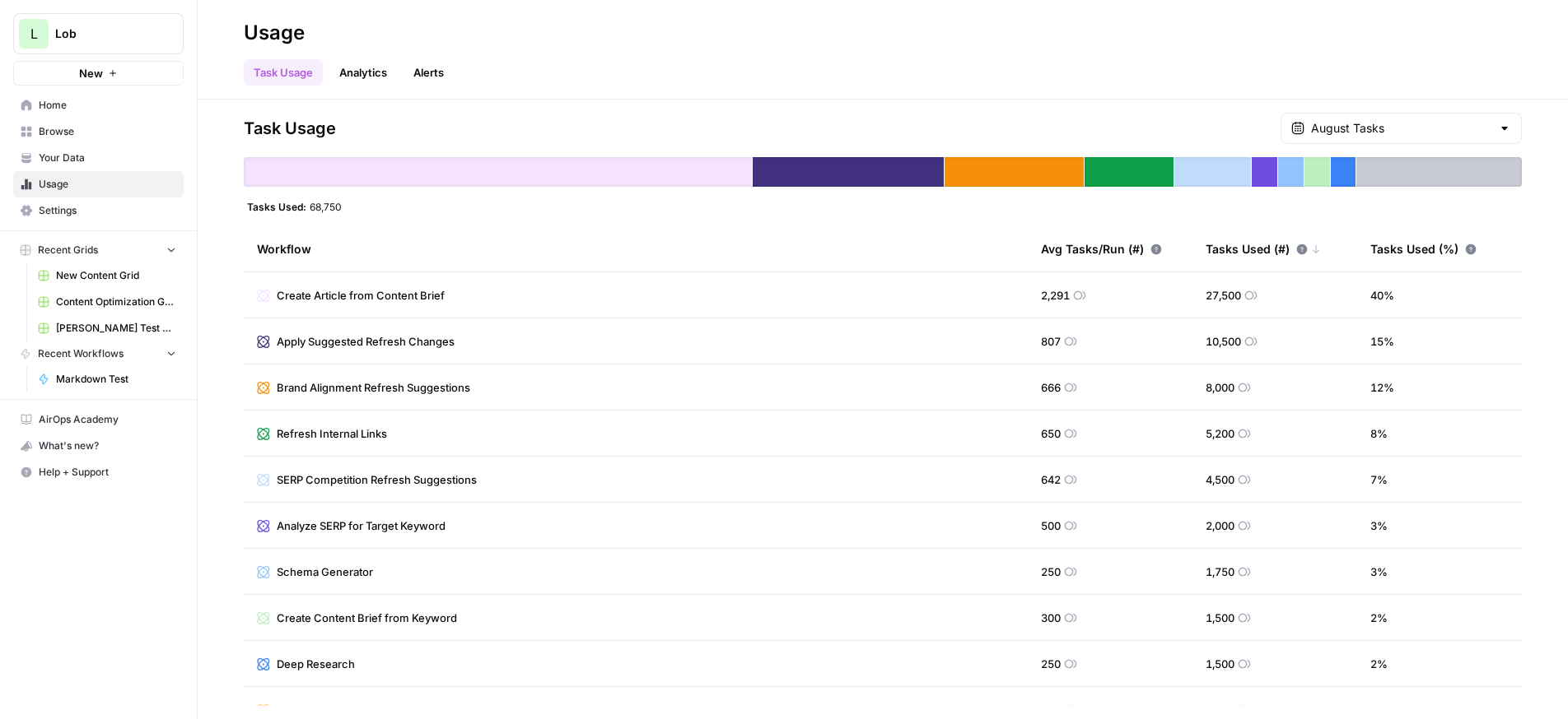
drag, startPoint x: 508, startPoint y: 638, endPoint x: 134, endPoint y: 167, distance: 601.4
click at [134, 167] on div "L Lob New Home Browse Your Data Usage Settings Recent Grids New Content Grid Co…" at bounding box center [784, 359] width 1568 height 719
click at [840, 90] on header "Usage Task Usage Analytics Alerts" at bounding box center [882, 49] width 1371 height 99
click at [424, 75] on link "Alerts" at bounding box center [429, 72] width 50 height 26
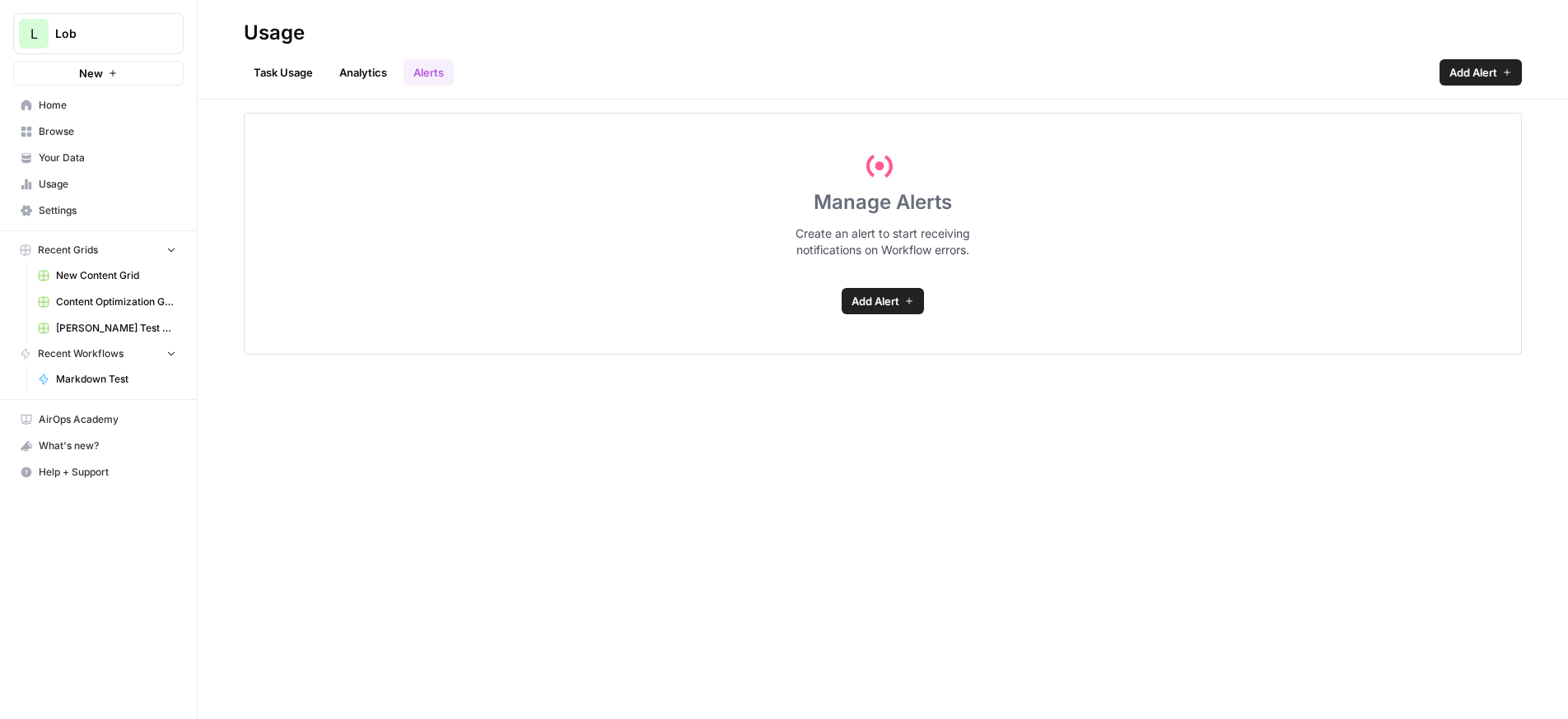
click at [367, 74] on link "Analytics" at bounding box center [363, 72] width 67 height 26
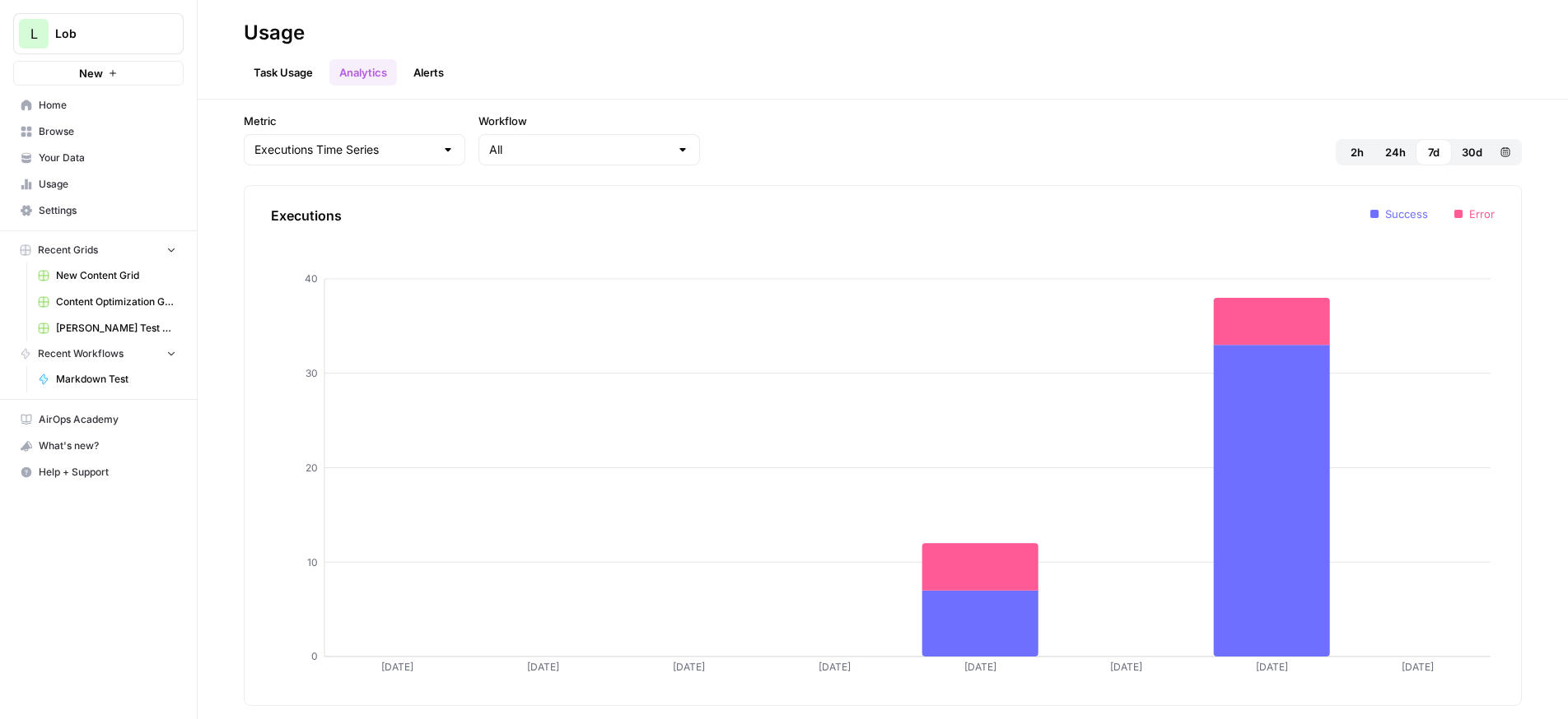
click at [429, 74] on link "Alerts" at bounding box center [429, 72] width 50 height 26
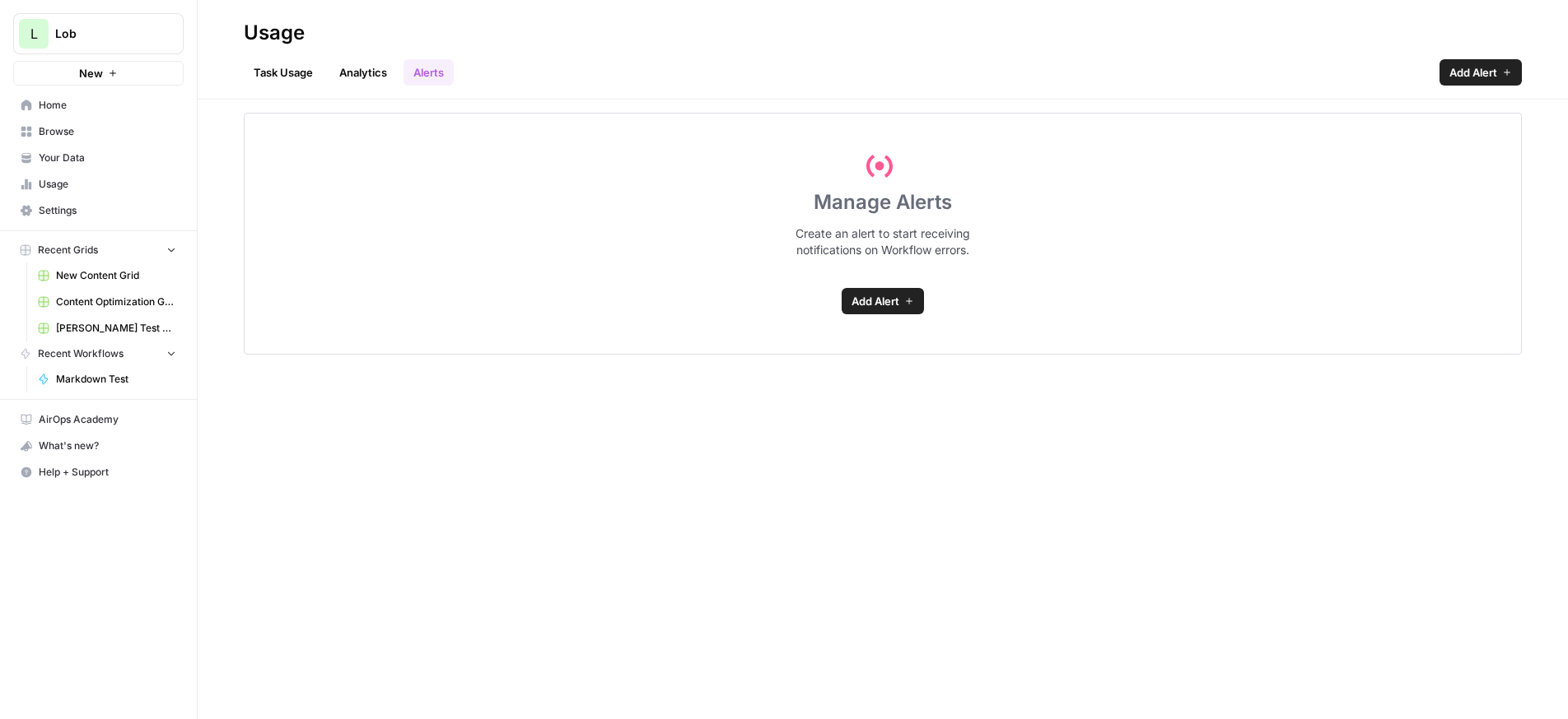
click at [879, 300] on span "Add Alert" at bounding box center [875, 300] width 48 height 16
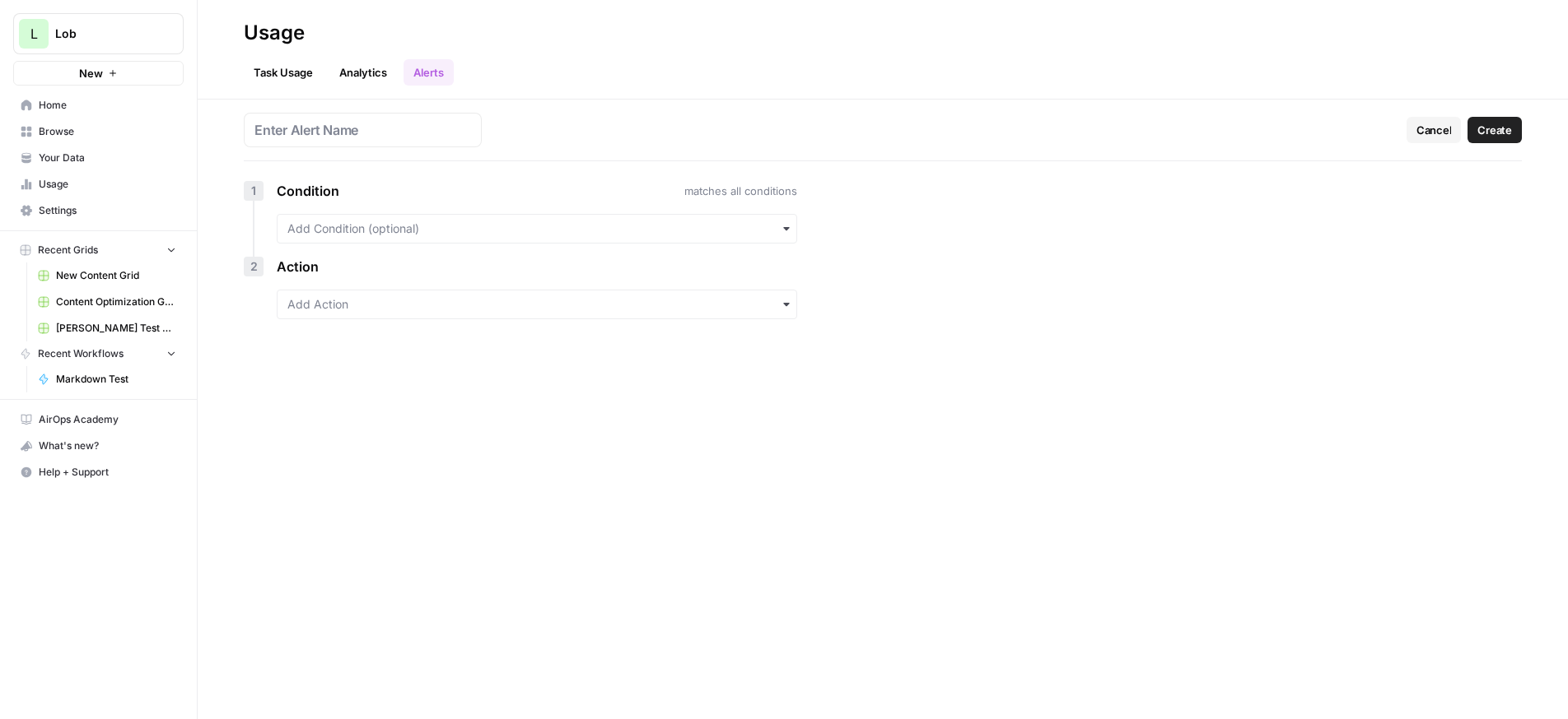
click at [308, 67] on link "Task Usage" at bounding box center [283, 72] width 79 height 26
